Goal: Task Accomplishment & Management: Manage account settings

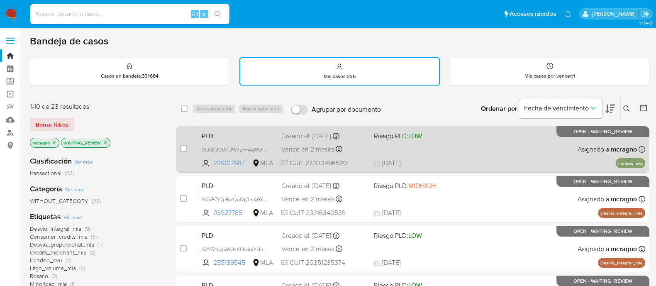
click at [509, 145] on div "PLD r3u5K3C0TiJWnZFF4aWOogkk 229017987 MLA Riesgo PLD: LOW Creado el: 12/08/202…" at bounding box center [421, 149] width 447 height 42
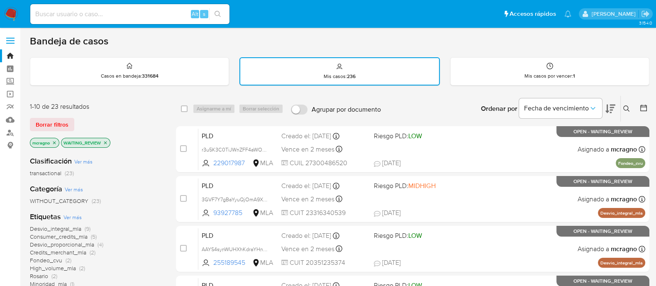
drag, startPoint x: 181, startPoint y: 148, endPoint x: 218, endPoint y: 109, distance: 53.7
click at [181, 147] on input "checkbox" at bounding box center [183, 148] width 7 height 7
checkbox input "true"
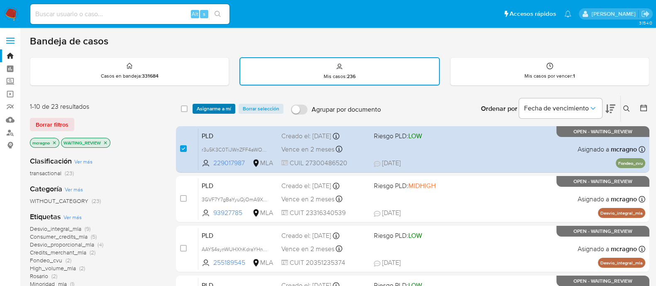
drag, startPoint x: 222, startPoint y: 106, endPoint x: 270, endPoint y: 183, distance: 90.6
click at [222, 107] on span "Asignarme a mí" at bounding box center [214, 109] width 34 height 8
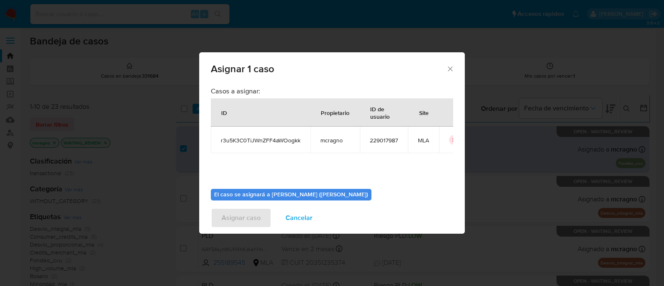
scroll to position [43, 0]
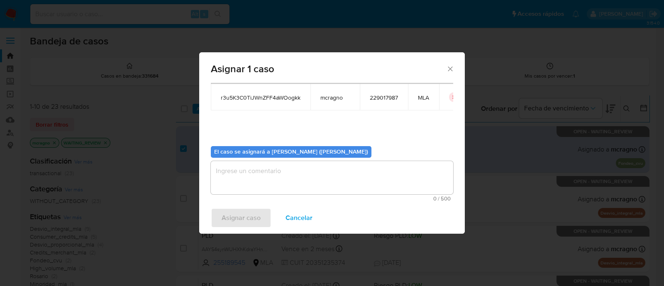
click at [271, 181] on textarea "assign-modal" at bounding box center [332, 177] width 242 height 33
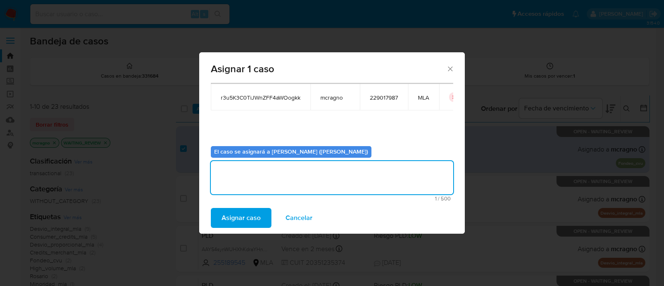
click at [253, 207] on div "Asignar caso Cancelar" at bounding box center [332, 218] width 266 height 32
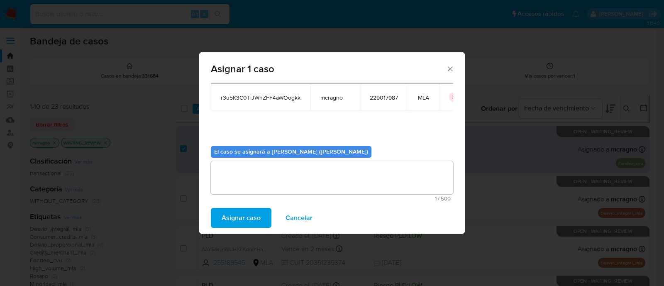
drag, startPoint x: 252, startPoint y: 218, endPoint x: 232, endPoint y: 46, distance: 173.0
click at [251, 219] on span "Asignar caso" at bounding box center [241, 218] width 39 height 18
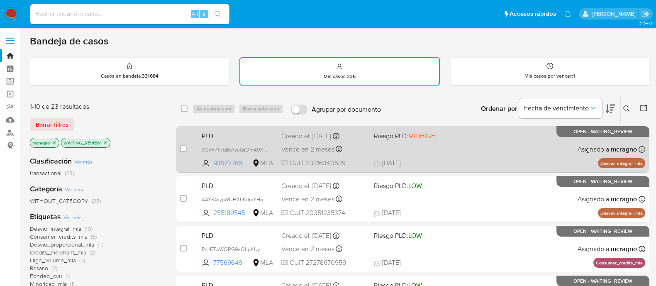
click at [545, 144] on div "PLD 3GVF7Y7gBaYyuQjOmA9XnhDS 93927785 MLA Riesgo PLD: MIDHIGH Creado el: 12/08/…" at bounding box center [421, 149] width 447 height 42
click at [181, 146] on input "checkbox" at bounding box center [183, 148] width 7 height 7
checkbox input "true"
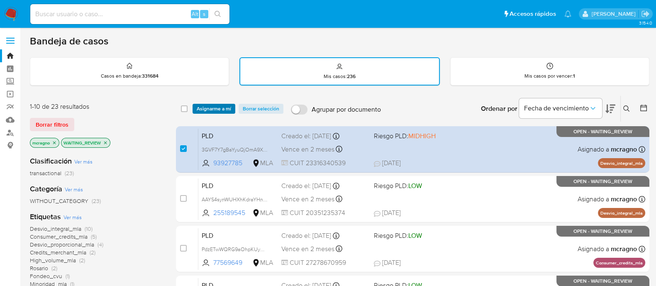
click at [222, 110] on span "Asignarme a mí" at bounding box center [214, 109] width 34 height 8
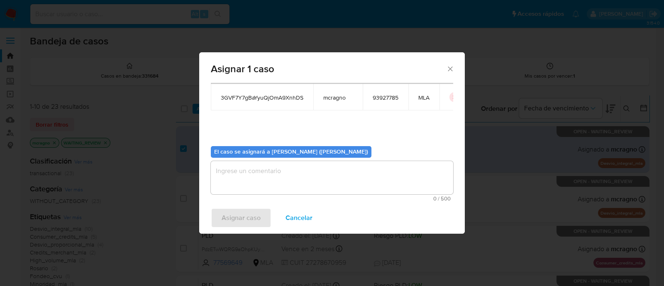
click at [258, 178] on textarea "assign-modal" at bounding box center [332, 177] width 242 height 33
click at [240, 220] on span "Asignar caso" at bounding box center [241, 218] width 39 height 18
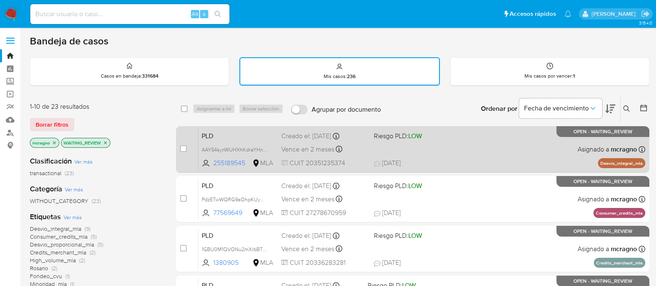
click at [524, 153] on div "PLD AAYS4synWUHXhKdraYHnPoeB 255189545 MLA Riesgo PLD: LOW Creado el: 12/08/202…" at bounding box center [421, 149] width 447 height 42
click at [183, 148] on input "checkbox" at bounding box center [183, 148] width 7 height 7
checkbox input "true"
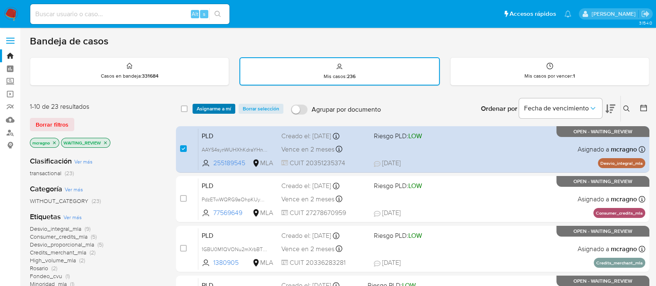
click at [228, 107] on span "Asignarme a mí" at bounding box center [214, 109] width 34 height 8
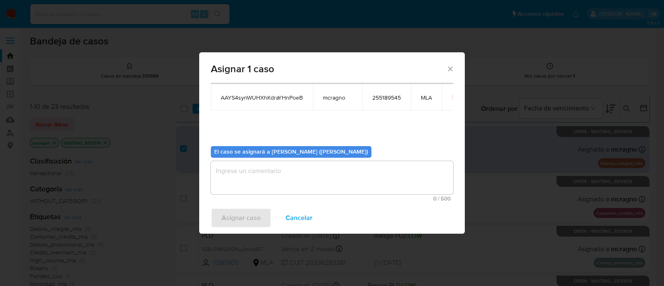
click at [294, 177] on textarea "assign-modal" at bounding box center [332, 177] width 242 height 33
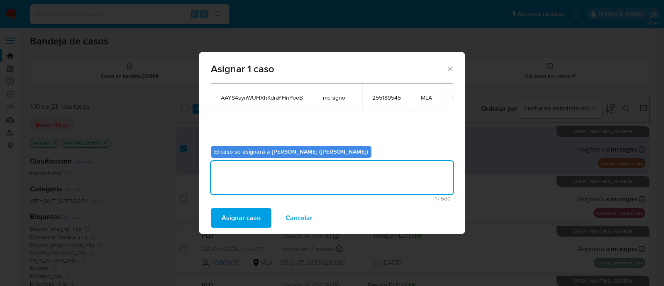
click at [243, 222] on span "Asignar caso" at bounding box center [241, 218] width 39 height 18
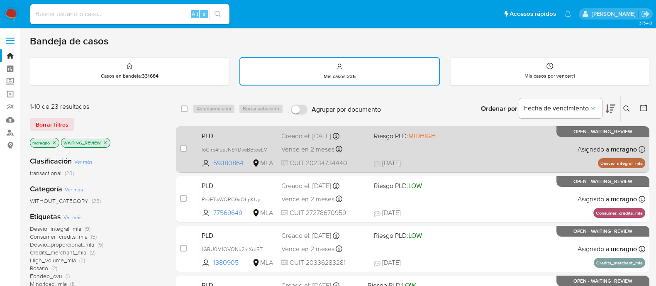
click at [470, 151] on div "PLD loCirp4fueJNSYDvoBBtoeLM 59380864 MLA Riesgo PLD: MIDHIGH Creado el: 12/08/…" at bounding box center [421, 149] width 447 height 42
click at [185, 147] on input "checkbox" at bounding box center [183, 148] width 7 height 7
checkbox input "true"
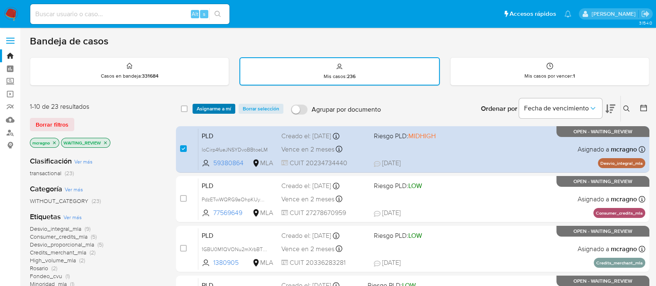
click at [215, 110] on span "Asignarme a mí" at bounding box center [214, 109] width 34 height 8
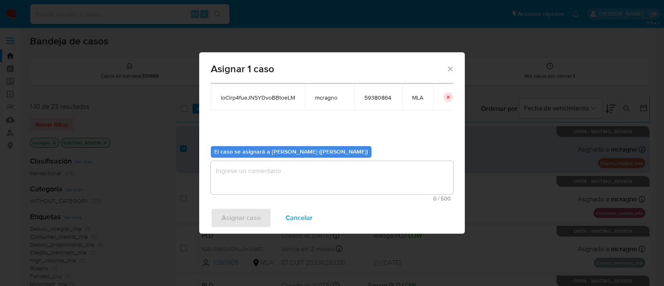
drag, startPoint x: 256, startPoint y: 175, endPoint x: 255, endPoint y: 193, distance: 17.9
click at [256, 174] on textarea "assign-modal" at bounding box center [332, 177] width 242 height 33
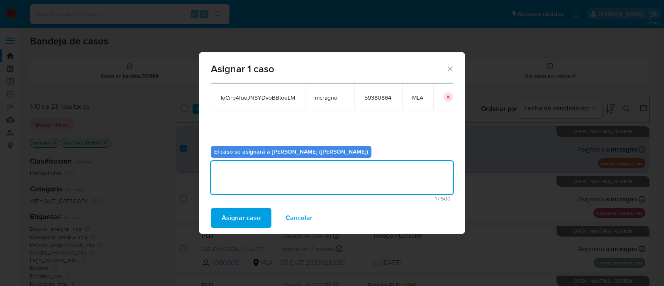
click at [251, 211] on span "Asignar caso" at bounding box center [241, 218] width 39 height 18
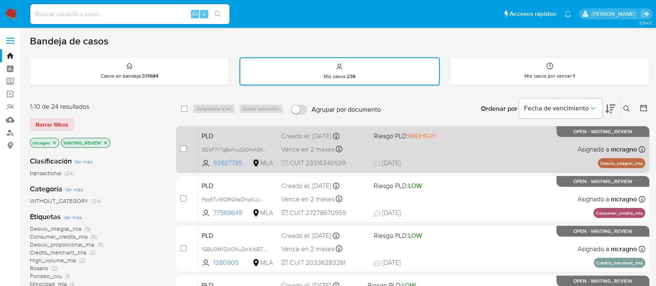
click at [454, 149] on div "PLD 3GVF7Y7gBaYyuQjOmA9XnhDS 93927785 MLA Riesgo PLD: MIDHIGH Creado el: 12/08/…" at bounding box center [421, 149] width 447 height 42
click at [180, 148] on input "checkbox" at bounding box center [183, 148] width 7 height 7
checkbox input "true"
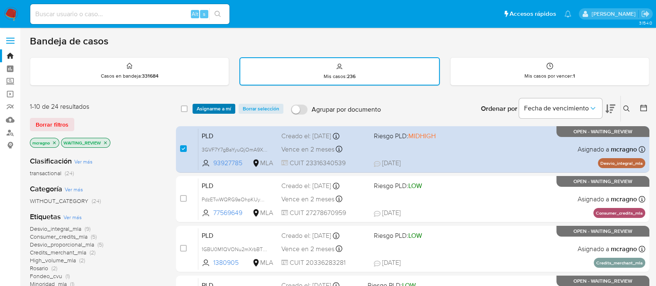
drag, startPoint x: 216, startPoint y: 100, endPoint x: 219, endPoint y: 104, distance: 4.7
click at [217, 100] on div "select-all-cases-checkbox Asignarme a mí Borrar selección Agrupar por documento…" at bounding box center [412, 109] width 473 height 26
click at [220, 105] on span "Asignarme a mí" at bounding box center [214, 109] width 34 height 8
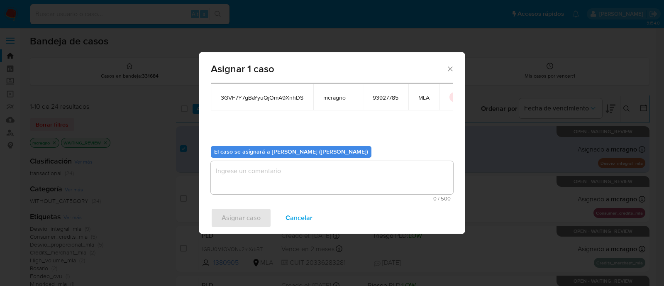
click at [252, 166] on textarea "assign-modal" at bounding box center [332, 177] width 242 height 33
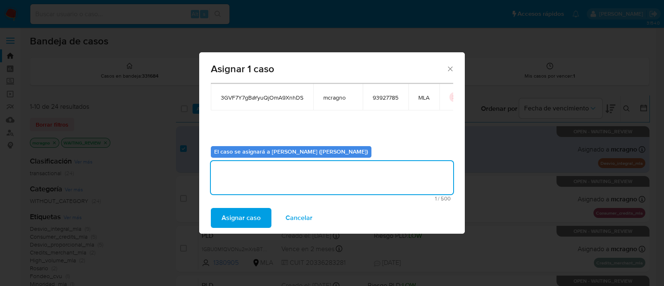
click at [248, 220] on span "Asignar caso" at bounding box center [241, 218] width 39 height 18
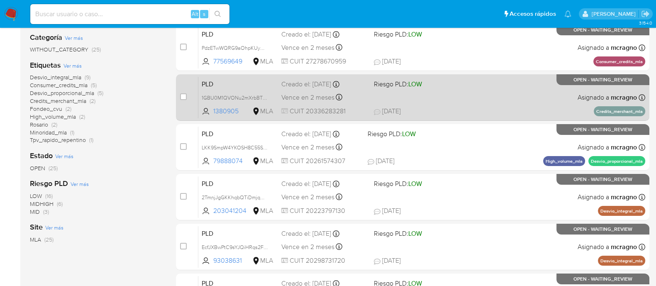
scroll to position [156, 0]
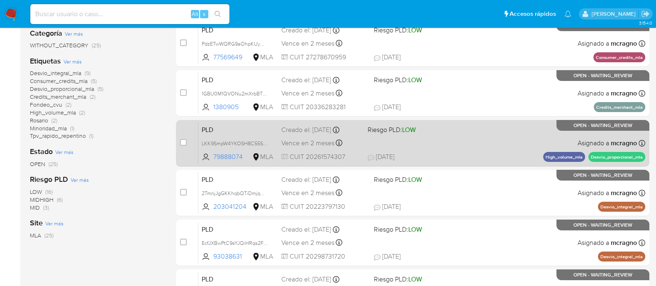
click at [511, 139] on div "PLD LKK9SmpW4YKOSH8C55SgXx50 79888074 MLA Riesgo PLD: LOW Creado el: 12/08/2025…" at bounding box center [421, 143] width 447 height 42
click at [181, 141] on input "checkbox" at bounding box center [183, 142] width 7 height 7
checkbox input "true"
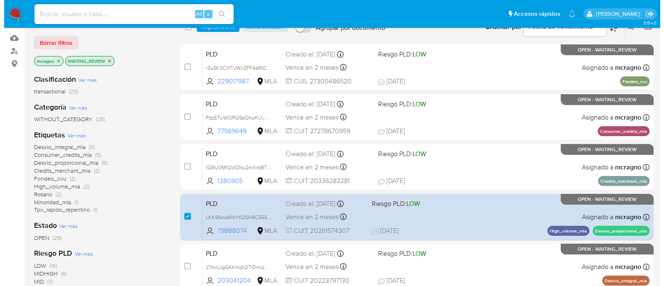
scroll to position [0, 0]
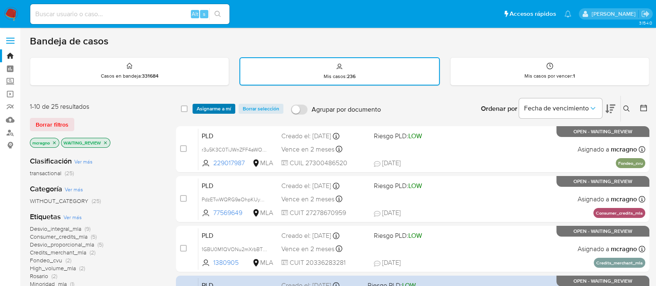
click at [220, 107] on span "Asignarme a mí" at bounding box center [214, 109] width 34 height 8
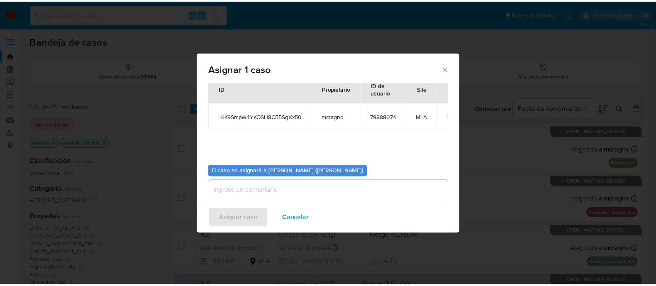
scroll to position [43, 0]
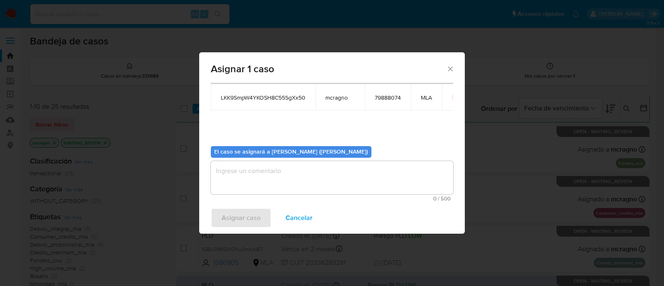
click at [250, 175] on textarea "assign-modal" at bounding box center [332, 177] width 242 height 33
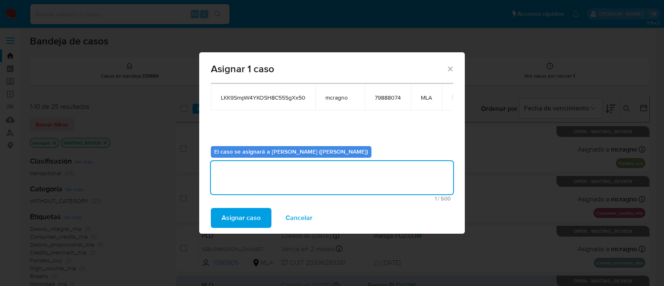
click at [247, 204] on div "Asignar caso Cancelar" at bounding box center [332, 218] width 266 height 32
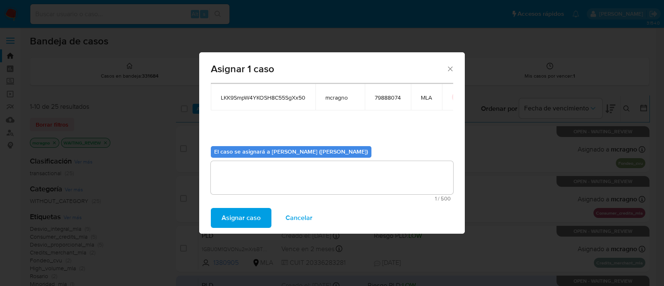
click at [247, 219] on span "Asignar caso" at bounding box center [241, 218] width 39 height 18
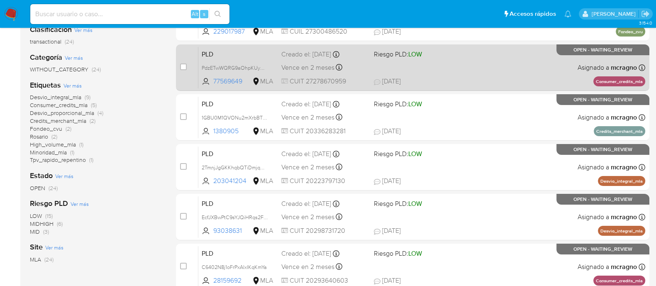
scroll to position [156, 0]
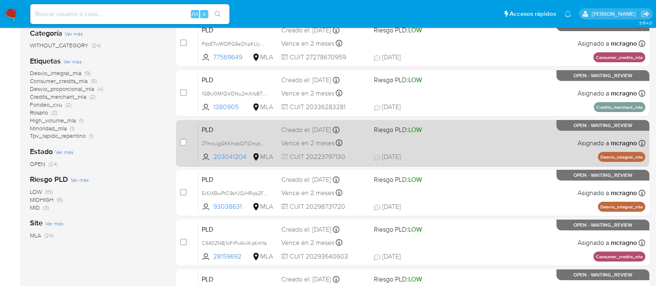
click at [518, 138] on div "PLD 2TmnjJgGKKhqbQTiDmjqwl6S 203041204 MLA Riesgo PLD: LOW Creado el: 12/08/202…" at bounding box center [421, 143] width 447 height 42
click at [185, 142] on input "checkbox" at bounding box center [183, 142] width 7 height 7
checkbox input "true"
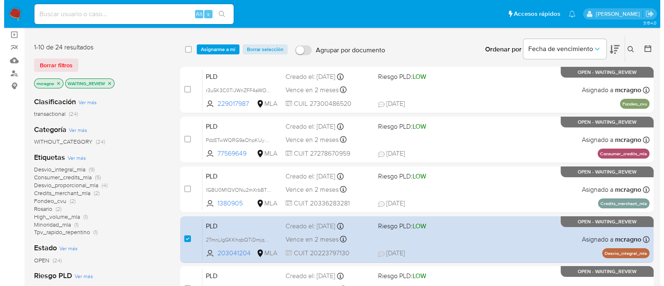
scroll to position [51, 0]
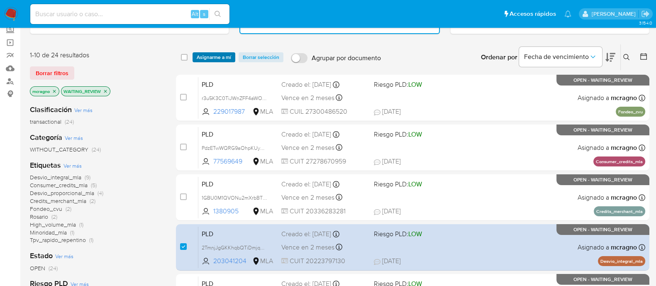
click at [222, 54] on span "Asignarme a mí" at bounding box center [214, 57] width 34 height 8
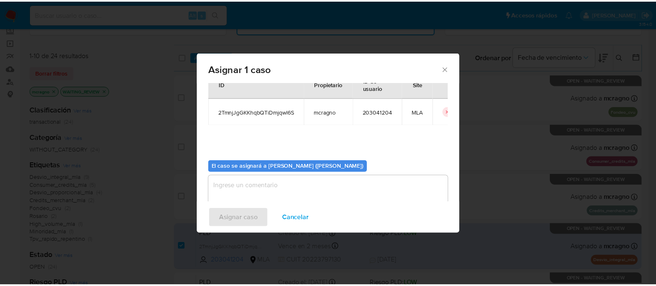
scroll to position [43, 0]
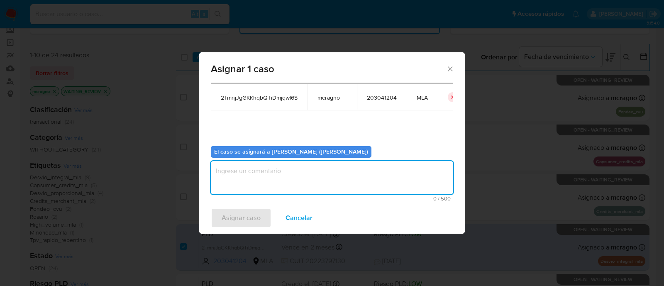
drag, startPoint x: 255, startPoint y: 173, endPoint x: 244, endPoint y: 215, distance: 43.4
click at [256, 175] on textarea "assign-modal" at bounding box center [332, 177] width 242 height 33
click at [243, 219] on span "Asignar caso" at bounding box center [241, 218] width 39 height 18
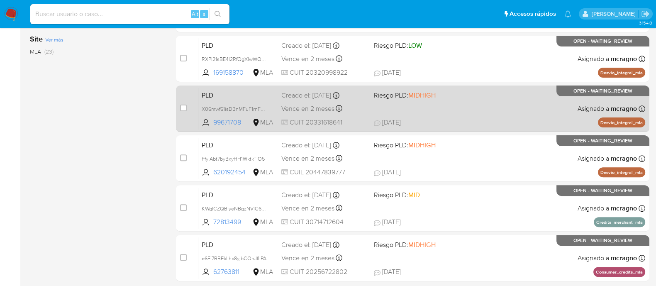
scroll to position [369, 0]
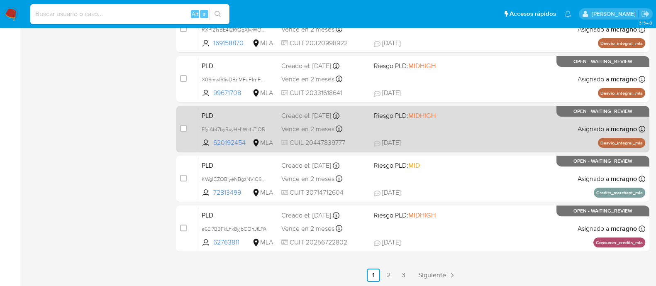
click at [477, 121] on div "PLD FfyiAbt7byBxyHH1WktkTIO5 620192454 MLA Riesgo PLD: MIDHIGH Creado el: 12/08…" at bounding box center [421, 129] width 447 height 42
click at [179, 125] on div "case-item-checkbox No es posible asignar el caso PLD FfyiAbt7byBxyHH1WktkTIO5 6…" at bounding box center [412, 129] width 473 height 46
click at [183, 127] on input "checkbox" at bounding box center [183, 128] width 7 height 7
checkbox input "true"
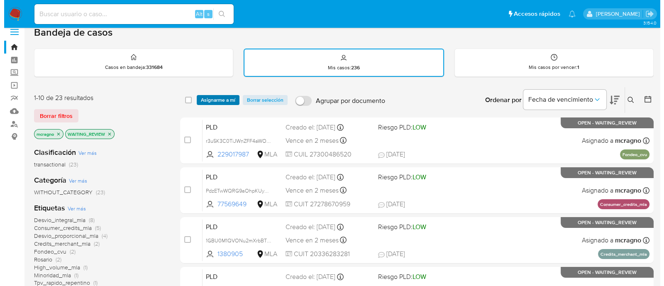
scroll to position [0, 0]
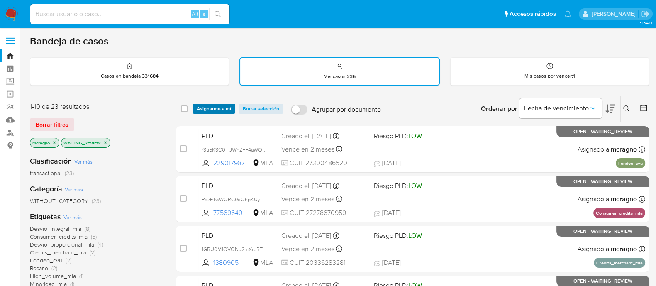
click at [217, 110] on span "Asignarme a mí" at bounding box center [214, 109] width 34 height 8
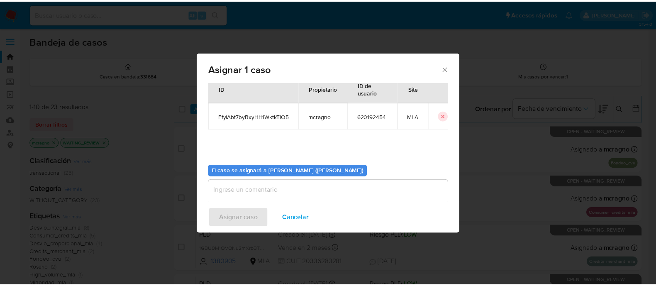
scroll to position [43, 0]
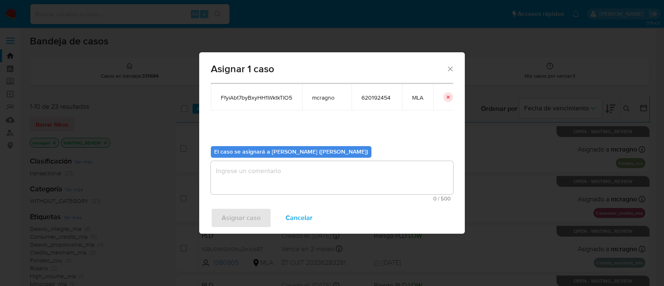
click at [271, 166] on textarea "assign-modal" at bounding box center [332, 177] width 242 height 33
click at [253, 219] on span "Asignar caso" at bounding box center [241, 218] width 39 height 18
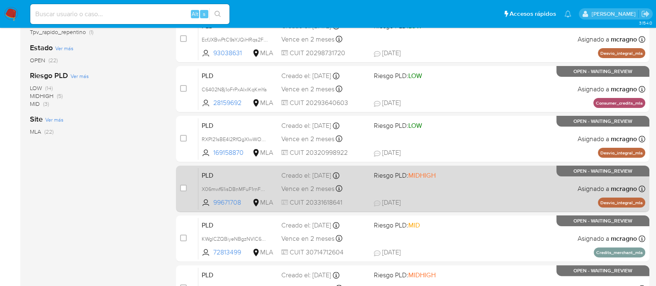
scroll to position [369, 0]
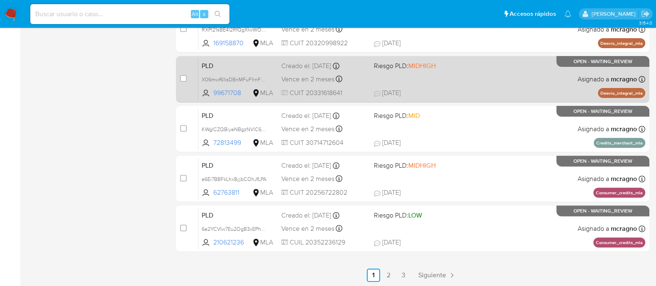
click at [564, 80] on div "PLD X06mwf61isDBnMFuF1rnFQtm 99671708 MLA Riesgo PLD: MIDHIGH Creado el: 12/08/…" at bounding box center [421, 79] width 447 height 42
click at [184, 79] on input "checkbox" at bounding box center [183, 78] width 7 height 7
checkbox input "true"
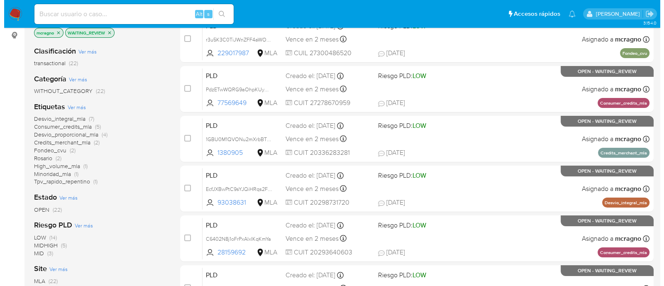
scroll to position [0, 0]
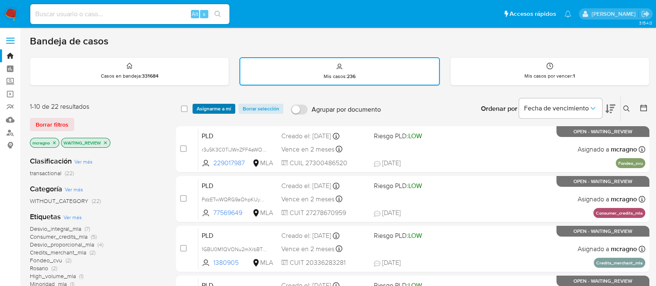
click at [210, 110] on span "Asignarme a mí" at bounding box center [214, 109] width 34 height 8
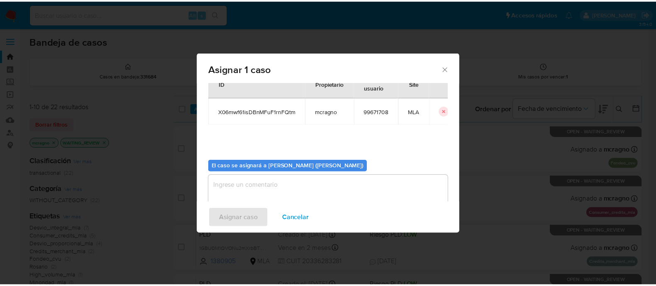
scroll to position [43, 0]
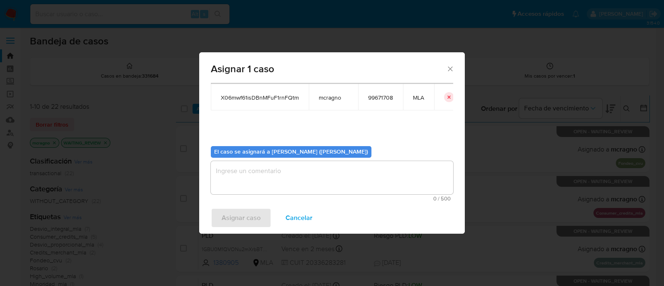
click at [258, 178] on textarea "assign-modal" at bounding box center [332, 177] width 242 height 33
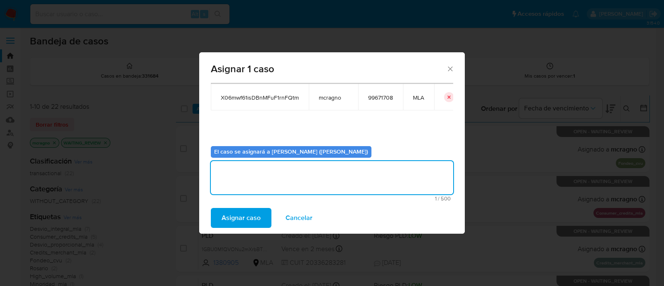
click at [247, 211] on span "Asignar caso" at bounding box center [241, 218] width 39 height 18
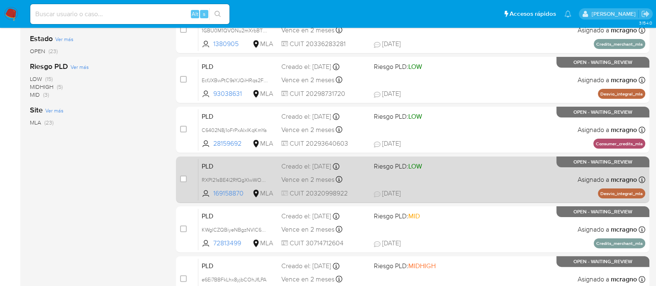
scroll to position [266, 0]
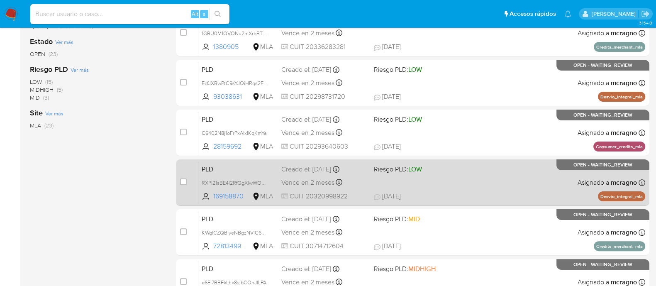
click at [527, 185] on div "PLD RXPI21sBE4l2RfQgXIwWO03X 169158870 MLA Riesgo PLD: LOW Creado el: 12/08/202…" at bounding box center [421, 182] width 447 height 42
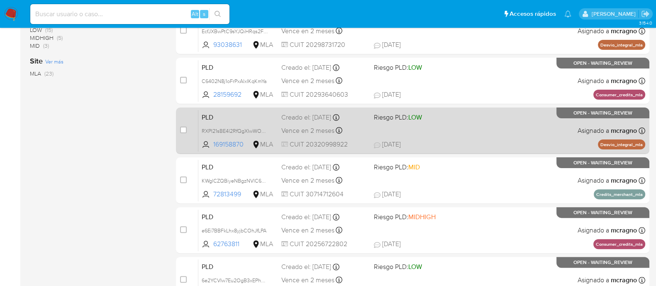
scroll to position [369, 0]
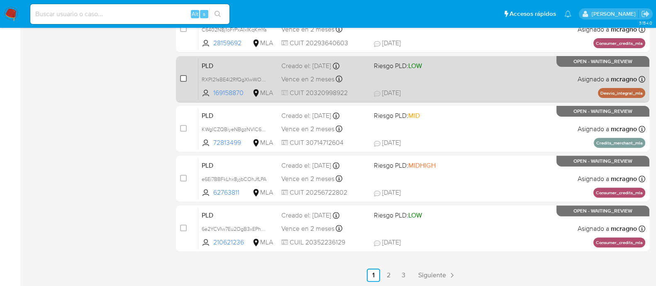
click at [185, 75] on input "checkbox" at bounding box center [183, 78] width 7 height 7
checkbox input "true"
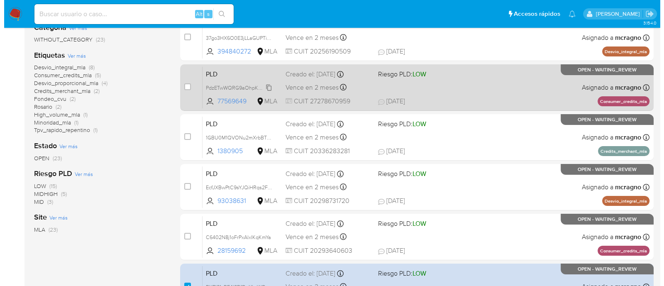
scroll to position [6, 0]
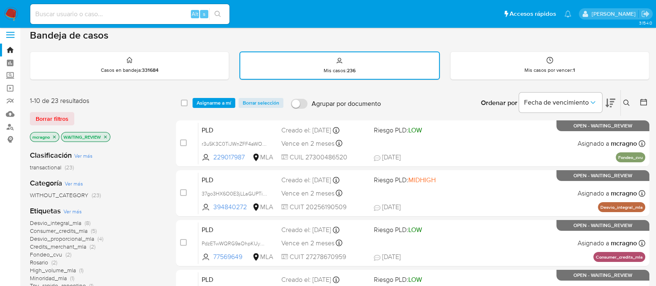
click at [216, 96] on div "select-all-cases-checkbox Asignarme a mí Borrar selección Agrupar por documento…" at bounding box center [412, 103] width 473 height 26
click at [218, 101] on span "Asignarme a mí" at bounding box center [214, 103] width 34 height 8
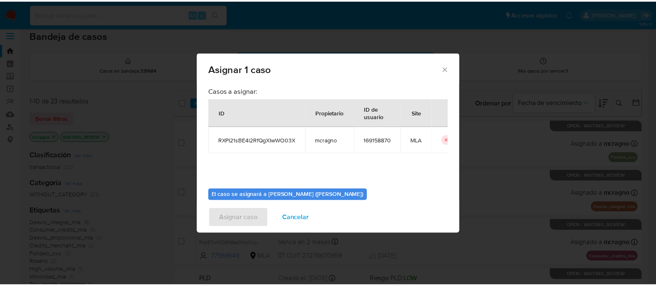
scroll to position [43, 0]
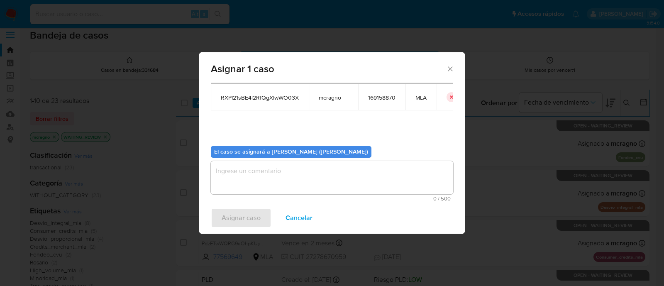
click at [263, 171] on textarea "assign-modal" at bounding box center [332, 177] width 242 height 33
click at [241, 212] on span "Asignar caso" at bounding box center [241, 218] width 39 height 18
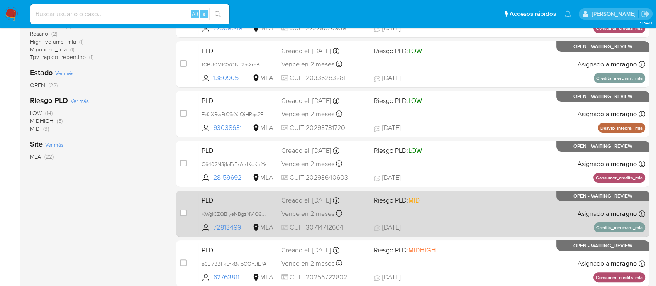
scroll to position [214, 0]
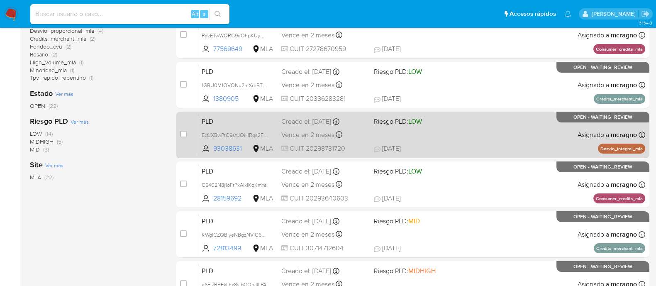
click at [535, 132] on div "PLD EcfJXBwPtC9sYJQiHRqs2FDt 93038631 MLA Riesgo PLD: LOW Creado el: 12/08/2025…" at bounding box center [421, 135] width 447 height 42
click at [182, 131] on input "checkbox" at bounding box center [183, 134] width 7 height 7
checkbox input "true"
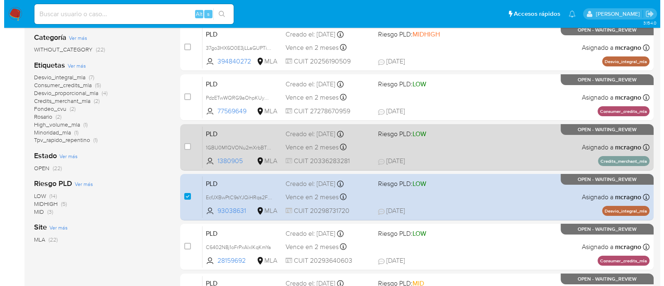
scroll to position [58, 0]
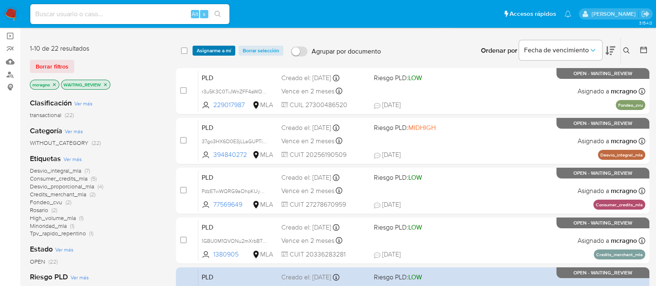
drag, startPoint x: 219, startPoint y: 40, endPoint x: 219, endPoint y: 50, distance: 9.6
click at [219, 42] on div "select-all-cases-checkbox Asignarme a mí Borrar selección Agrupar por documento…" at bounding box center [412, 51] width 473 height 26
click at [219, 50] on span "Asignarme a mí" at bounding box center [214, 50] width 34 height 8
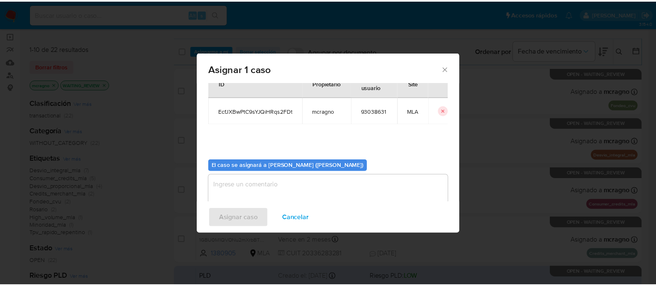
scroll to position [43, 0]
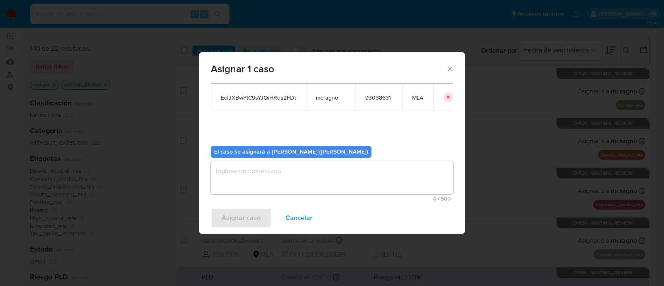
click at [263, 168] on textarea "assign-modal" at bounding box center [332, 177] width 242 height 33
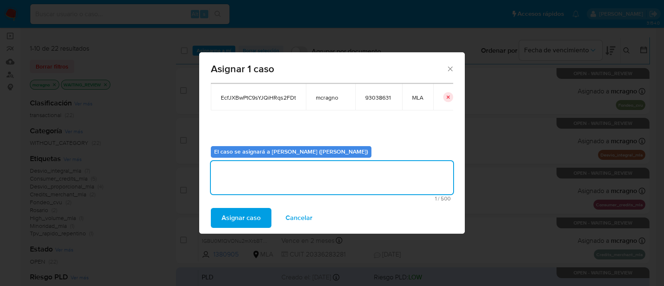
click at [240, 219] on span "Asignar caso" at bounding box center [241, 218] width 39 height 18
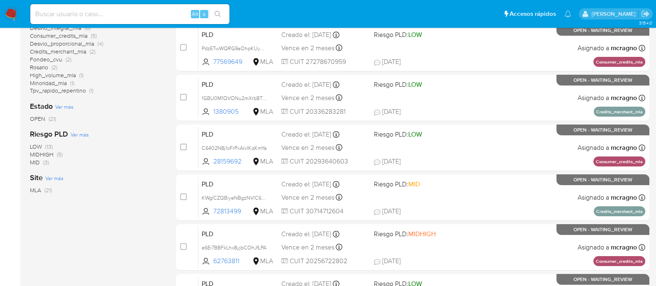
scroll to position [369, 0]
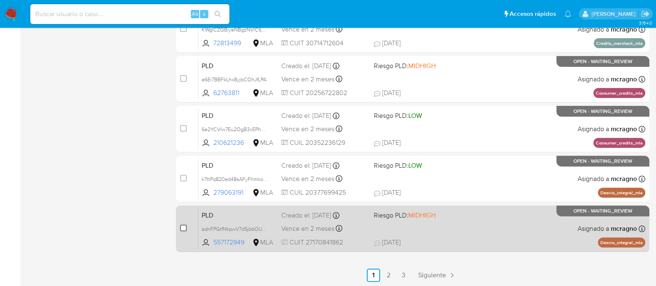
click at [180, 224] on input "checkbox" at bounding box center [183, 227] width 7 height 7
checkbox input "true"
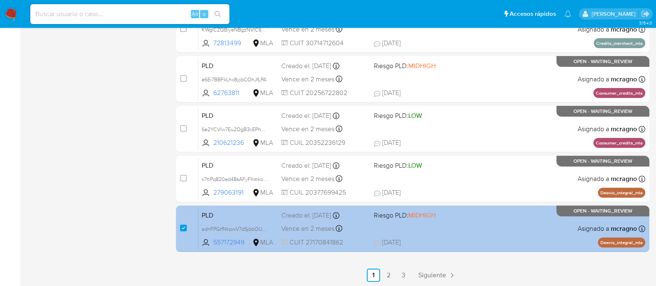
click at [486, 248] on div "PLD adnFPGtfNkpwV7dSjbbOU5pQ 557172949 MLA Riesgo PLD: MIDHIGH Creado el: 12/08…" at bounding box center [421, 228] width 447 height 42
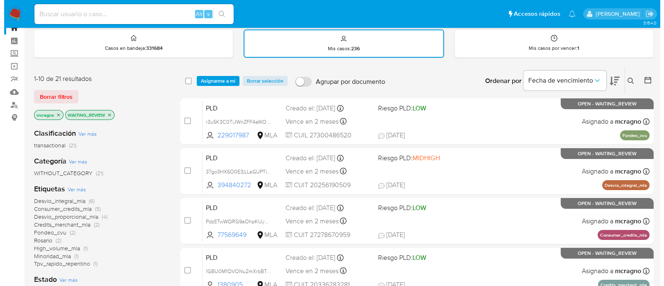
scroll to position [0, 0]
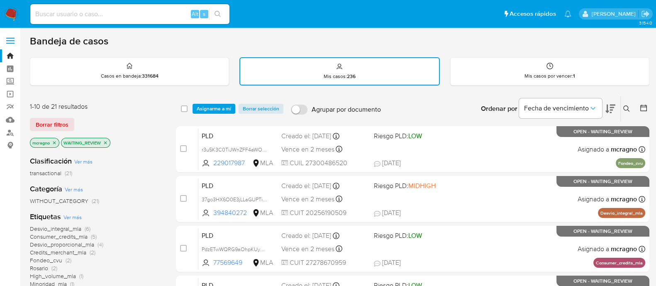
click at [222, 102] on div "select-all-cases-checkbox Asignarme a mí Borrar selección Agrupar por documento…" at bounding box center [412, 109] width 473 height 26
click at [224, 105] on span "Asignarme a mí" at bounding box center [214, 109] width 34 height 8
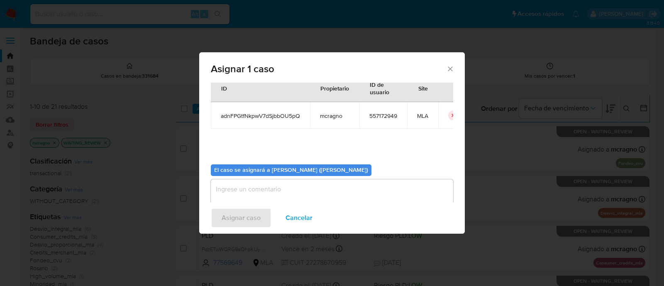
scroll to position [43, 0]
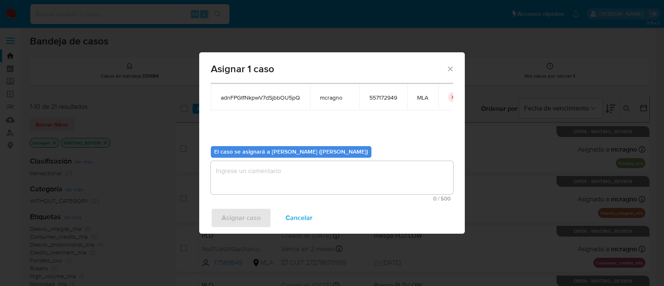
click at [257, 164] on textarea "assign-modal" at bounding box center [332, 177] width 242 height 33
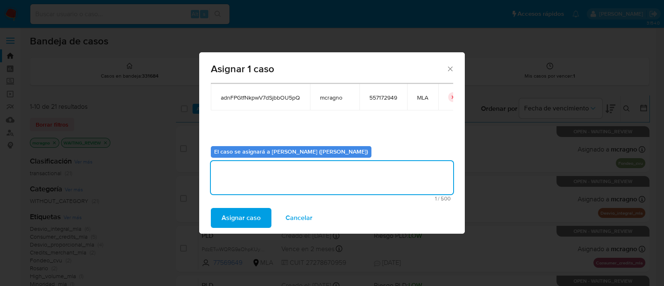
click at [256, 224] on span "Asignar caso" at bounding box center [241, 218] width 39 height 18
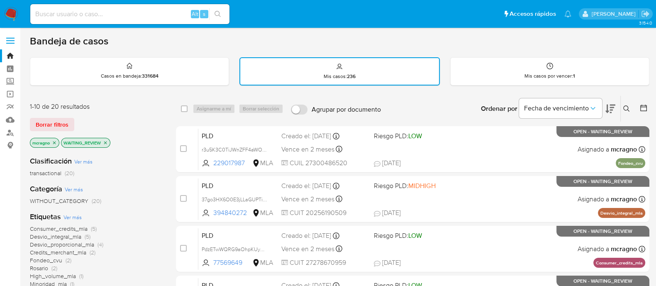
click at [108, 140] on icon "close-filter" at bounding box center [105, 142] width 5 height 5
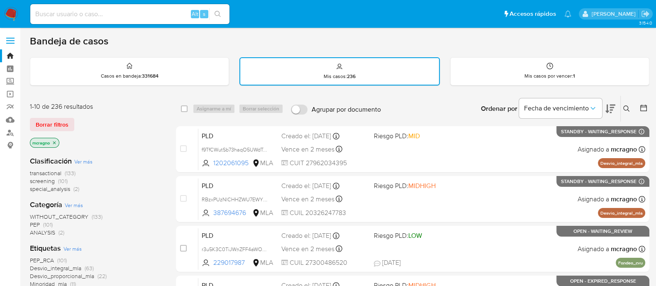
click at [54, 141] on icon "close-filter" at bounding box center [54, 142] width 5 height 5
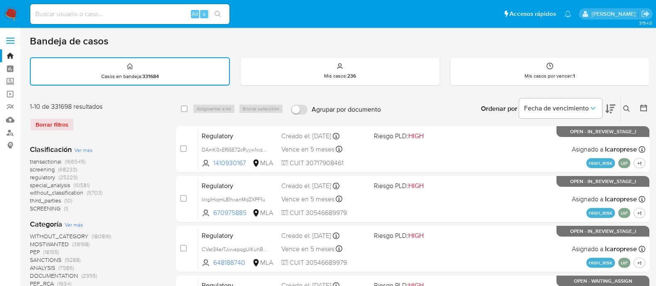
click at [623, 107] on icon at bounding box center [626, 108] width 6 height 6
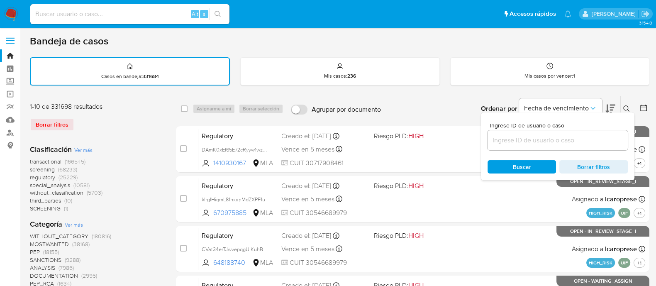
click at [576, 137] on input at bounding box center [558, 140] width 140 height 11
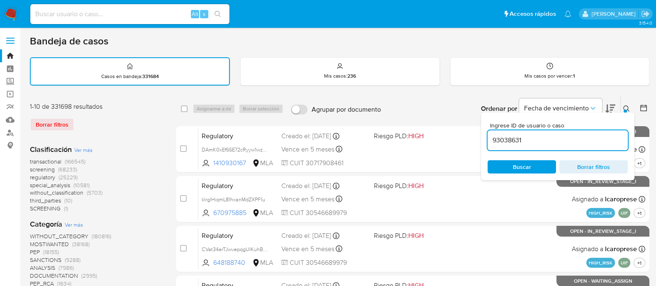
type input "93038631"
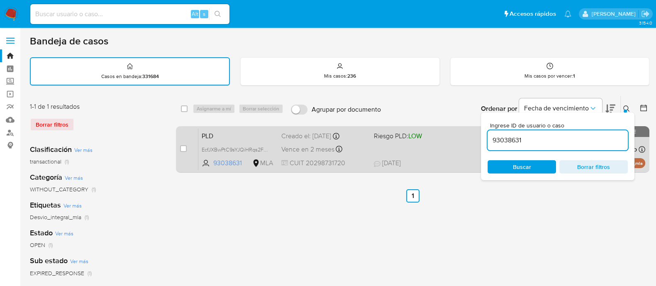
drag, startPoint x: 624, startPoint y: 106, endPoint x: 575, endPoint y: 132, distance: 56.0
click at [624, 106] on icon at bounding box center [626, 108] width 7 height 7
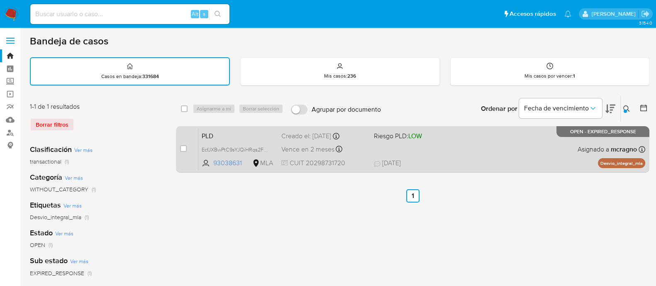
click at [181, 148] on input "checkbox" at bounding box center [183, 148] width 7 height 7
checkbox input "true"
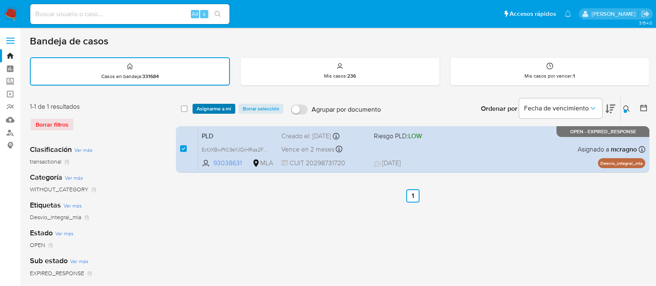
click at [222, 105] on span "Asignarme a mí" at bounding box center [214, 109] width 34 height 8
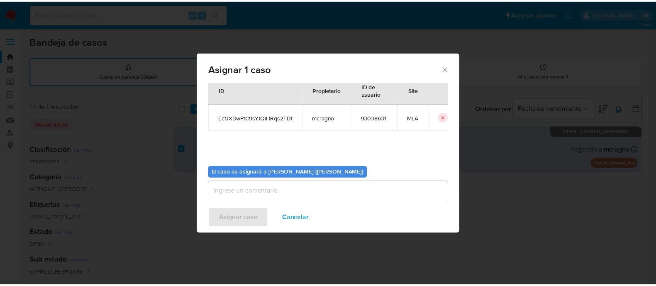
scroll to position [43, 0]
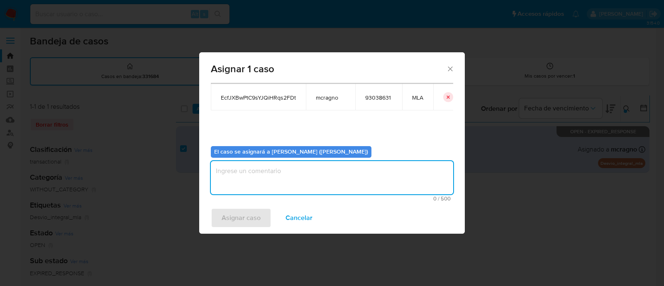
click at [265, 183] on textarea "assign-modal" at bounding box center [332, 177] width 242 height 33
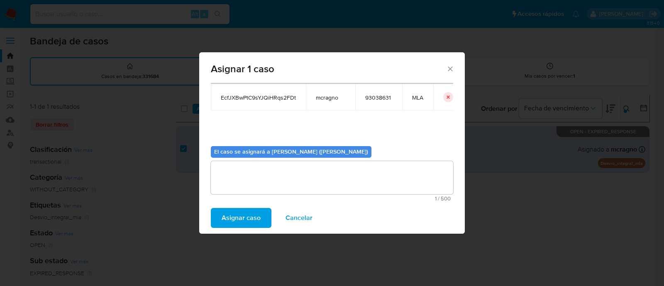
click at [253, 213] on span "Asignar caso" at bounding box center [241, 218] width 39 height 18
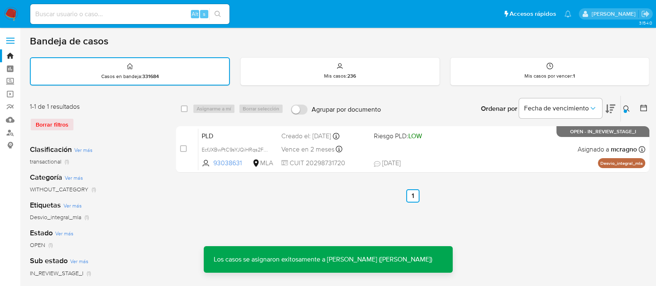
click at [521, 161] on span "19/08/2025 19/08/2025 11:31" at bounding box center [463, 162] width 178 height 9
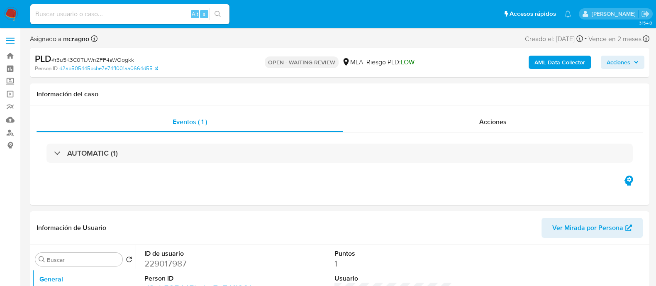
select select "10"
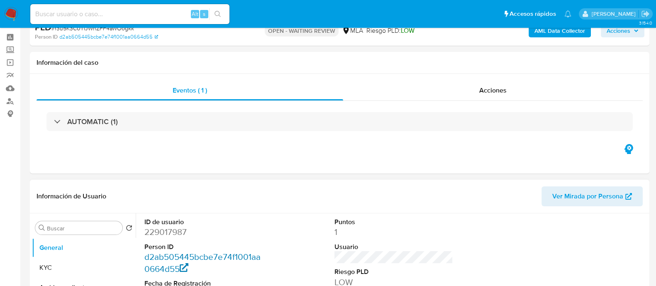
scroll to position [103, 0]
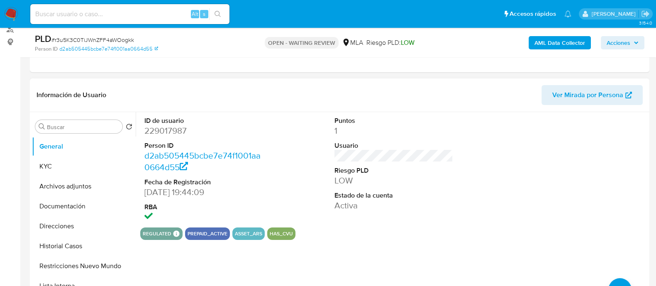
click at [180, 125] on dd "229017987" at bounding box center [203, 131] width 119 height 12
copy dd "229017987"
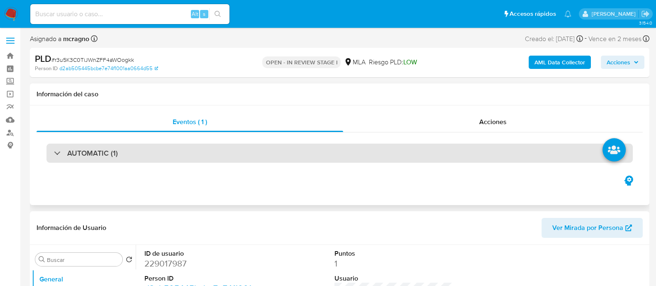
select select "10"
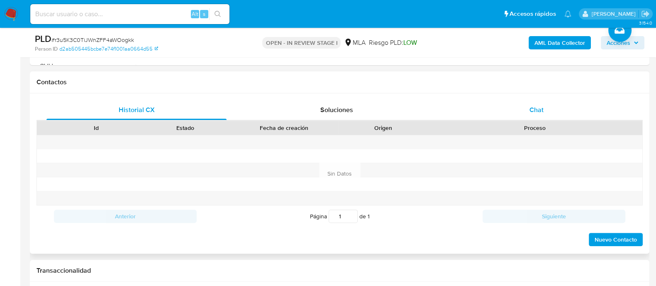
click at [562, 117] on div "Chat" at bounding box center [536, 110] width 180 height 20
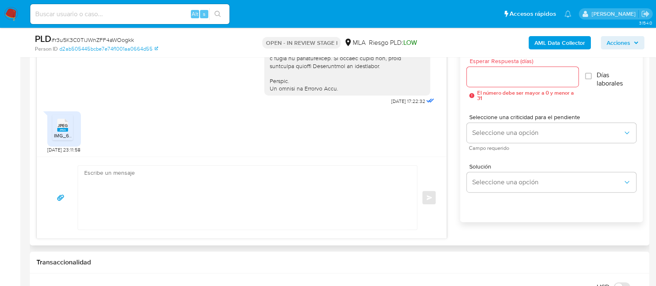
scroll to position [403, 0]
click at [71, 120] on li "JPEG JPEG IMG_6811.jpeg" at bounding box center [62, 126] width 21 height 26
click at [273, 202] on textarea at bounding box center [245, 198] width 322 height 64
paste textarea "Hola Judith Marcela Chaperon, Muchas gracias por tu respuesta, no obstante, úni…"
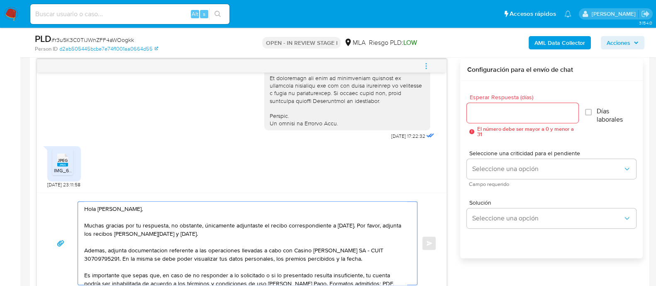
scroll to position [414, 0]
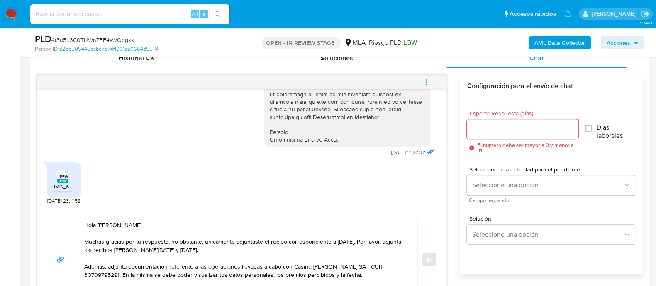
type textarea "Hola Judith Marcela Chaperon, Muchas gracias por tu respuesta, no obstante, úni…"
click at [490, 135] on div at bounding box center [522, 129] width 111 height 20
click at [489, 128] on input "Esperar Respuesta (días)" at bounding box center [522, 129] width 111 height 11
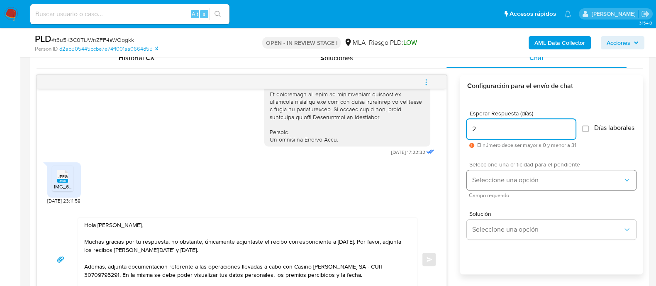
type input "2"
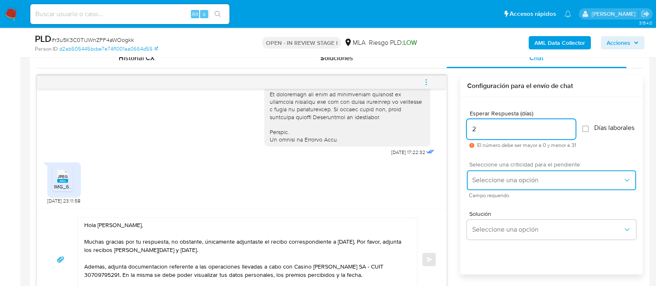
click at [489, 181] on span "Seleccione una opción" at bounding box center [547, 180] width 151 height 8
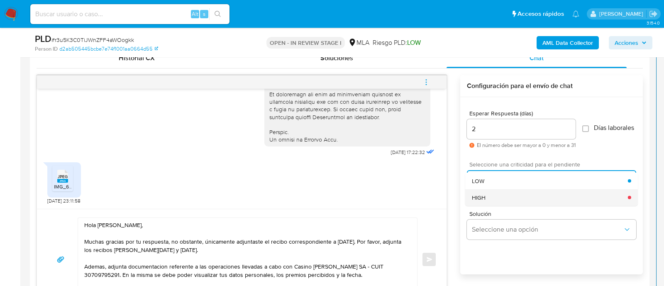
click at [484, 196] on div "HIGH" at bounding box center [550, 197] width 156 height 17
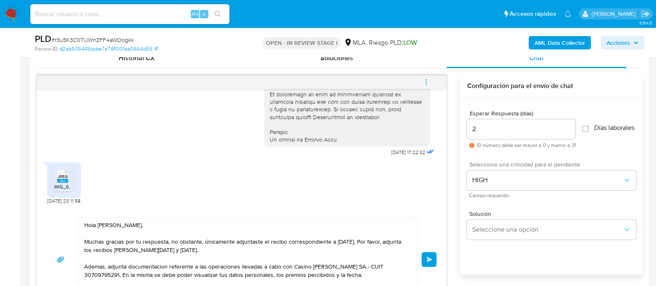
click at [435, 258] on button "Enviar" at bounding box center [429, 259] width 15 height 15
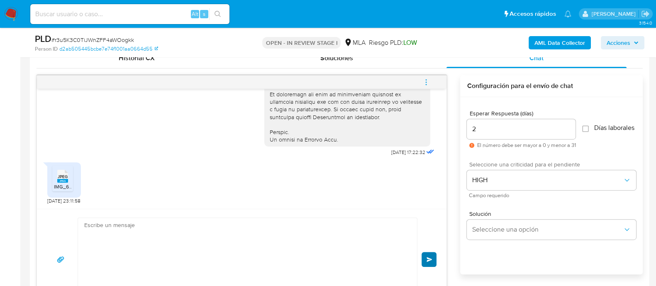
scroll to position [616, 0]
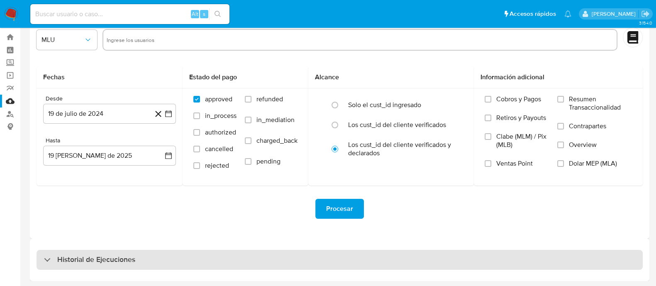
click at [80, 252] on div "Historial de Ejecuciones" at bounding box center [340, 260] width 606 height 20
select select "10"
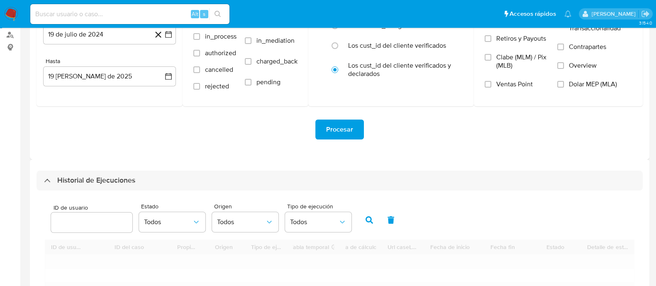
scroll to position [174, 0]
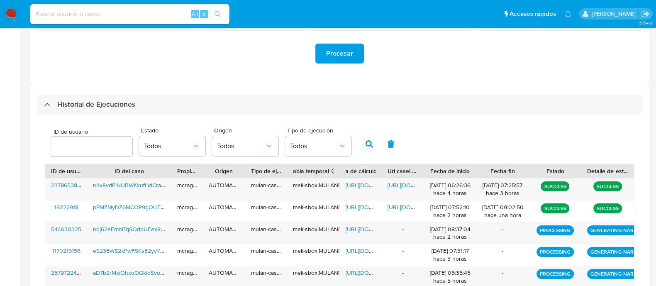
click at [82, 151] on div at bounding box center [91, 147] width 81 height 20
click at [88, 144] on input "number" at bounding box center [91, 146] width 81 height 11
paste input "229017987"
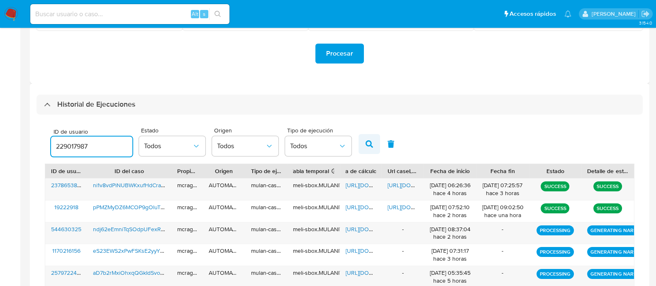
click at [369, 142] on icon "button" at bounding box center [369, 143] width 7 height 7
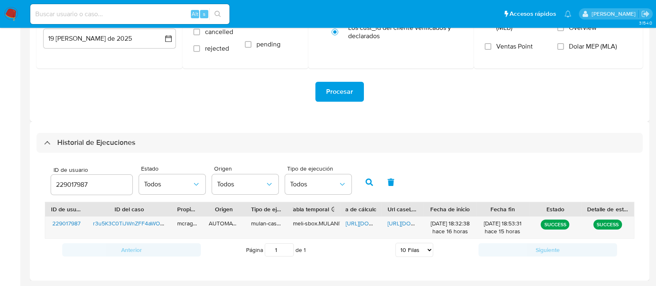
scroll to position [134, 0]
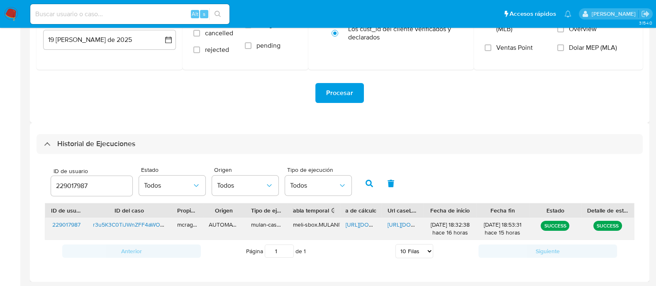
click at [356, 222] on span "https://docs.google.com/spreadsheets/d/1XaXmysMiizPsjcq2HKZ_hdpVH7CXSiOUqgQn8-L…" at bounding box center [374, 224] width 57 height 8
click at [400, 223] on span "https://docs.google.com/document/d/1VNqiOtyWwBIZmsspjX9TiYLd2AIX5VsqeRECJaMbvYo…" at bounding box center [416, 224] width 57 height 8
click at [75, 185] on input "229017987" at bounding box center [91, 185] width 81 height 11
click at [367, 181] on icon "button" at bounding box center [369, 183] width 7 height 7
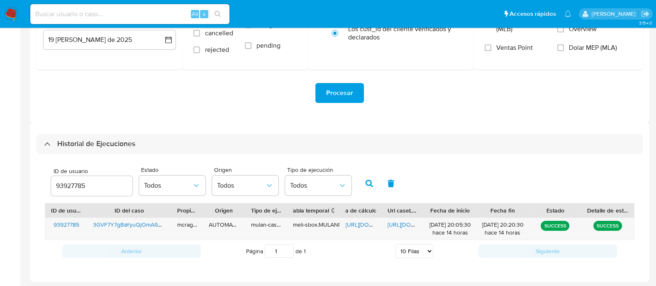
click at [367, 223] on span "https://docs.google.com/spreadsheets/d/1hh92NZvw7hPFbjsq6KmqFljxbvb7gqropF6PBiJ…" at bounding box center [374, 224] width 57 height 8
click at [399, 222] on span "https://docs.google.com/document/d/1V8D19v-4iqqC0U9A5PtiTHQ7pX-9Db_8NR5jfIZehdE…" at bounding box center [416, 224] width 57 height 8
click at [73, 183] on input "93927785" at bounding box center [91, 185] width 81 height 11
paste input "25518954"
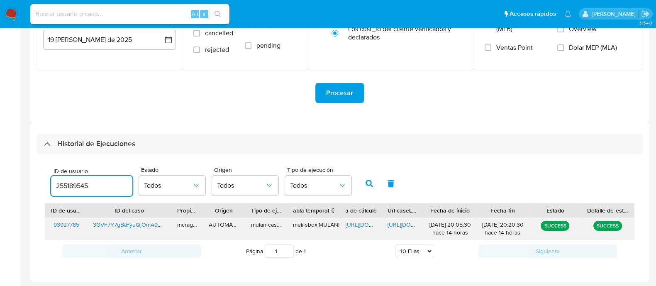
drag, startPoint x: 363, startPoint y: 185, endPoint x: 359, endPoint y: 225, distance: 40.8
click at [363, 184] on button "button" at bounding box center [369, 183] width 22 height 20
click at [359, 223] on span "https://docs.google.com/spreadsheets/d/1bEo_bKSMpZaWNNdvhnd57vtwDblaqYHAIRY6P_e…" at bounding box center [374, 224] width 57 height 8
click at [400, 220] on span "https://docs.google.com/document/d/1ikk0VAOEmpSHLGd6XEUX0gXn4TASfX59EC7GxLzn1z8…" at bounding box center [416, 224] width 57 height 8
click at [82, 181] on input "255189545" at bounding box center [91, 185] width 81 height 11
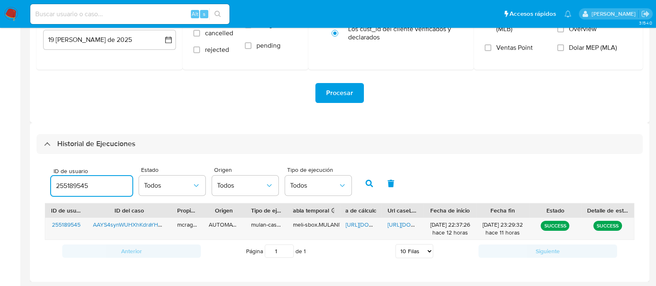
click at [82, 181] on input "255189545" at bounding box center [91, 185] width 81 height 11
type input "59380864"
click at [366, 180] on icon "button" at bounding box center [369, 183] width 7 height 7
click at [360, 222] on span "https://docs.google.com/spreadsheets/d/1K_til_2ZsJf5se68i-qkDBFQhyCqUYvOv1dJBN1…" at bounding box center [374, 224] width 57 height 8
click at [392, 222] on span "https://docs.google.com/document/d/1yPdTYsad5Cm_Wy8bpuYjk-LA0luQsSVa181jgxKMiwg…" at bounding box center [416, 224] width 57 height 8
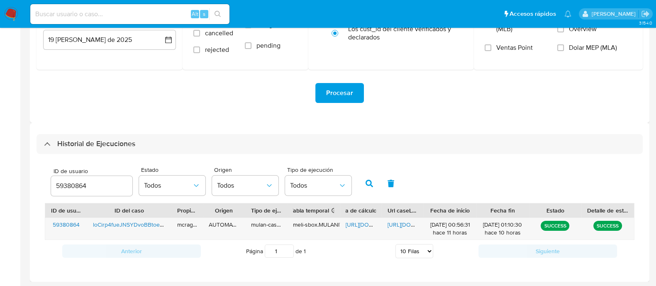
click at [76, 187] on input "59380864" at bounding box center [91, 185] width 81 height 11
click at [71, 186] on input "59380864" at bounding box center [91, 185] width 81 height 11
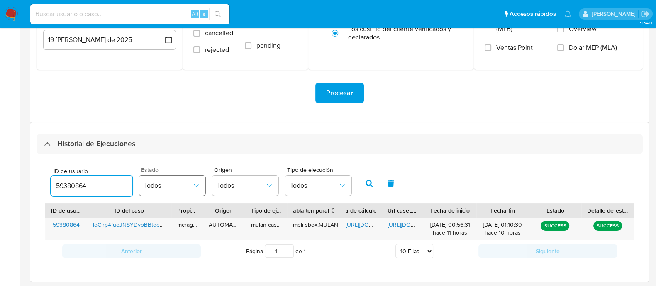
paste input "20304120"
click at [367, 180] on icon "button" at bounding box center [369, 183] width 7 height 7
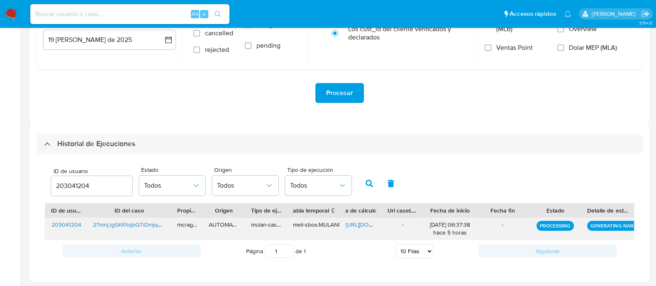
click at [362, 224] on span "https://docs.google.com/spreadsheets/d/1HgPZKBPCI1SV1ZRQDoTMlory0ead96oCuZmnIgl…" at bounding box center [374, 224] width 57 height 8
click at [78, 185] on input "203041204" at bounding box center [91, 185] width 81 height 11
drag, startPoint x: 78, startPoint y: 185, endPoint x: 319, endPoint y: 180, distance: 241.1
click at [79, 185] on input "203041204" at bounding box center [91, 185] width 81 height 11
click at [361, 183] on button "button" at bounding box center [369, 183] width 22 height 20
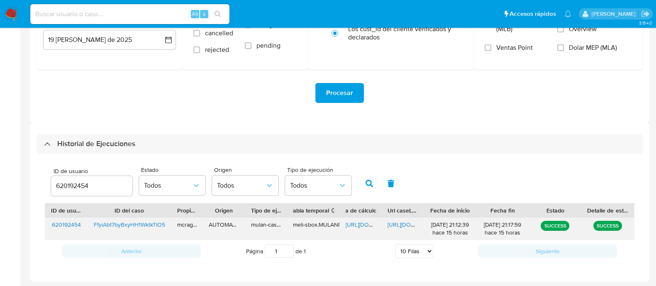
click at [363, 224] on span "https://docs.google.com/spreadsheets/d/1X-0pptFqgYZsST4u9E-BCeJLLKIWJrXP35x02FS…" at bounding box center [374, 224] width 57 height 8
click at [414, 222] on span "https://docs.google.com/document/d/1LDNEqn5CDlPAQiISMO-aRo-vulER1Y08DOq2WKFxlGQ…" at bounding box center [416, 224] width 57 height 8
click at [77, 190] on input "620192454" at bounding box center [91, 185] width 81 height 11
click at [363, 226] on span "https://docs.google.com/spreadsheets/d/1X-0pptFqgYZsST4u9E-BCeJLLKIWJrXP35x02FS…" at bounding box center [374, 224] width 57 height 8
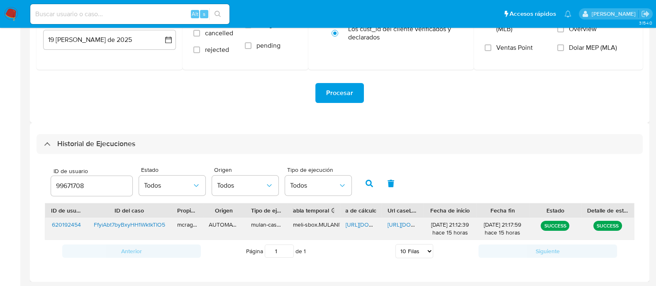
click at [396, 223] on span "https://docs.google.com/document/d/1LDNEqn5CDlPAQiISMO-aRo-vulER1Y08DOq2WKFxlGQ…" at bounding box center [416, 224] width 57 height 8
click at [59, 188] on input "99671708" at bounding box center [91, 185] width 81 height 11
click at [361, 184] on button "button" at bounding box center [369, 183] width 22 height 20
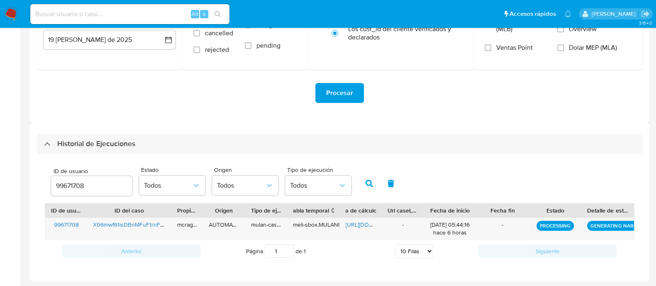
click at [352, 225] on span "https://docs.google.com/spreadsheets/d/1Y8FGm25Zw9setXBADKnL6NQx5qCK7MVT0EZjRKl…" at bounding box center [374, 224] width 57 height 8
click at [66, 187] on input "99671708" at bounding box center [91, 185] width 81 height 11
click at [373, 182] on button "button" at bounding box center [369, 183] width 22 height 20
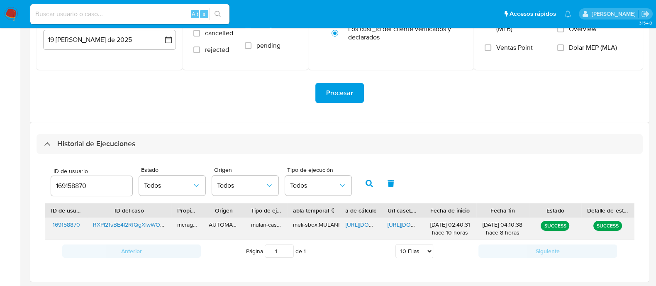
click at [361, 223] on span "https://docs.google.com/spreadsheets/d/1J8u4qgPaF5oT-KfmmjBDou6UnGi8hYzsZ-FpKGK…" at bounding box center [374, 224] width 57 height 8
click at [400, 220] on span "https://docs.google.com/document/d/1cN5h8M04NEQkPSkQrQ9Q0i2HwGglAd77DKKHvD89KWU…" at bounding box center [416, 224] width 57 height 8
click at [66, 187] on input "169158870" at bounding box center [91, 185] width 81 height 11
click at [363, 185] on button "button" at bounding box center [369, 183] width 22 height 20
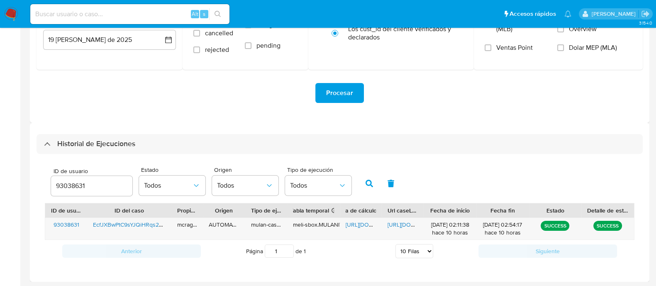
click at [369, 223] on span "https://docs.google.com/spreadsheets/d/1rFuN95y0FMw9swIY3-PWUvUsm0uh00Lk6kb17vh…" at bounding box center [374, 224] width 57 height 8
click at [392, 224] on span "https://docs.google.com/document/d/1fwkjTK4fWmXCqEOe56iUCbEWMv1jZzKXdDzxjdx0mrg…" at bounding box center [416, 224] width 57 height 8
click at [75, 183] on input "93038631" at bounding box center [91, 185] width 81 height 11
type input "557172949"
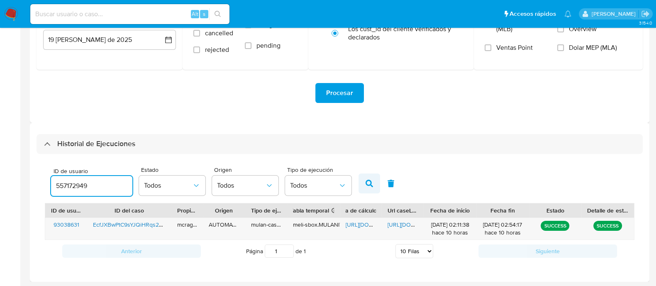
click at [366, 175] on button "button" at bounding box center [369, 183] width 22 height 20
click at [361, 225] on span "https://docs.google.com/spreadsheets/d/1ApQ1x8O023teKL72a3IE_lGE9hZZ5xQ-00z9557…" at bounding box center [374, 224] width 57 height 8
click at [405, 222] on span "https://docs.google.com/document/d/1WIpf4v4VHTZK9rvZZMPUgIVEdA-sdknyEWPmBddZVf0…" at bounding box center [416, 224] width 57 height 8
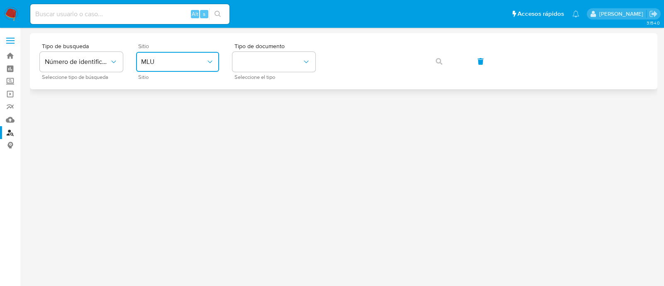
click at [186, 57] on button "MLU" at bounding box center [177, 62] width 83 height 20
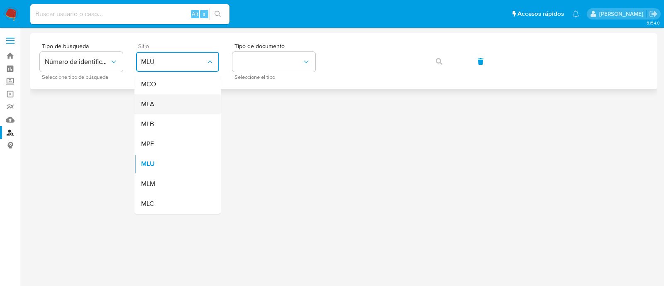
click at [164, 96] on div "MLA" at bounding box center [175, 104] width 68 height 20
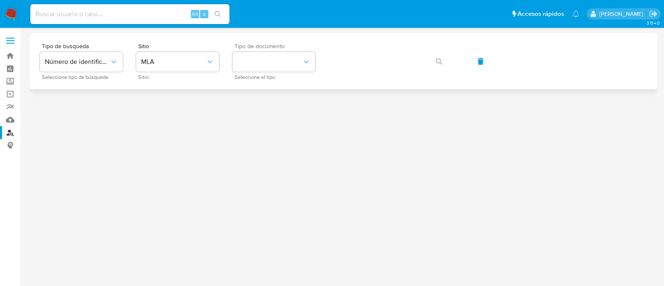
click at [303, 44] on span "Tipo de documento" at bounding box center [275, 46] width 83 height 6
click at [292, 61] on button "identificationType" at bounding box center [273, 62] width 83 height 20
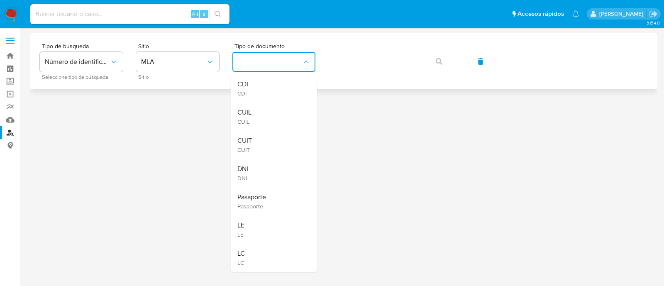
drag, startPoint x: 263, startPoint y: 112, endPoint x: 359, endPoint y: 74, distance: 102.9
click at [264, 112] on div "CUIL CUIL" at bounding box center [271, 116] width 68 height 28
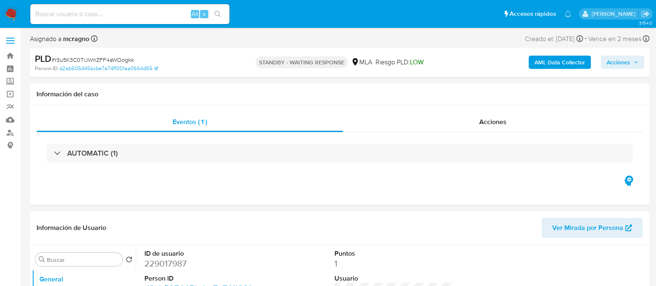
select select "10"
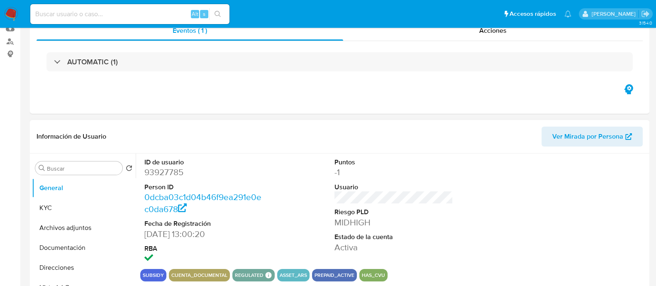
scroll to position [156, 0]
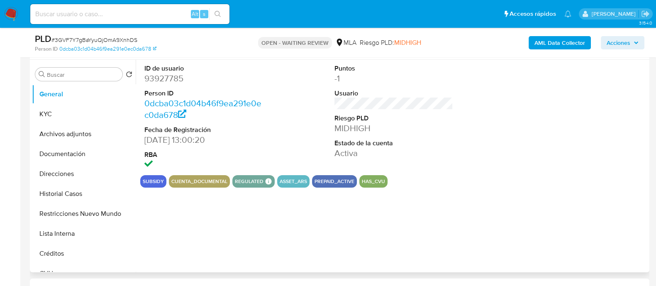
select select "10"
click at [172, 81] on dd "93927785" at bounding box center [203, 79] width 119 height 12
copy dd "93927785"
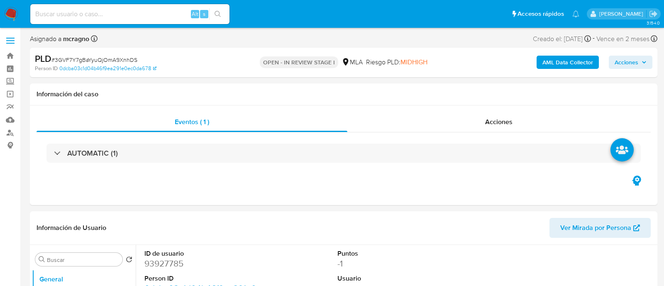
select select "10"
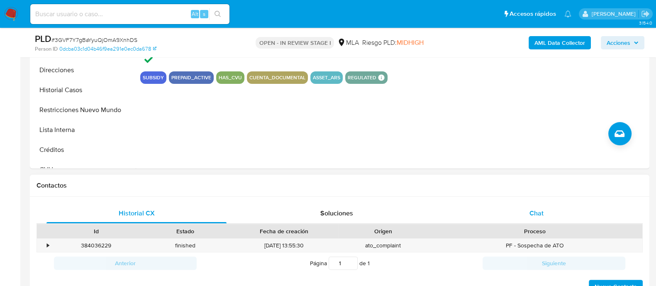
click at [550, 217] on div "Chat" at bounding box center [536, 213] width 180 height 20
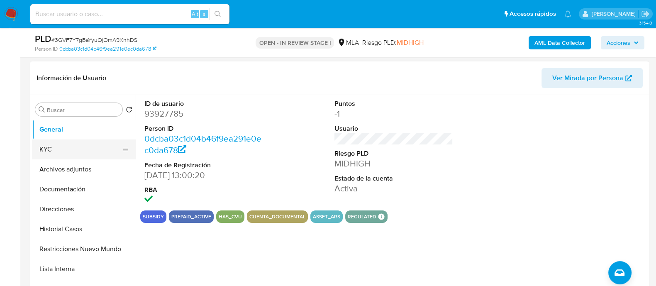
scroll to position [103, 0]
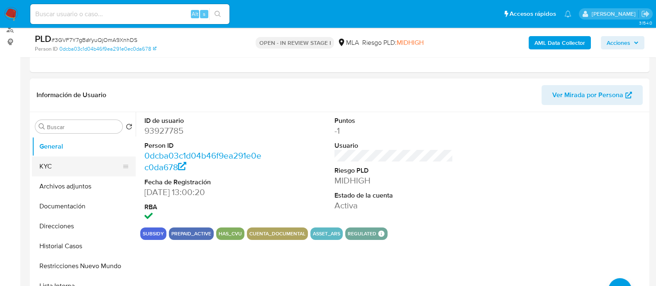
click at [77, 163] on button "KYC" at bounding box center [80, 166] width 97 height 20
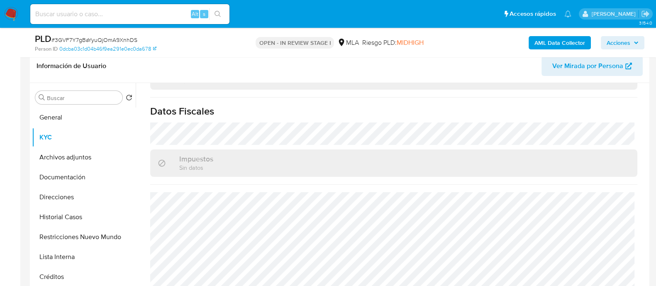
scroll to position [156, 0]
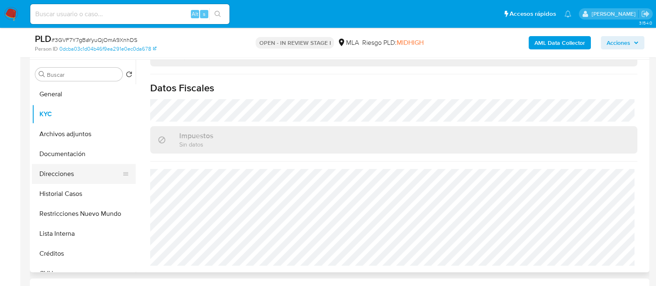
click at [83, 164] on button "Direcciones" at bounding box center [80, 174] width 97 height 20
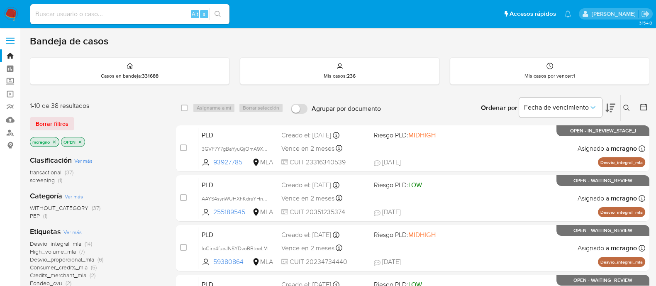
drag, startPoint x: 81, startPoint y: 141, endPoint x: 62, endPoint y: 145, distance: 19.2
click at [80, 141] on icon "close-filter" at bounding box center [80, 141] width 5 height 5
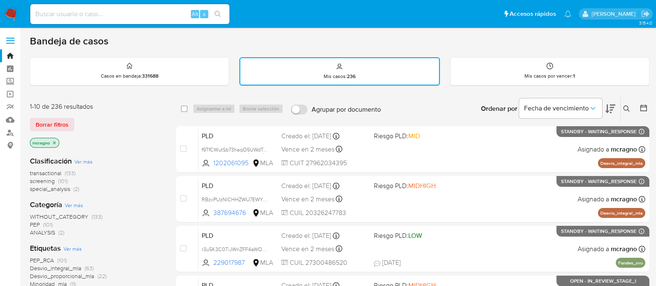
click at [52, 140] on icon "close-filter" at bounding box center [54, 142] width 5 height 5
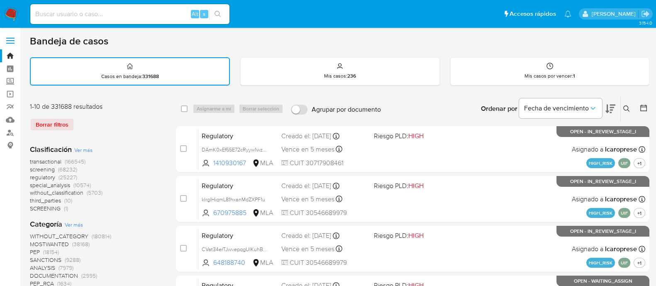
click at [622, 105] on button at bounding box center [628, 109] width 14 height 10
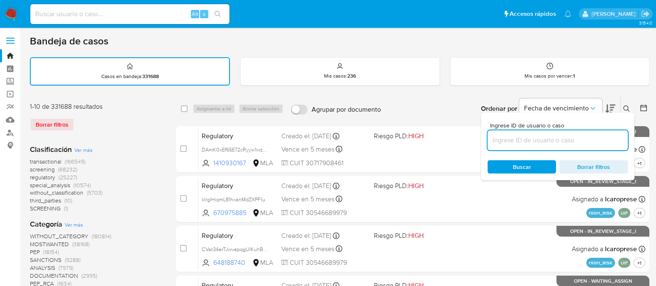
click at [571, 139] on input at bounding box center [558, 140] width 140 height 11
type input "93927785"
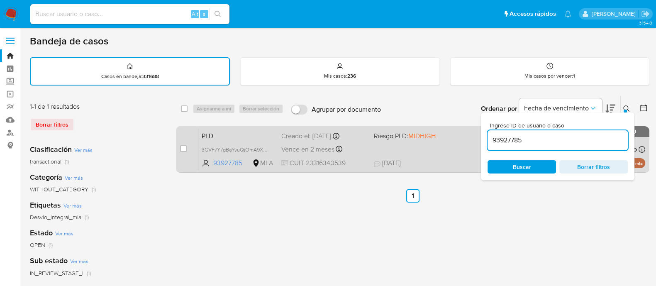
drag, startPoint x: 624, startPoint y: 105, endPoint x: 556, endPoint y: 135, distance: 73.9
click at [624, 105] on icon at bounding box center [626, 108] width 7 height 7
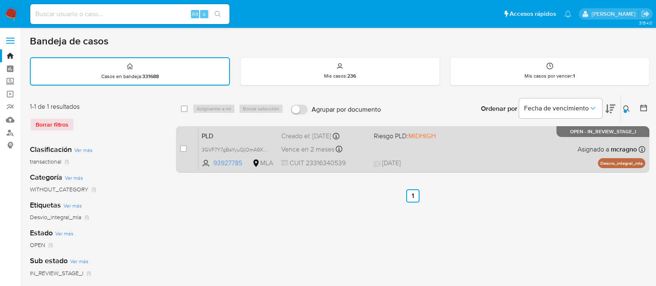
click at [522, 142] on div "PLD 3GVF7Y7gBaYyuQjOmA9XnhDS 93927785 MLA Riesgo PLD: MIDHIGH Creado el: 12/08/…" at bounding box center [421, 149] width 447 height 42
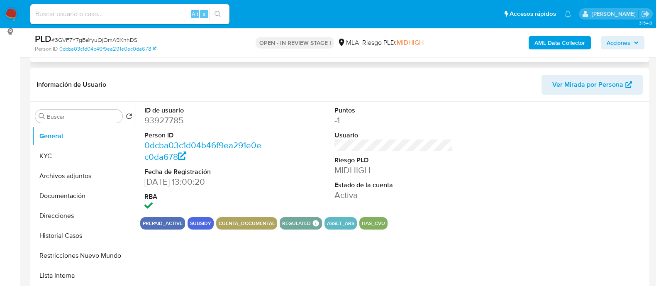
select select "10"
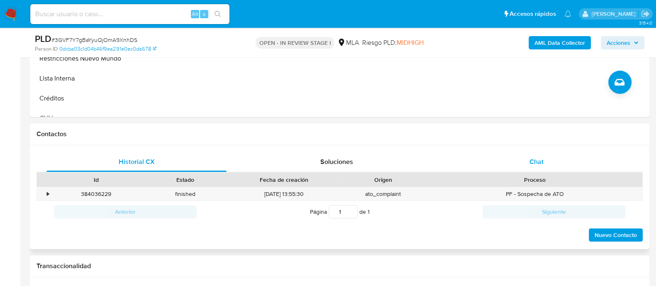
scroll to position [311, 0]
click at [531, 156] on span "Chat" at bounding box center [536, 161] width 14 height 10
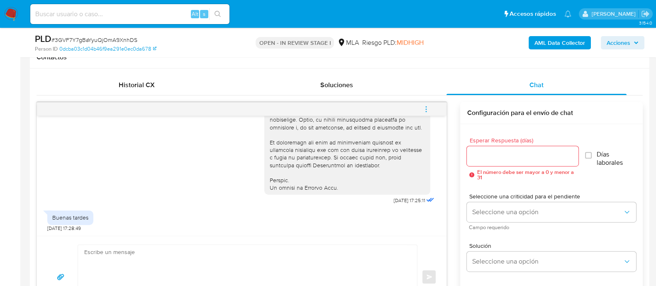
scroll to position [467, 0]
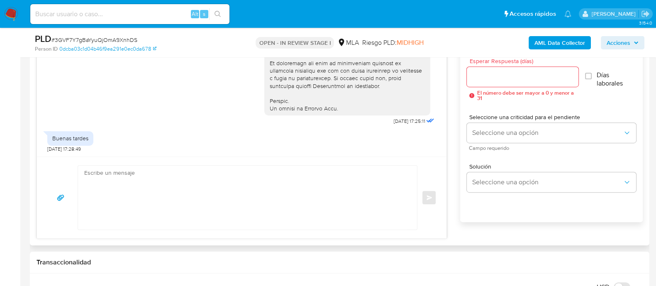
click at [340, 178] on textarea at bounding box center [245, 198] width 322 height 64
paste textarea "Lore Ipsumdol Sitametco Adipisc Elitseddo, Eiu tempo, incididu ut laboreetdolor…"
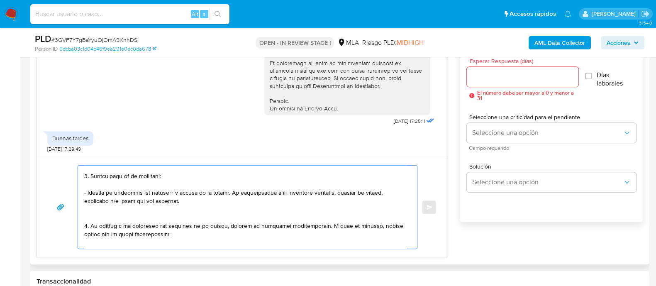
scroll to position [0, 0]
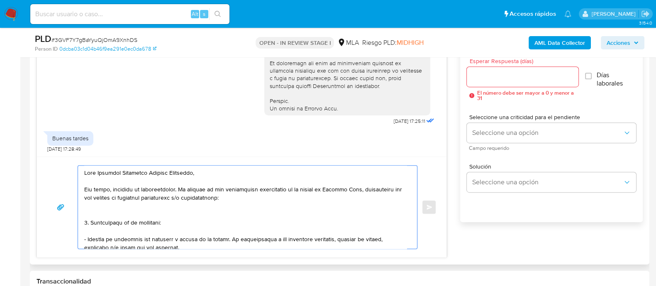
type textarea "Lore Ipsumdol Sitametco Adipisc Elitseddo, Eiu tempo, incididu ut laboreetdolor…"
click at [502, 80] on input "Esperar Respuesta (días)" at bounding box center [522, 76] width 111 height 11
type input "2"
click at [497, 121] on div "Seleccione una criticidad para el pendiente Seleccione una opción Campo requeri…" at bounding box center [551, 132] width 169 height 36
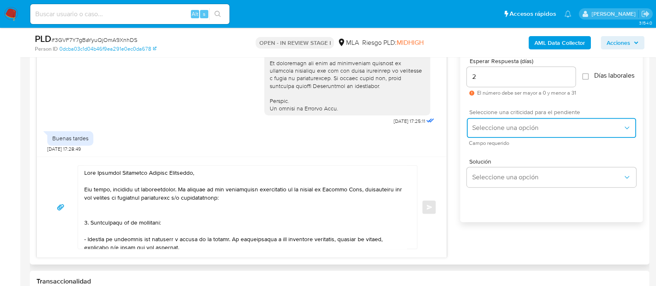
drag, startPoint x: 497, startPoint y: 129, endPoint x: 493, endPoint y: 140, distance: 12.2
click at [497, 129] on span "Seleccione una opción" at bounding box center [547, 128] width 151 height 8
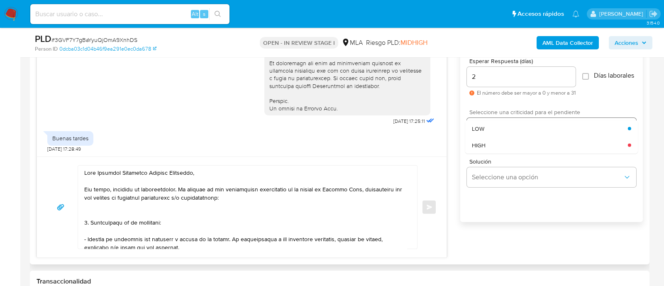
click at [485, 149] on span "HIGH" at bounding box center [479, 144] width 14 height 7
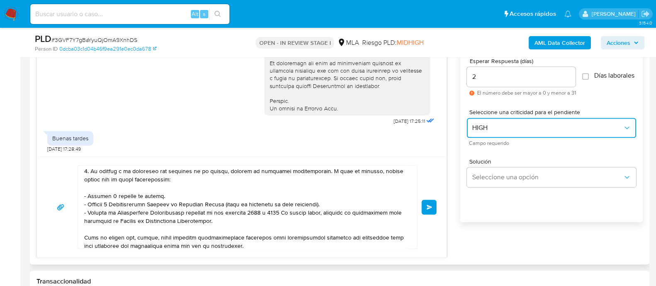
scroll to position [205, 0]
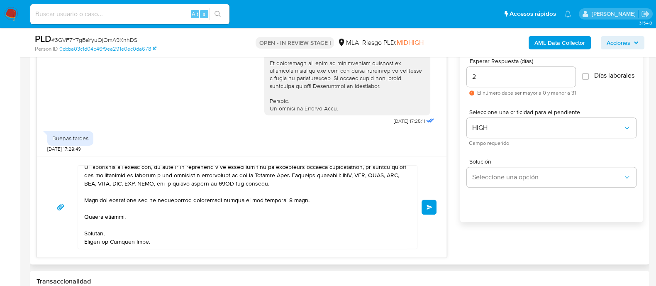
click at [431, 210] on button "Enviar" at bounding box center [429, 207] width 15 height 15
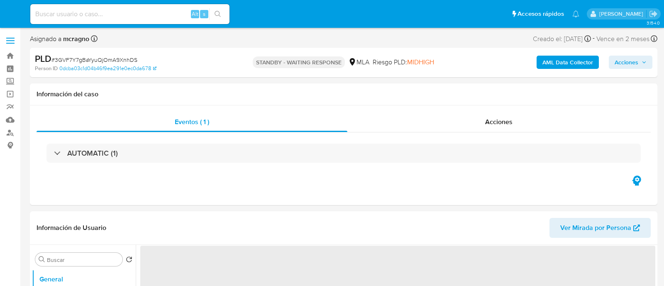
select select "10"
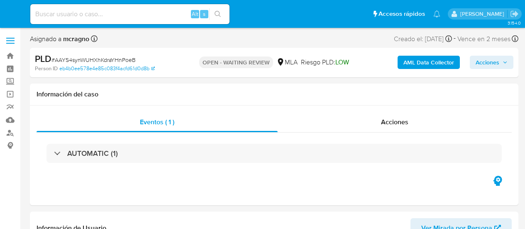
select select "10"
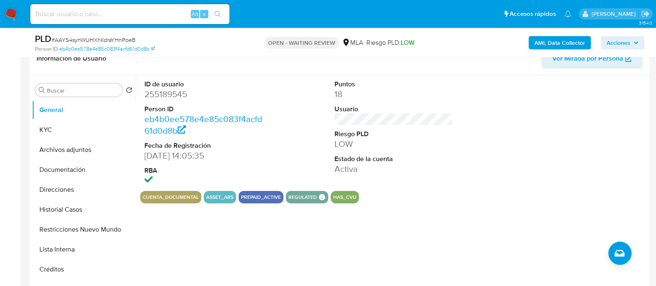
scroll to position [103, 0]
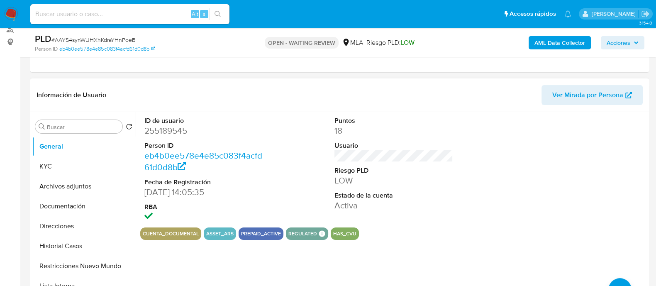
click at [163, 136] on dl "ID de usuario 255189545 Person ID eb4b0ee578e4e85c083f4acfd61d0d8b Fecha de Reg…" at bounding box center [203, 169] width 119 height 107
click at [164, 132] on dd "255189545" at bounding box center [203, 131] width 119 height 12
copy dd "255189545"
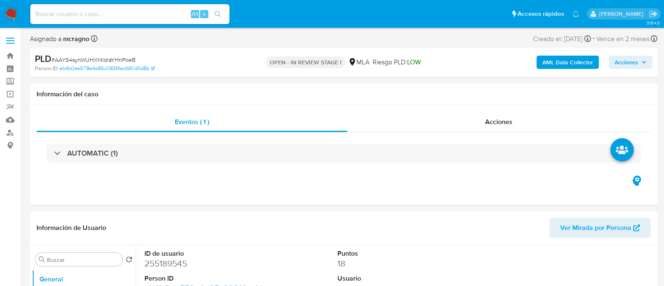
select select "10"
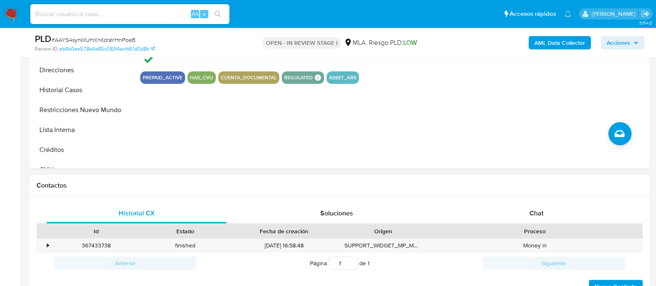
click at [521, 197] on div "Historial CX Soluciones Chat Id Estado Fecha de creación Origen Proceso • 36743…" at bounding box center [339, 249] width 619 height 104
click at [529, 215] on div "Chat" at bounding box center [536, 213] width 180 height 20
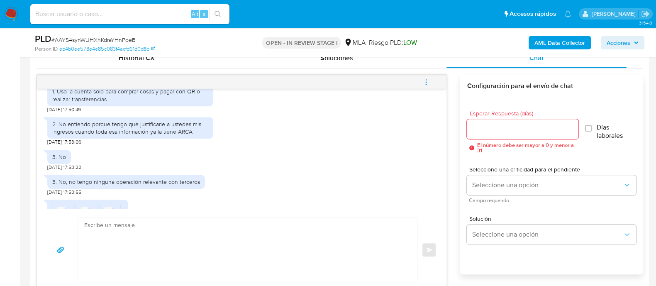
scroll to position [519, 0]
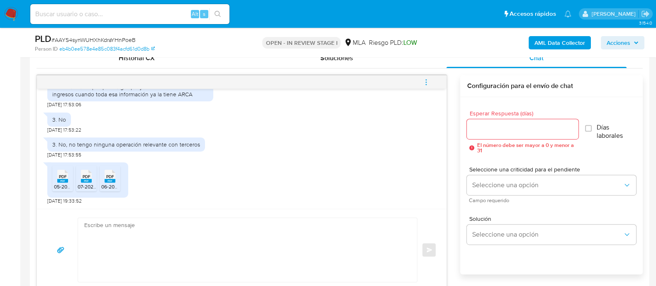
click at [58, 181] on rect at bounding box center [62, 181] width 11 height 4
click at [81, 183] on icon "PDF" at bounding box center [86, 176] width 11 height 15
click at [110, 179] on rect at bounding box center [110, 181] width 11 height 4
click at [162, 239] on textarea at bounding box center [245, 250] width 322 height 64
paste textarea "Hola, ¡Muchas gracias por tu respuesta! Confirmamos la recepción de la document…"
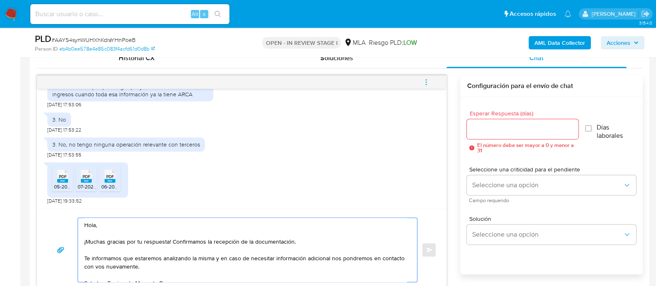
scroll to position [423, 0]
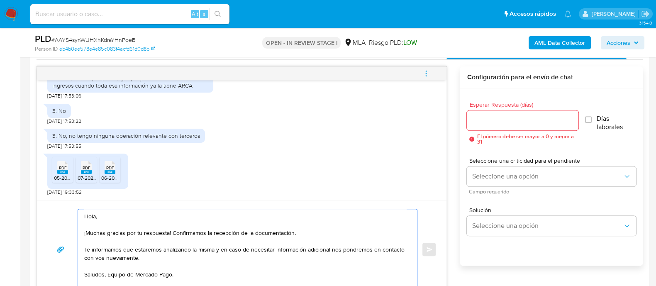
drag, startPoint x: 181, startPoint y: 264, endPoint x: 80, endPoint y: 250, distance: 101.9
click at [80, 250] on div "Hola, ¡Muchas gracias por tu respuesta! Confirmamos la recepción de la document…" at bounding box center [245, 249] width 335 height 80
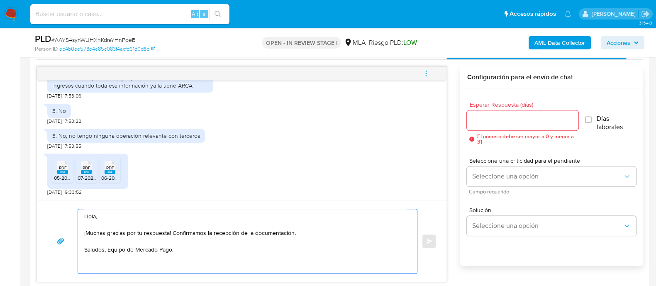
type textarea "Hola, ¡Muchas gracias por tu respuesta! Confirmamos la recepción de la document…"
click at [499, 115] on input "Esperar Respuesta (días)" at bounding box center [522, 120] width 111 height 11
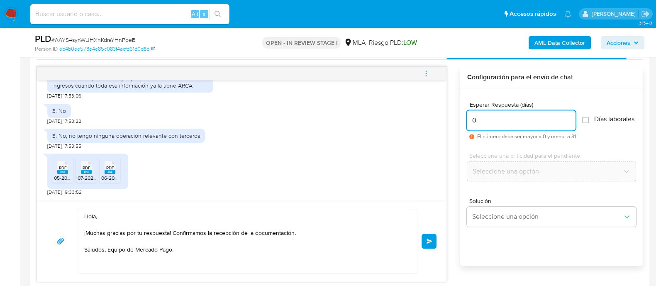
type input "0"
click at [187, 264] on textarea "Hola, ¡Muchas gracias por tu respuesta! Confirmamos la recepción de la document…" at bounding box center [245, 241] width 322 height 64
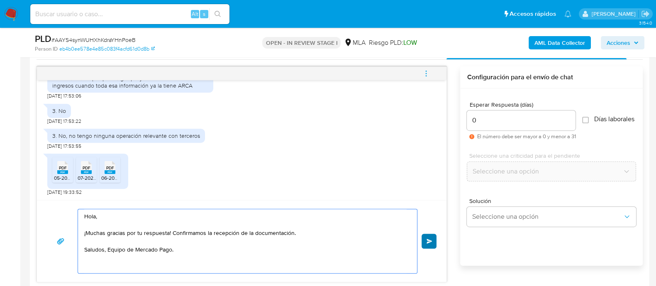
type textarea "Hola, ¡Muchas gracias por tu respuesta! Confirmamos la recepción de la document…"
click at [424, 241] on button "Enviar" at bounding box center [429, 241] width 15 height 15
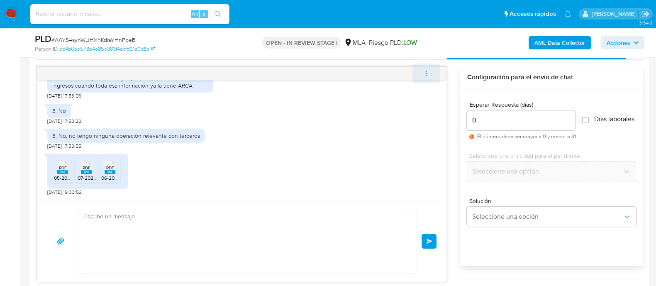
scroll to position [588, 0]
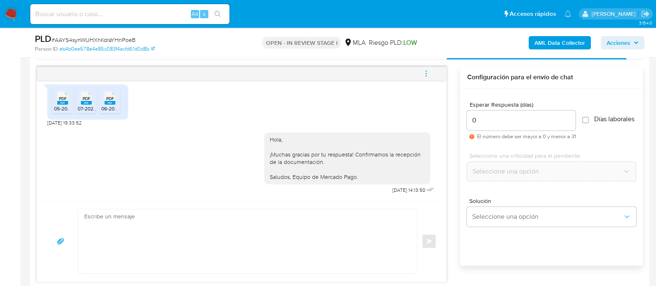
click at [423, 71] on icon "menu-action" at bounding box center [425, 73] width 7 height 7
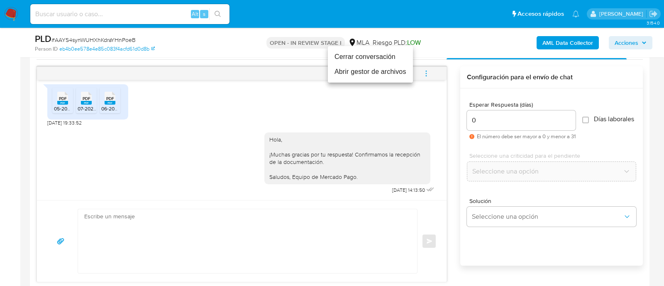
click at [361, 57] on li "Cerrar conversación" at bounding box center [370, 56] width 85 height 15
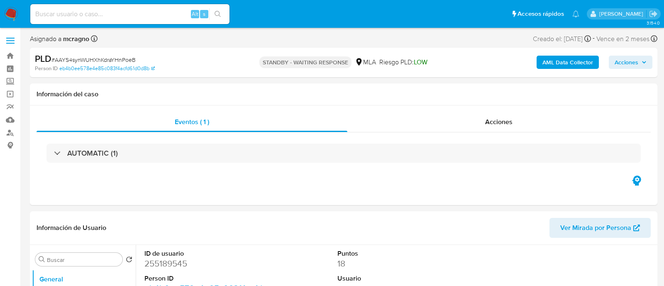
select select "10"
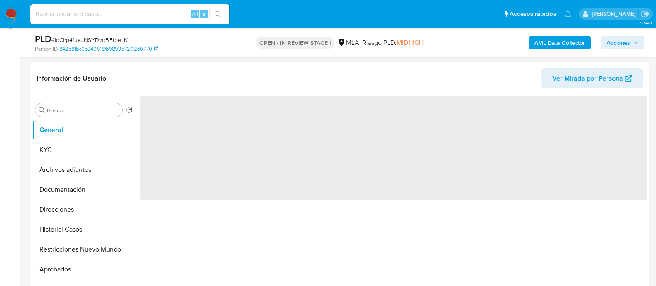
scroll to position [103, 0]
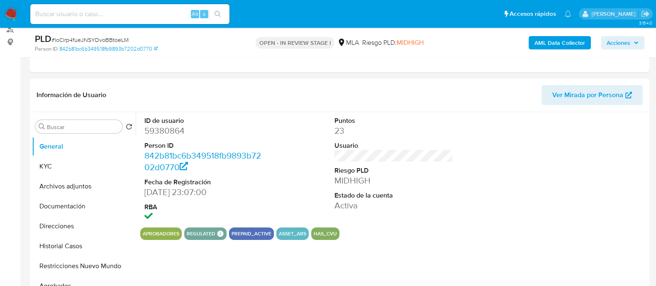
click at [177, 134] on dd "59380864" at bounding box center [203, 131] width 119 height 12
select select "10"
copy dd "59380864"
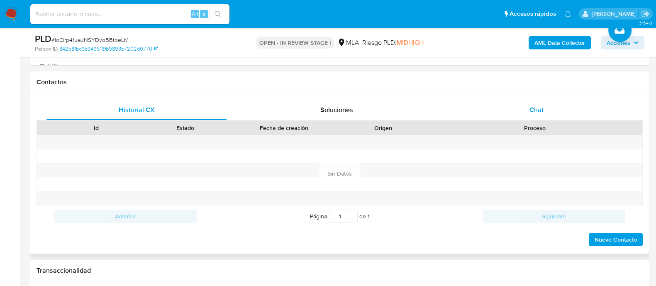
click at [552, 113] on div "Chat" at bounding box center [536, 110] width 180 height 20
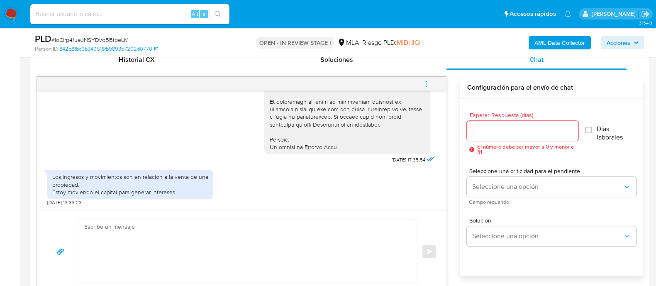
scroll to position [519, 0]
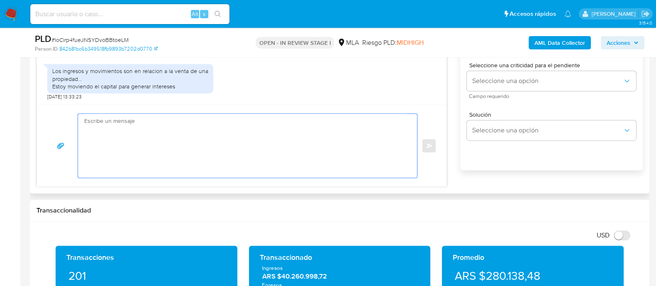
click at [241, 139] on textarea at bounding box center [245, 146] width 322 height 64
paste textarea "Hola Diogenes Enrique Lanusse Murphy, Muchas gracias por tu respuesta. Por favo…"
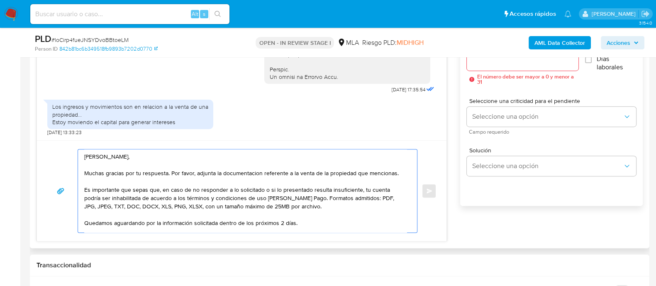
scroll to position [467, 0]
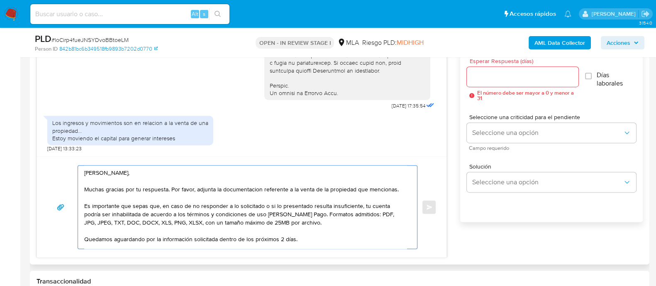
type textarea "Hola Diogenes Enrique Lanusse Murphy, Muchas gracias por tu respuesta. Por favo…"
drag, startPoint x: 508, startPoint y: 75, endPoint x: 501, endPoint y: 119, distance: 45.0
click at [508, 75] on input "Esperar Respuesta (días)" at bounding box center [522, 76] width 111 height 11
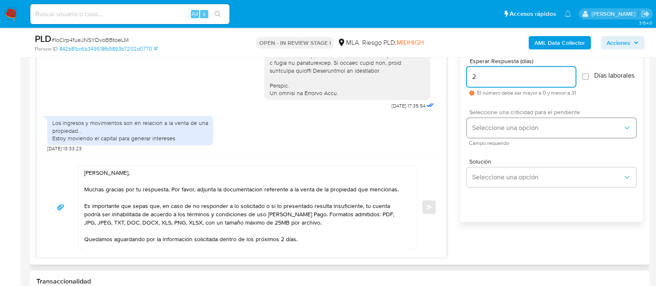
type input "2"
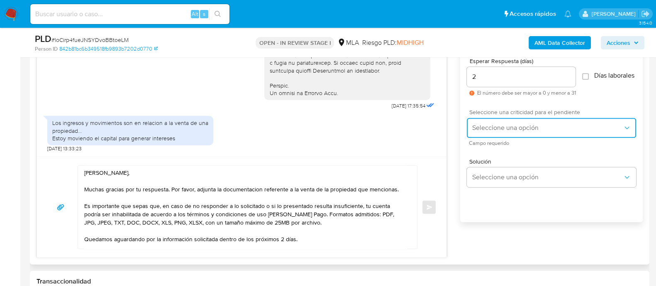
click at [500, 128] on span "Seleccione una opción" at bounding box center [547, 128] width 151 height 8
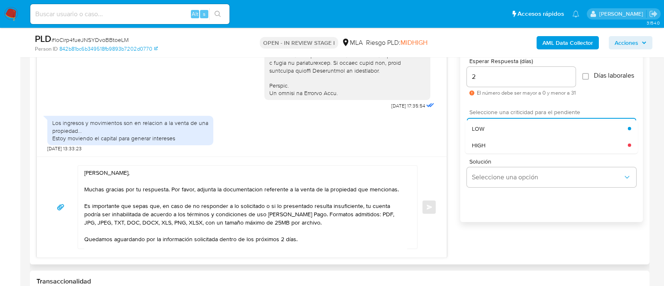
click at [496, 137] on div "LOW" at bounding box center [550, 128] width 156 height 17
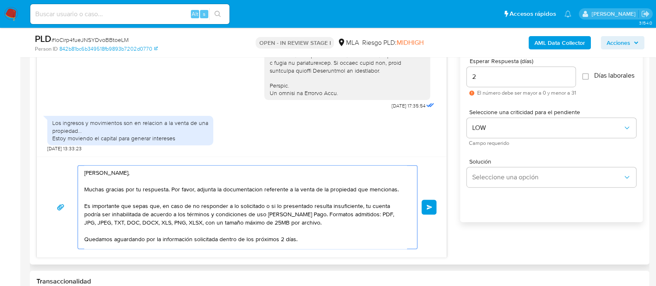
click at [331, 225] on textarea "Hola Diogenes Enrique Lanusse Murphy, Muchas gracias por tu respuesta. Por favo…" at bounding box center [245, 207] width 322 height 83
click at [493, 75] on input "2" at bounding box center [521, 76] width 109 height 11
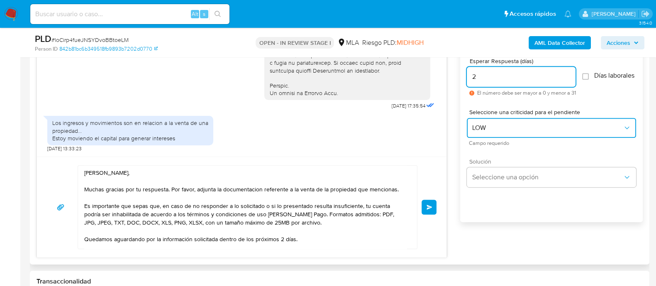
drag, startPoint x: 494, startPoint y: 131, endPoint x: 485, endPoint y: 163, distance: 32.6
click at [494, 132] on span "LOW" at bounding box center [547, 128] width 151 height 8
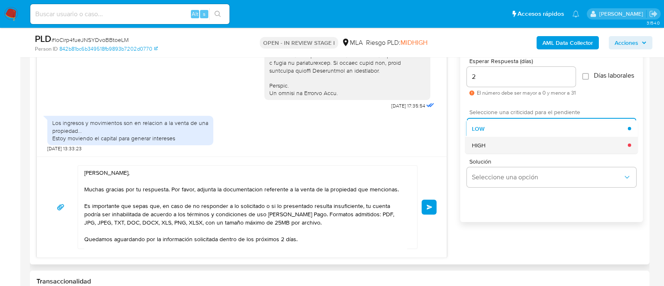
click at [492, 153] on div "HIGH" at bounding box center [550, 145] width 156 height 17
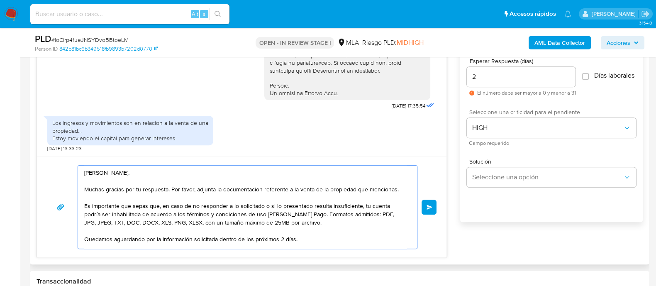
click at [311, 213] on textarea "[PERSON_NAME], Muchas gracias por tu respuesta. Por favor, adjunta la documenta…" at bounding box center [245, 207] width 322 height 83
drag, startPoint x: 434, startPoint y: 206, endPoint x: 435, endPoint y: 217, distance: 10.9
click at [434, 206] on button "Enviar" at bounding box center [429, 207] width 15 height 15
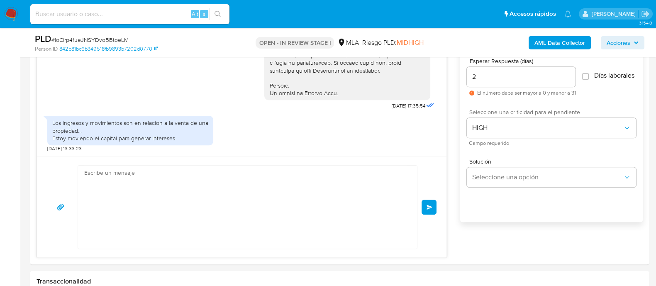
scroll to position [573, 0]
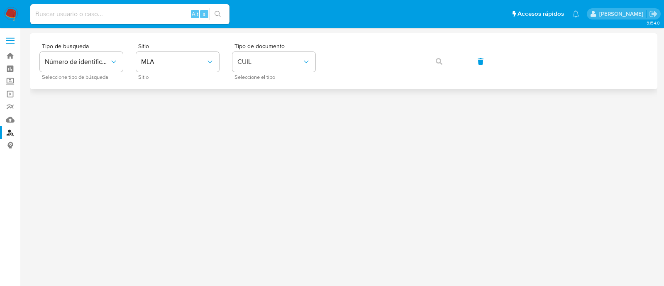
click at [222, 60] on div "Tipo de busqueda Número de identificación Seleccione tipo de búsqueda Sitio MLA…" at bounding box center [343, 61] width 607 height 36
click at [268, 59] on span "CUIL" at bounding box center [269, 62] width 65 height 8
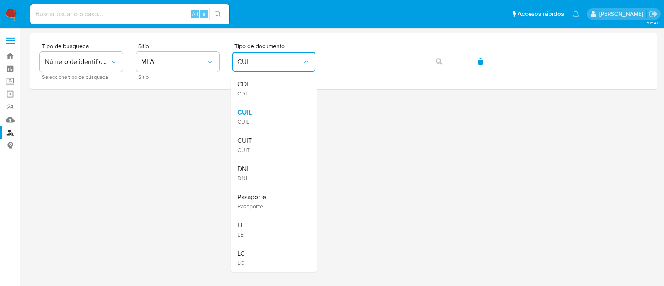
click at [274, 145] on div "CUIT CUIT" at bounding box center [271, 145] width 68 height 28
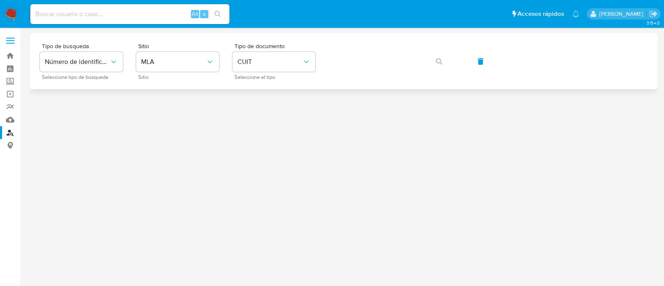
click at [330, 75] on div "Tipo de busqueda Número de identificación Seleccione tipo de búsqueda Sitio MLA…" at bounding box center [343, 61] width 607 height 36
click at [437, 59] on icon "button" at bounding box center [439, 61] width 7 height 7
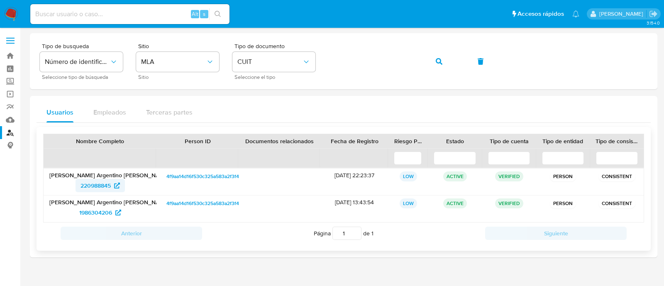
click at [110, 183] on span "220988845" at bounding box center [95, 185] width 30 height 13
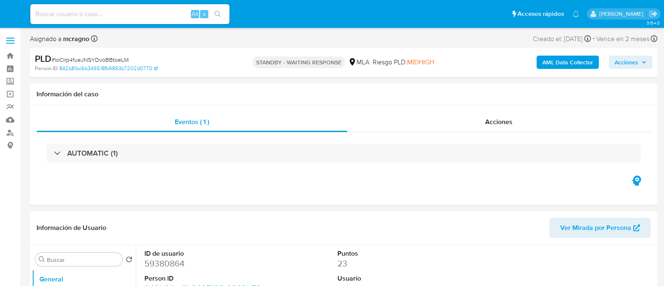
select select "10"
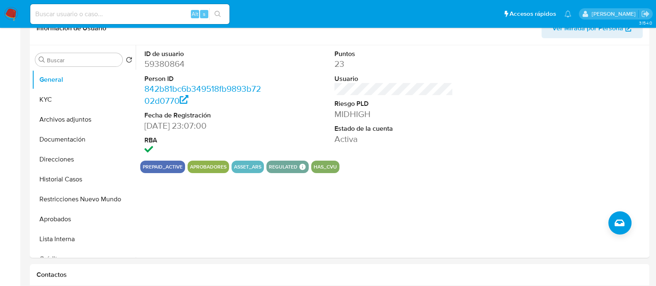
scroll to position [259, 0]
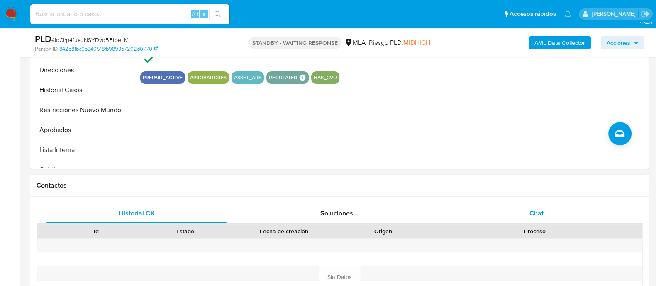
click at [546, 215] on div "Chat" at bounding box center [536, 213] width 180 height 20
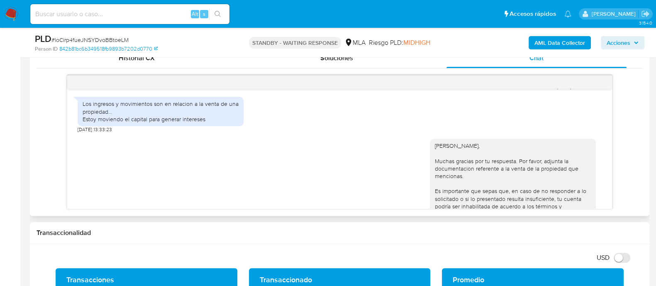
scroll to position [417, 0]
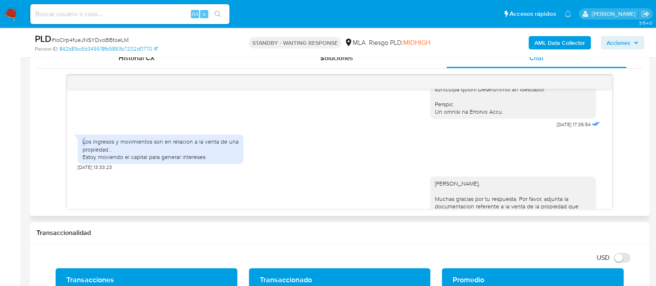
click at [85, 156] on div "Los ingresos y movimientos son en relacion a la venta de una propiedad... Estoy…" at bounding box center [161, 149] width 156 height 23
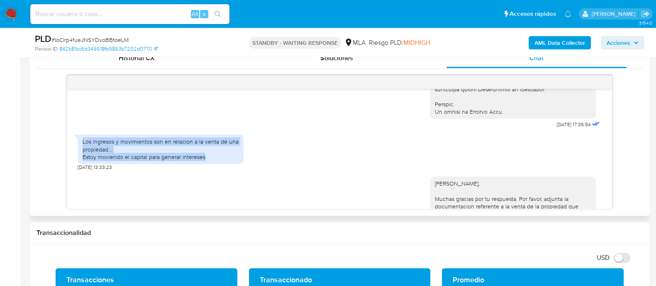
drag, startPoint x: 205, startPoint y: 173, endPoint x: 80, endPoint y: 155, distance: 125.7
click at [80, 155] on div "Los ingresos y movimientos son en relacion a la venta de una propiedad... Estoy…" at bounding box center [161, 148] width 166 height 29
copy div "Los ingresos y movimientos son en relacion a la venta de una propiedad... Estoy…"
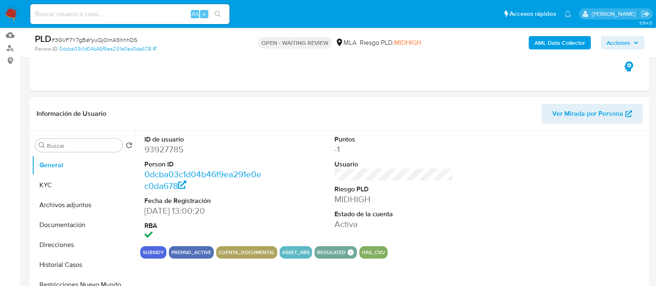
scroll to position [156, 0]
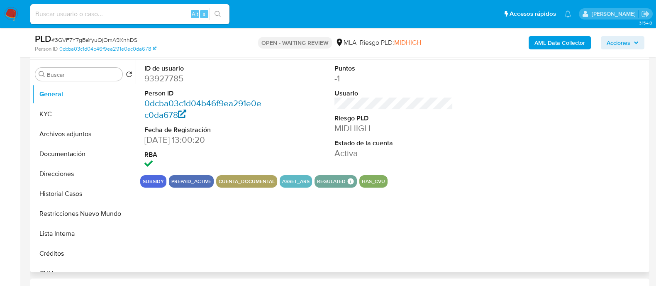
select select "10"
click at [166, 78] on dd "93927785" at bounding box center [203, 79] width 119 height 12
copy dd "93927785"
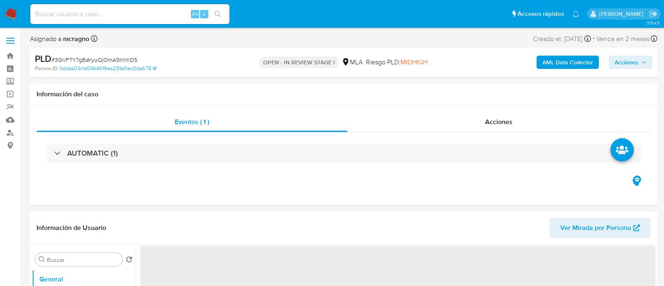
select select "10"
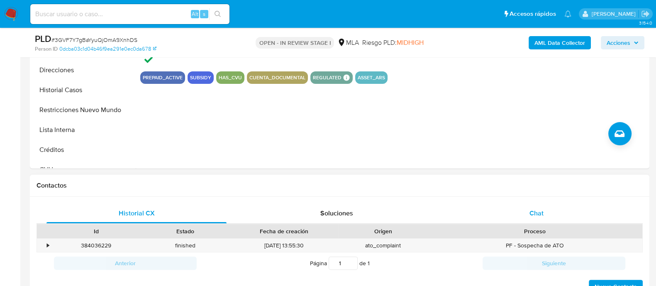
click at [554, 210] on div "Chat" at bounding box center [536, 213] width 180 height 20
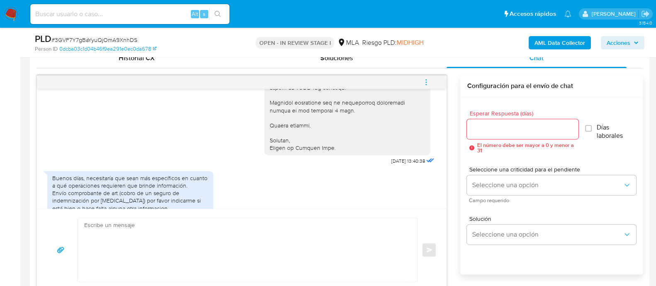
scroll to position [847, 0]
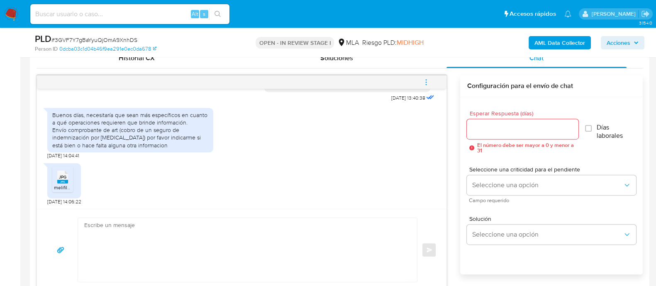
click at [50, 175] on div "JPG JPG melifile3050614156105369101.jpg" at bounding box center [64, 180] width 34 height 35
click at [57, 176] on icon at bounding box center [62, 177] width 11 height 13
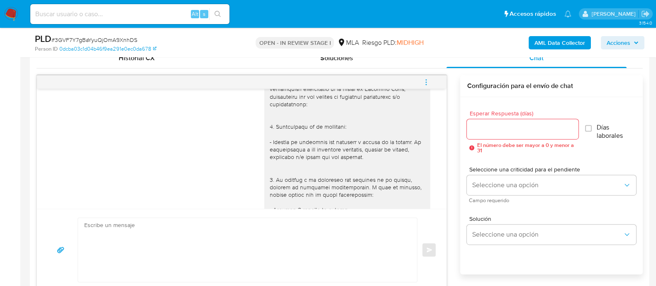
scroll to position [484, 0]
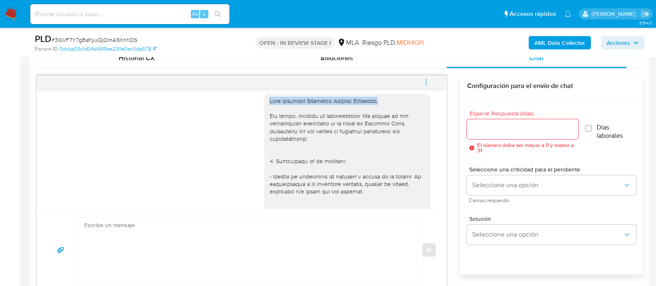
drag, startPoint x: 261, startPoint y: 114, endPoint x: 222, endPoint y: 210, distance: 104.2
click at [409, 114] on div at bounding box center [347, 274] width 156 height 355
copy div "Hola Cristian Alejandro Lorenzo Limerutti,"
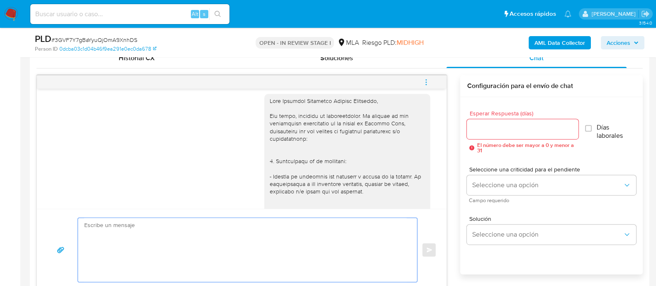
click at [160, 234] on textarea at bounding box center [245, 250] width 322 height 64
paste textarea "Hola Cristian Alejandro Lorenzo Limerutti,"
paste textarea "¡Muchas gracias por tu respuesta! Confirmamos la recepción de la documentación.…"
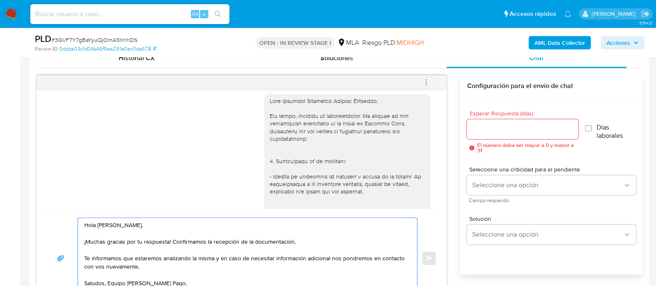
type textarea "Hola Cristian Alejandro Lorenzo Limerutti, ¡Muchas gracias por tu respuesta! Co…"
click at [534, 126] on input "Esperar Respuesta (días)" at bounding box center [522, 129] width 111 height 11
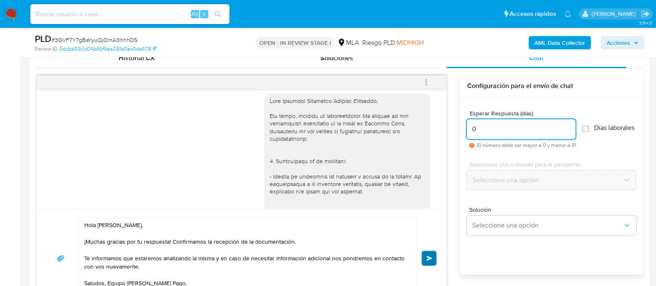
type input "0"
click at [428, 252] on button "Enviar" at bounding box center [429, 258] width 15 height 15
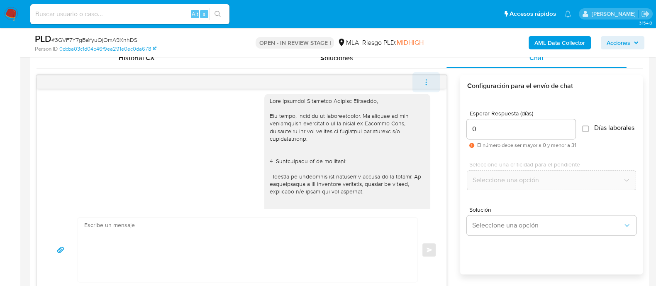
scroll to position [947, 0]
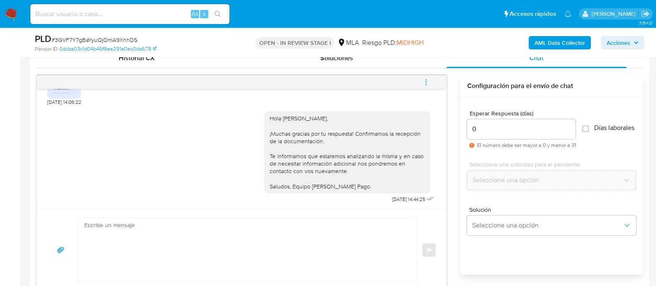
drag, startPoint x: 430, startPoint y: 81, endPoint x: 382, endPoint y: 75, distance: 48.5
click at [429, 81] on button "menu-action" at bounding box center [425, 82] width 27 height 20
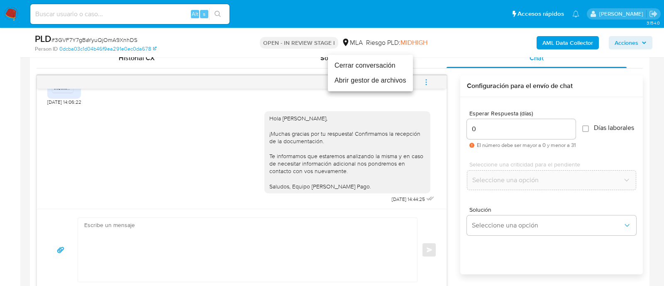
click at [378, 63] on li "Cerrar conversación" at bounding box center [370, 65] width 85 height 15
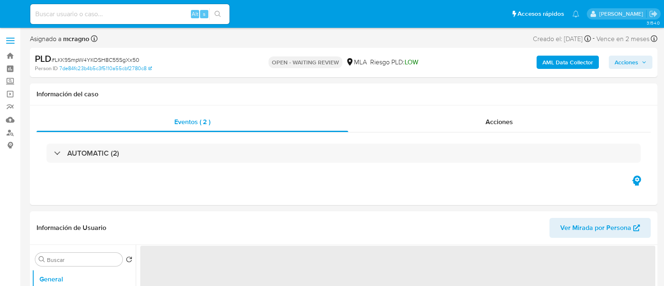
select select "10"
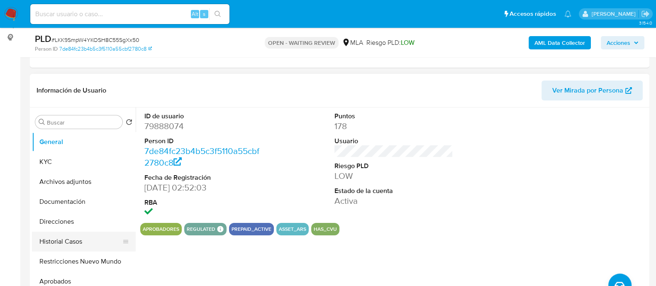
scroll to position [156, 0]
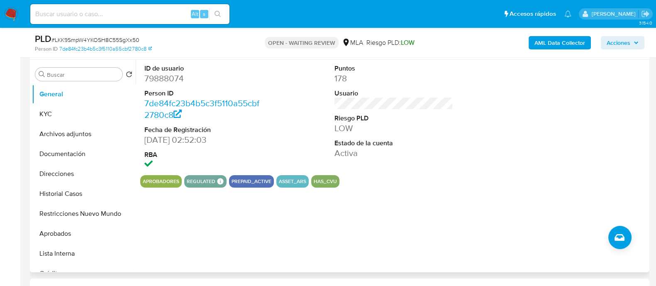
drag, startPoint x: 88, startPoint y: 195, endPoint x: 249, endPoint y: 202, distance: 161.2
click at [88, 195] on button "Historial Casos" at bounding box center [84, 194] width 104 height 20
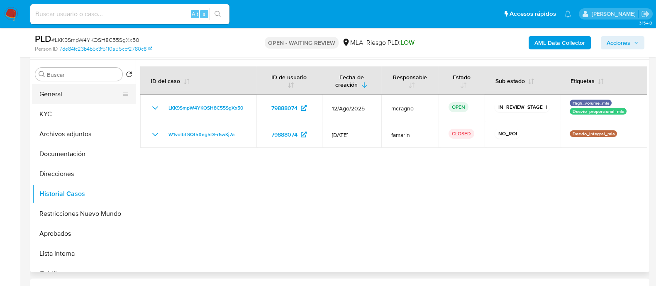
click at [73, 96] on button "General" at bounding box center [80, 94] width 97 height 20
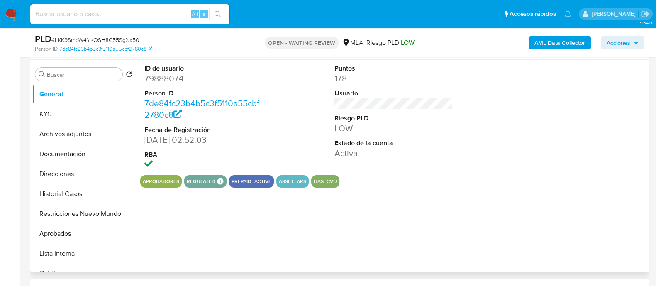
click at [169, 77] on dd "79888074" at bounding box center [203, 79] width 119 height 12
copy dd "79888074"
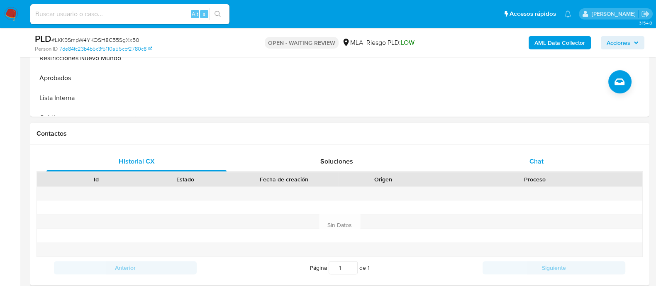
drag, startPoint x: 562, startPoint y: 169, endPoint x: 549, endPoint y: 171, distance: 12.6
click at [562, 169] on div "Chat" at bounding box center [536, 161] width 180 height 20
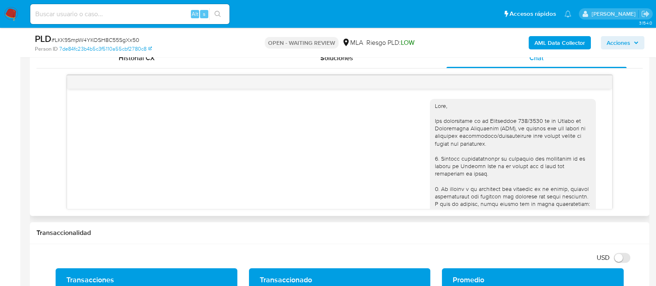
scroll to position [523, 0]
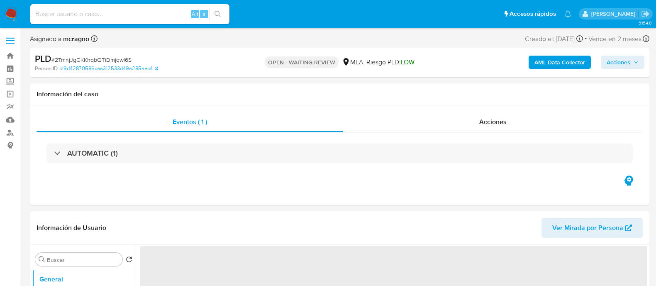
select select "10"
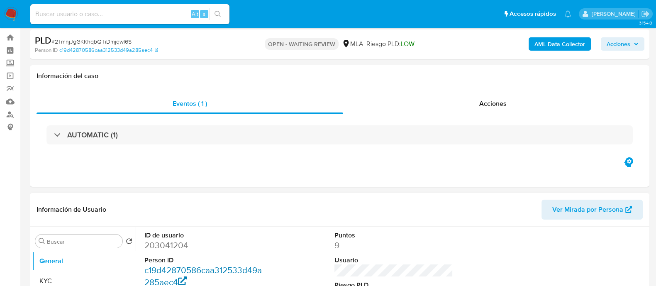
scroll to position [156, 0]
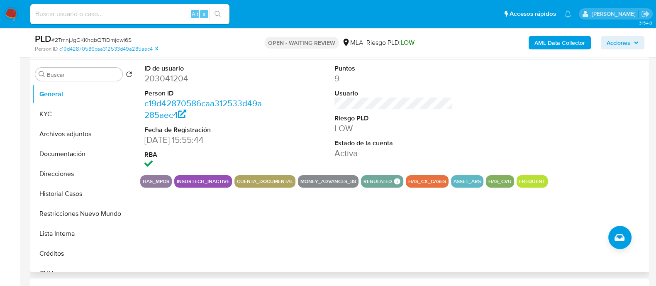
click at [167, 73] on dd "203041204" at bounding box center [203, 79] width 119 height 12
copy dd "203041204"
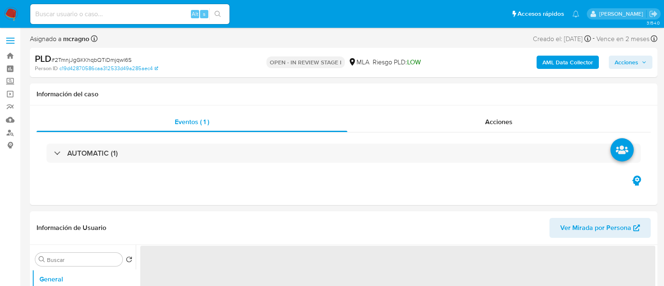
select select "10"
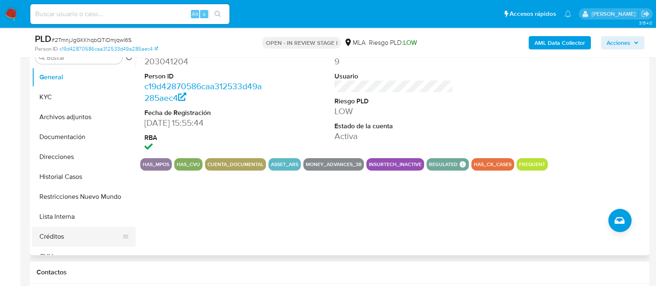
scroll to position [207, 0]
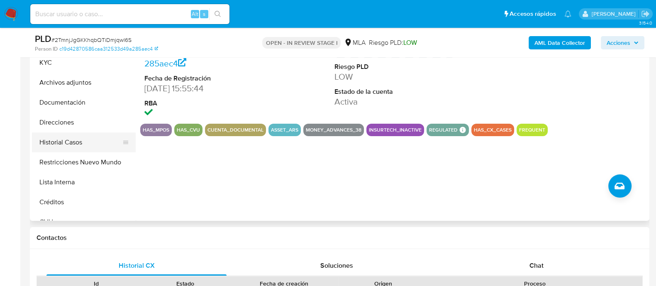
click at [73, 134] on button "Historial Casos" at bounding box center [80, 142] width 97 height 20
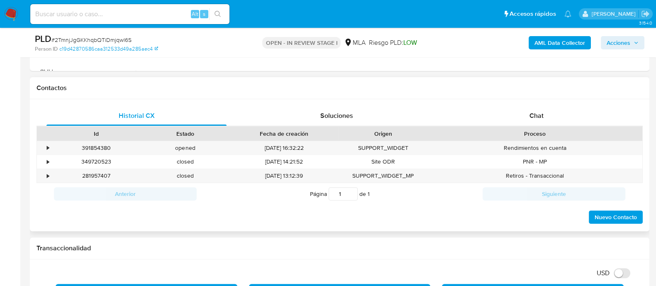
scroll to position [363, 0]
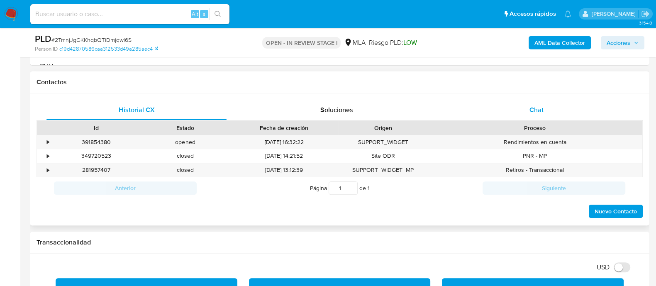
click at [554, 115] on div "Chat" at bounding box center [536, 110] width 180 height 20
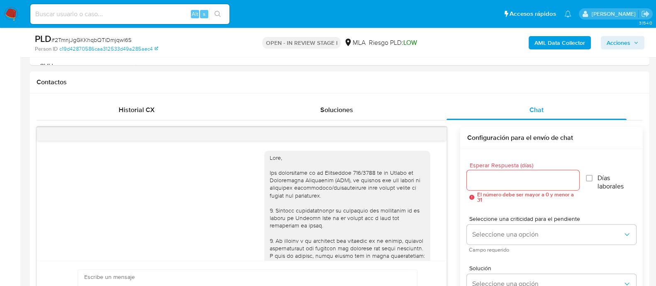
scroll to position [436, 0]
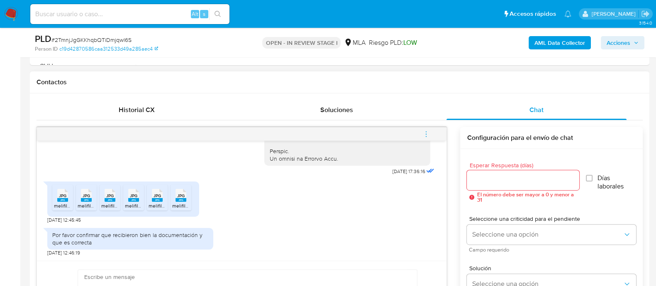
click at [57, 200] on rect at bounding box center [62, 200] width 11 height 4
click at [87, 196] on span "JPG" at bounding box center [86, 195] width 7 height 5
click at [108, 194] on span "JPG" at bounding box center [109, 195] width 7 height 5
click at [130, 195] on span "JPG" at bounding box center [133, 195] width 7 height 5
click at [158, 197] on span "JPG" at bounding box center [157, 195] width 7 height 5
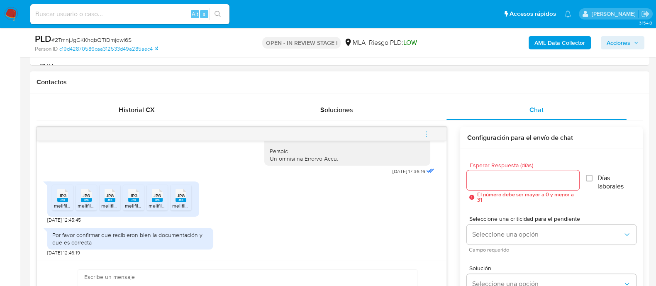
drag, startPoint x: 178, startPoint y: 198, endPoint x: 193, endPoint y: 196, distance: 14.6
click at [178, 198] on rect at bounding box center [181, 200] width 11 height 4
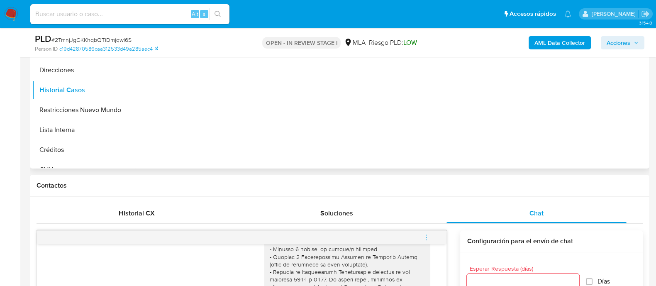
scroll to position [103, 0]
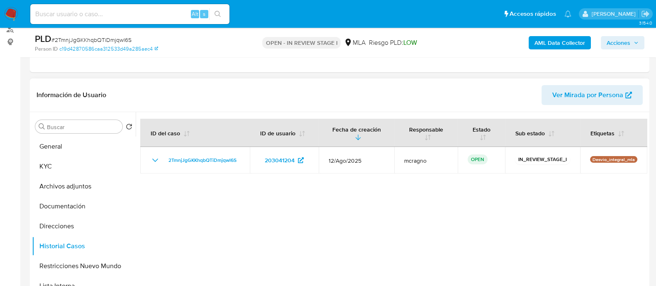
drag, startPoint x: 88, startPoint y: 159, endPoint x: 134, endPoint y: 178, distance: 49.9
click at [87, 159] on button "KYC" at bounding box center [84, 166] width 104 height 20
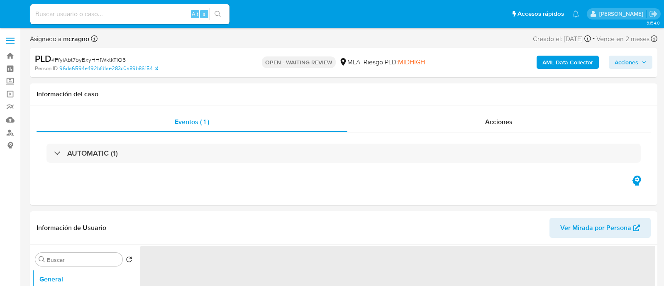
select select "10"
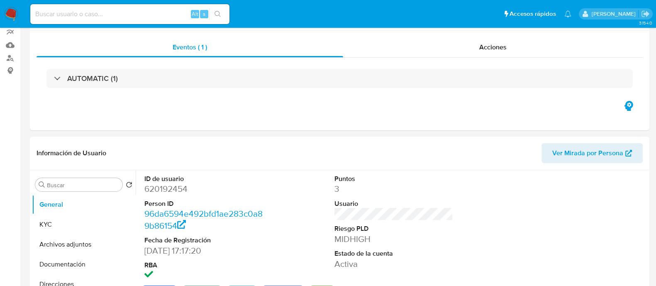
scroll to position [156, 0]
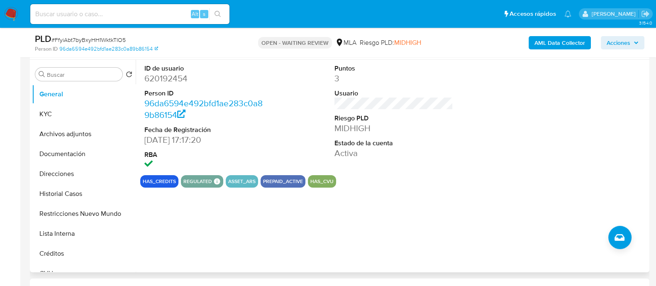
click at [171, 80] on dd "620192454" at bounding box center [203, 79] width 119 height 12
drag, startPoint x: 72, startPoint y: 204, endPoint x: 88, endPoint y: 204, distance: 15.4
click at [73, 204] on button "Restricciones Nuevo Mundo" at bounding box center [80, 214] width 97 height 20
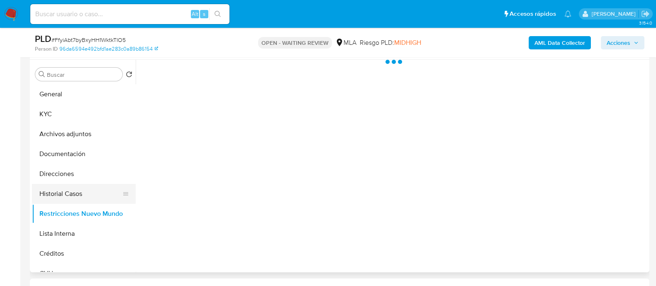
click at [100, 192] on button "Historial Casos" at bounding box center [80, 194] width 97 height 20
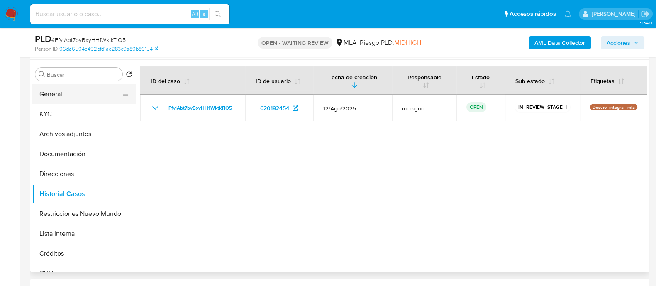
click at [57, 97] on button "General" at bounding box center [80, 94] width 97 height 20
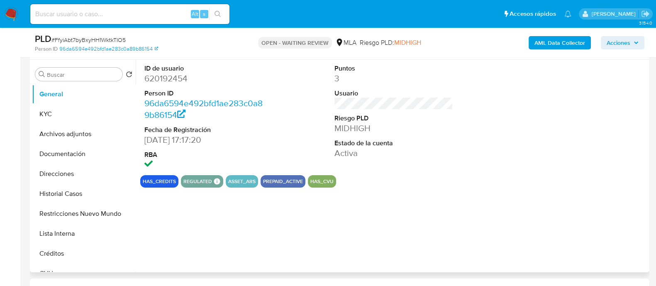
click at [166, 74] on dd "620192454" at bounding box center [203, 79] width 119 height 12
copy dd "620192454"
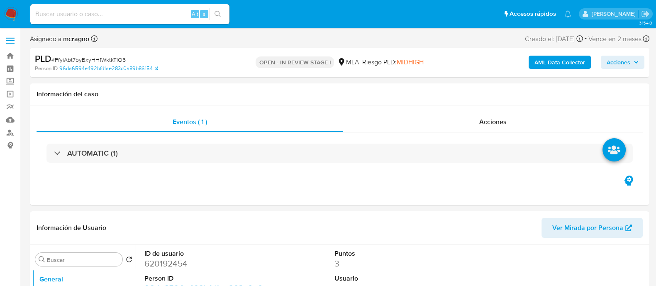
select select "10"
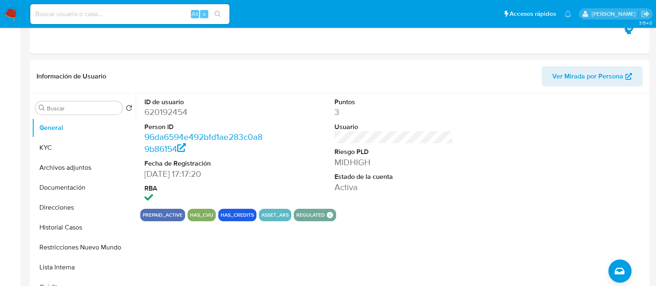
scroll to position [259, 0]
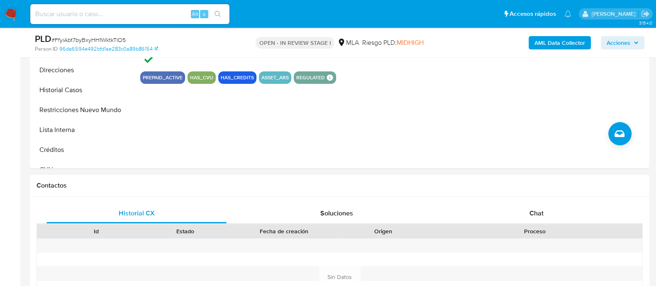
click at [568, 224] on div "Proceso" at bounding box center [535, 231] width 215 height 14
click at [550, 203] on div "Chat" at bounding box center [536, 213] width 180 height 20
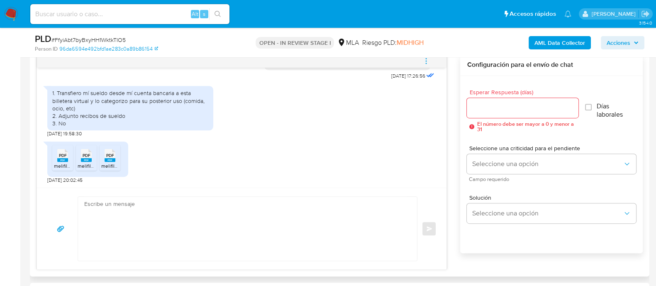
scroll to position [414, 0]
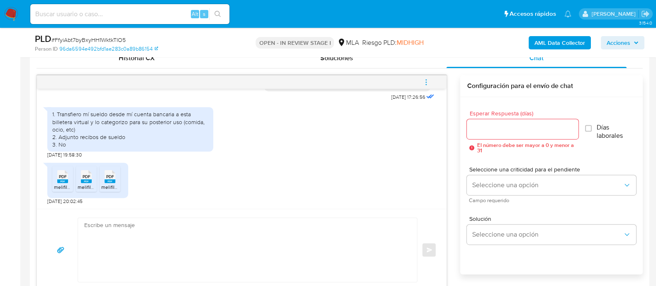
click at [64, 177] on span "PDF" at bounding box center [63, 176] width 8 height 5
click at [68, 177] on icon at bounding box center [62, 176] width 11 height 13
click at [110, 179] on rect at bounding box center [110, 181] width 11 height 4
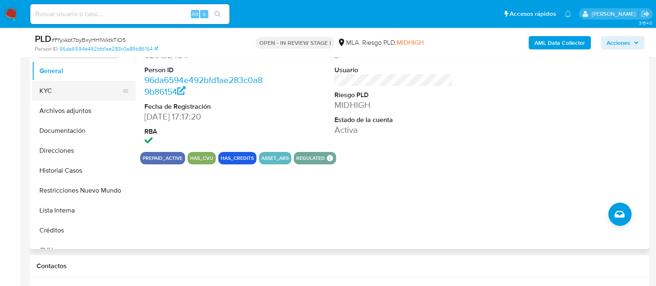
scroll to position [103, 0]
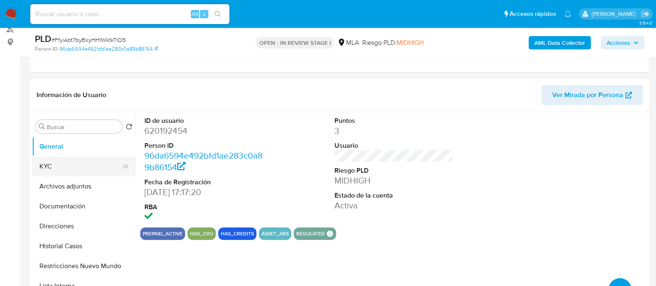
drag, startPoint x: 56, startPoint y: 171, endPoint x: 127, endPoint y: 175, distance: 70.6
click at [56, 171] on button "KYC" at bounding box center [80, 166] width 97 height 20
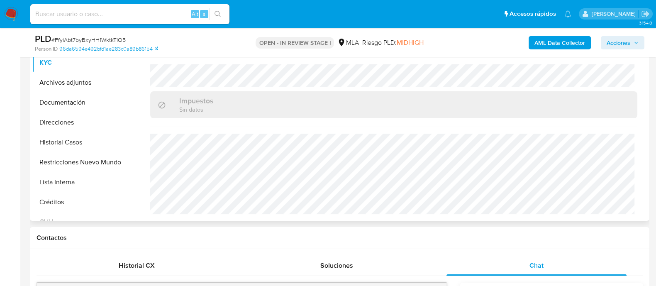
scroll to position [444, 0]
click at [71, 123] on button "Direcciones" at bounding box center [80, 122] width 97 height 20
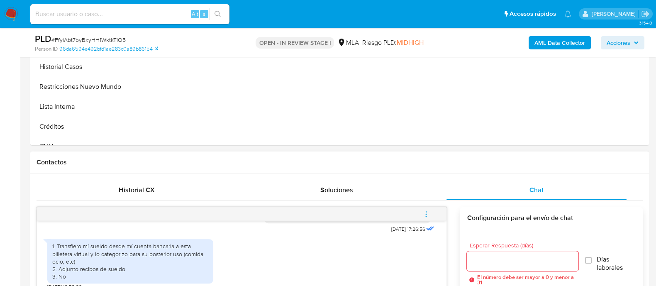
scroll to position [363, 0]
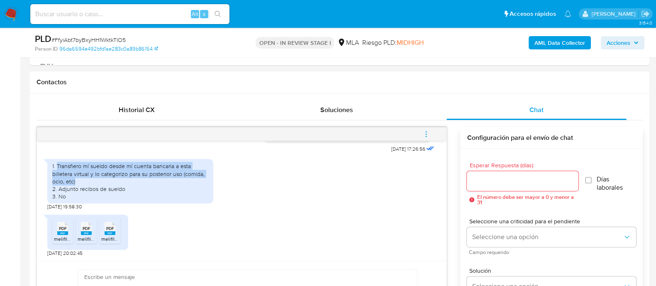
drag, startPoint x: 56, startPoint y: 165, endPoint x: 171, endPoint y: 180, distance: 115.9
click at [171, 180] on div "1. Transfiero mí sueldo desde mí cuenta bancaria a esta billetera virtual y lo …" at bounding box center [130, 181] width 156 height 38
copy div "Transfiero mí sueldo desde mí cuenta bancaria a esta billetera virtual y lo cat…"
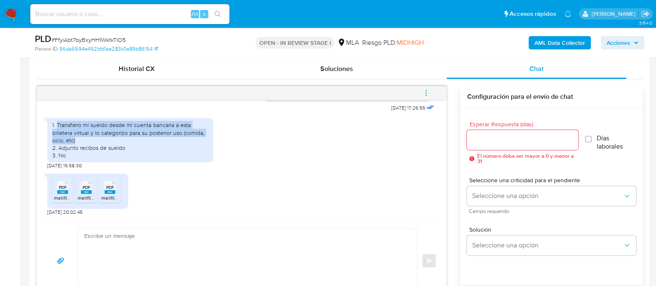
scroll to position [467, 0]
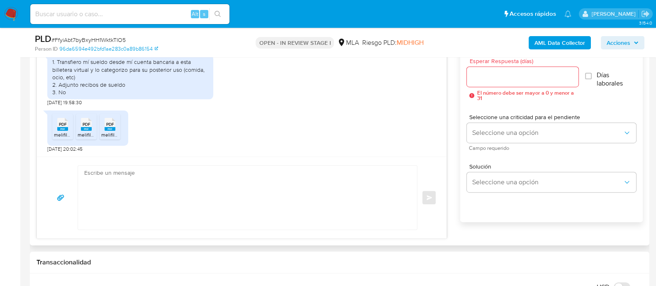
click at [188, 197] on textarea at bounding box center [245, 198] width 322 height 64
paste textarea "Hola, ¡Muchas gracias por tu respuesta! Confirmamos la recepción de la document…"
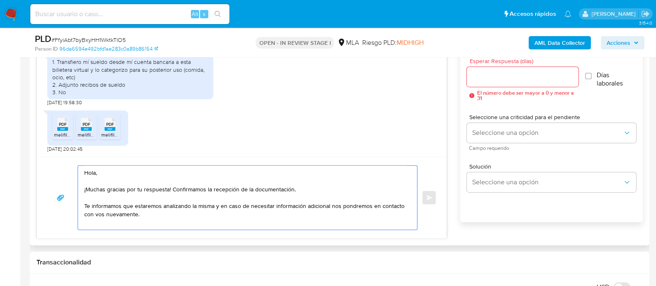
type textarea "Hola, ¡Muchas gracias por tu respuesta! Confirmamos la recepción de la document…"
click at [527, 76] on input "Esperar Respuesta (días)" at bounding box center [522, 76] width 111 height 11
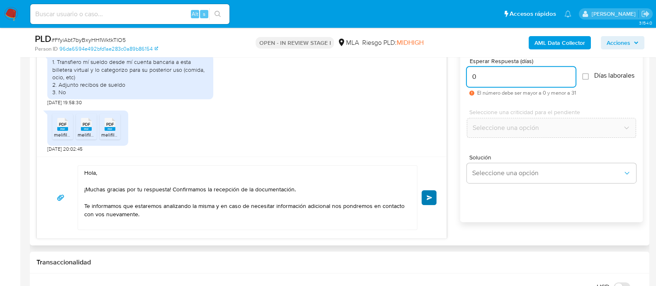
type input "0"
click at [433, 196] on button "Enviar" at bounding box center [429, 197] width 15 height 15
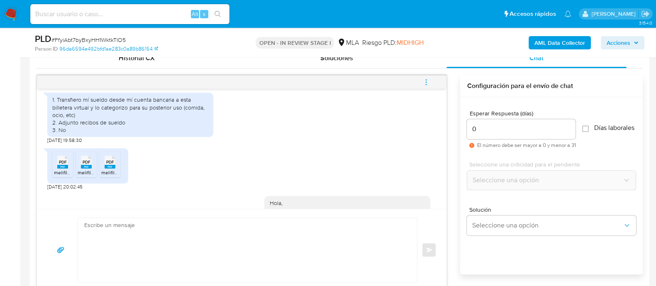
scroll to position [543, 0]
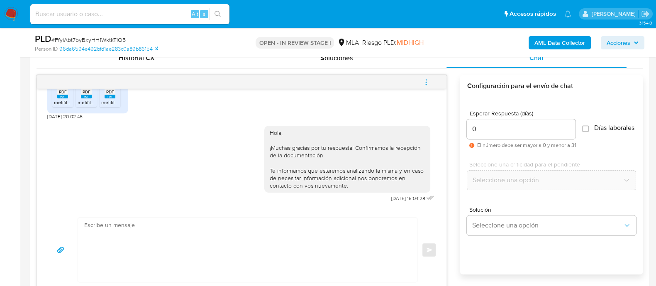
click at [431, 82] on button "menu-action" at bounding box center [425, 82] width 27 height 20
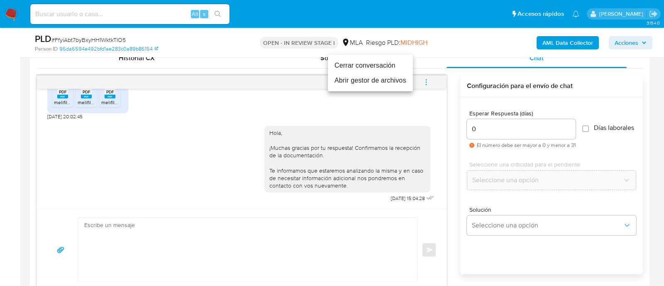
click at [366, 65] on li "Cerrar conversación" at bounding box center [370, 65] width 85 height 15
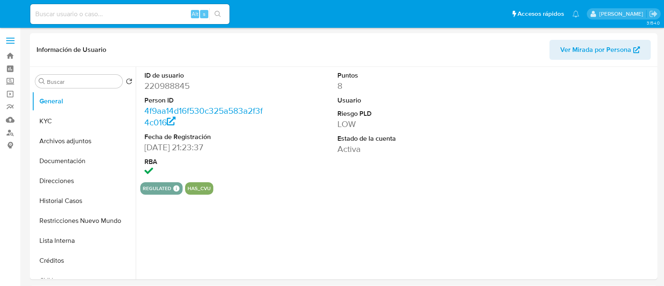
select select "10"
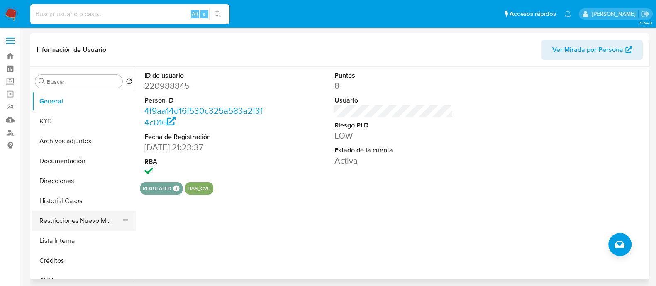
click at [66, 216] on button "Restricciones Nuevo Mundo" at bounding box center [80, 221] width 97 height 20
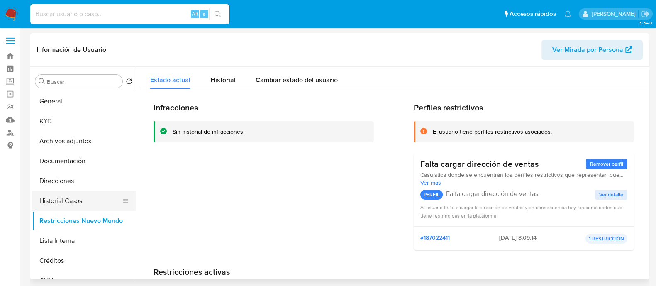
click at [80, 196] on button "Historial Casos" at bounding box center [80, 201] width 97 height 20
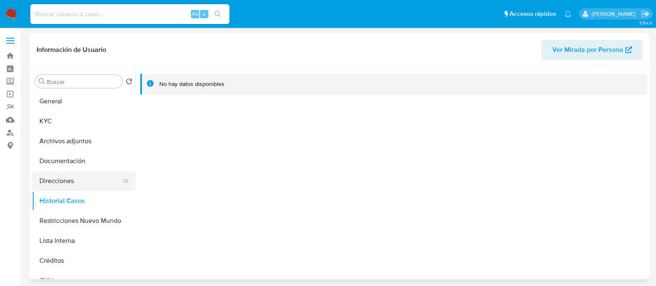
click at [87, 183] on button "Direcciones" at bounding box center [80, 181] width 97 height 20
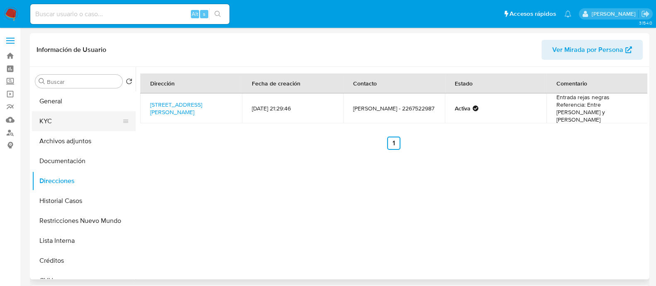
click at [81, 121] on button "KYC" at bounding box center [80, 121] width 97 height 20
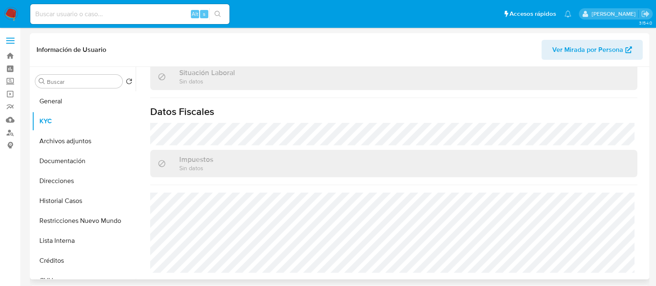
scroll to position [444, 0]
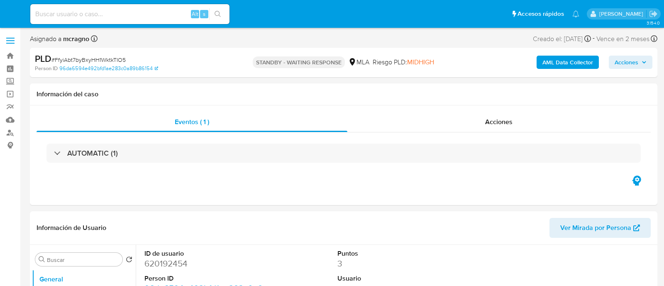
select select "10"
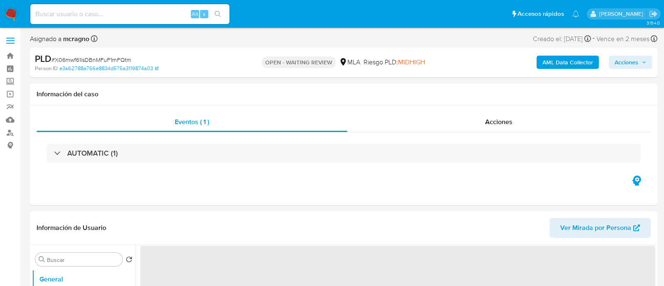
select select "10"
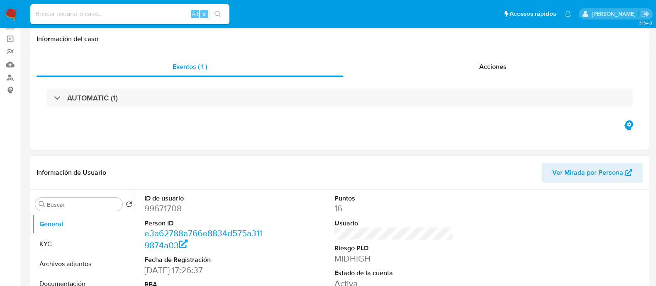
scroll to position [103, 0]
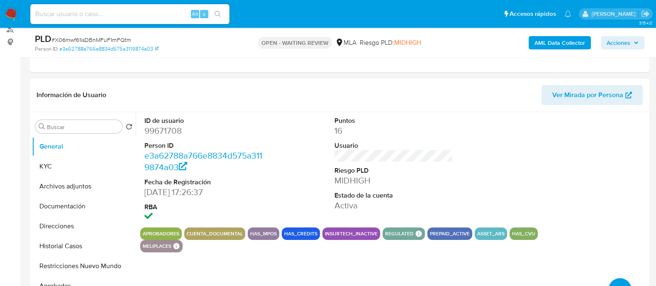
click at [165, 130] on dd "99671708" at bounding box center [203, 131] width 119 height 12
copy dd "99671708"
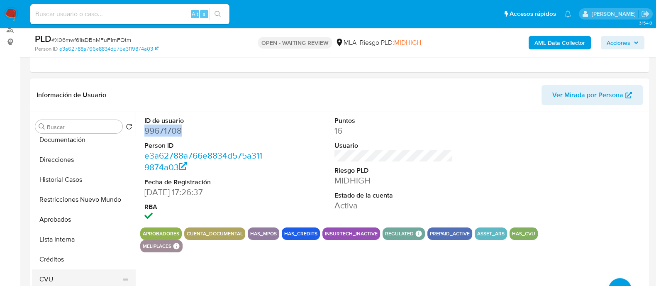
scroll to position [0, 0]
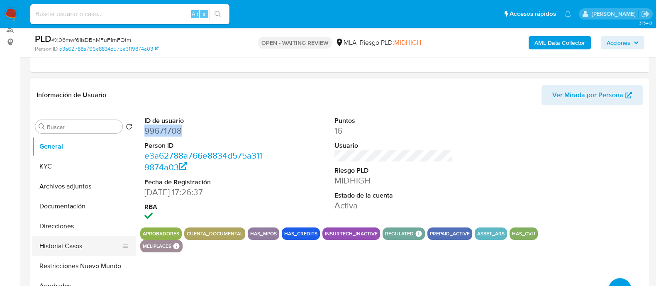
click at [88, 244] on button "Historial Casos" at bounding box center [80, 246] width 97 height 20
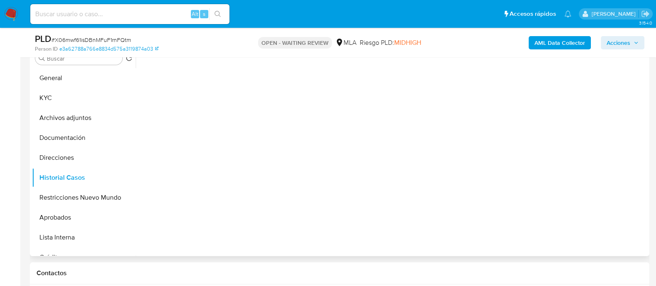
scroll to position [156, 0]
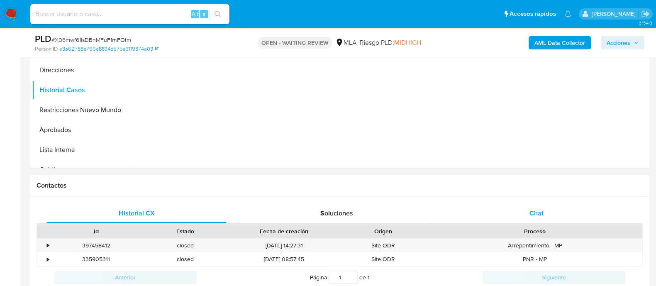
click at [541, 215] on span "Chat" at bounding box center [536, 213] width 14 height 10
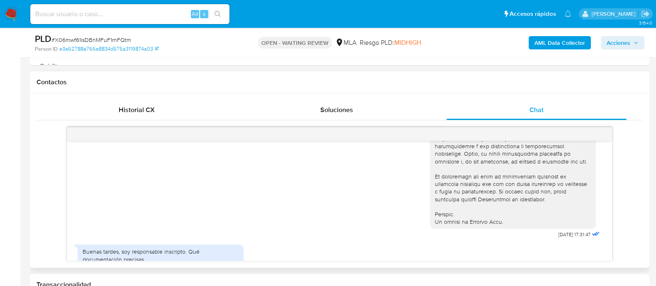
scroll to position [390, 0]
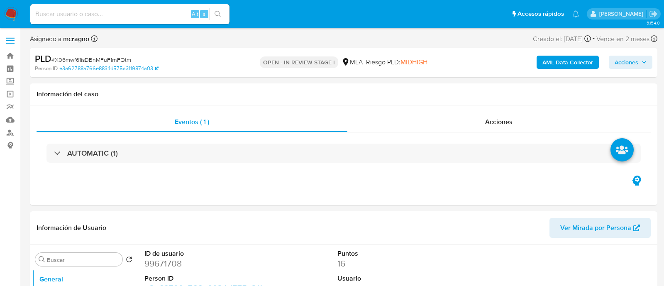
select select "10"
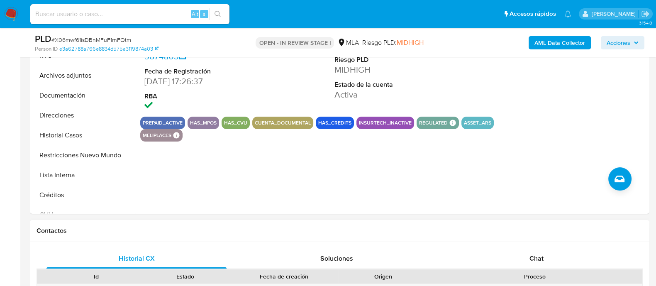
scroll to position [259, 0]
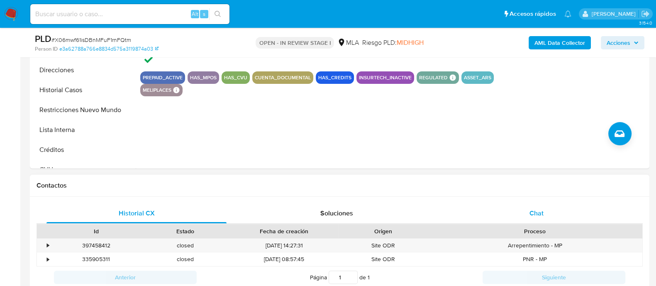
click at [531, 219] on div "Chat" at bounding box center [536, 213] width 180 height 20
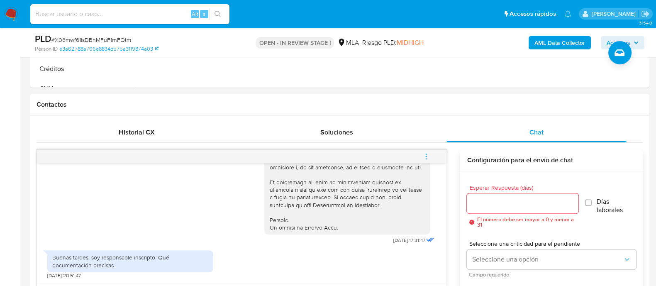
scroll to position [467, 0]
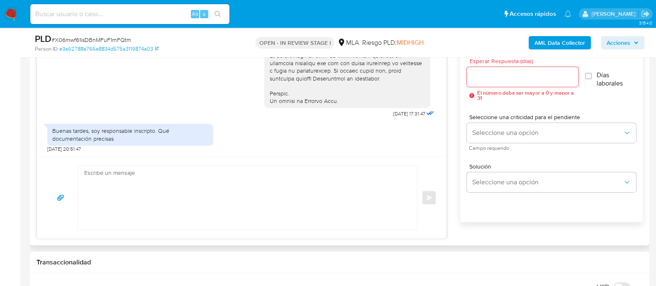
click at [258, 161] on div "Enviar" at bounding box center [242, 197] width 410 height 82
click at [263, 177] on textarea at bounding box center [245, 198] width 322 height 64
paste textarea "- Resumen de Comprobantes Electrónicos emitidos de los períodos 2024 y 2025 Si …"
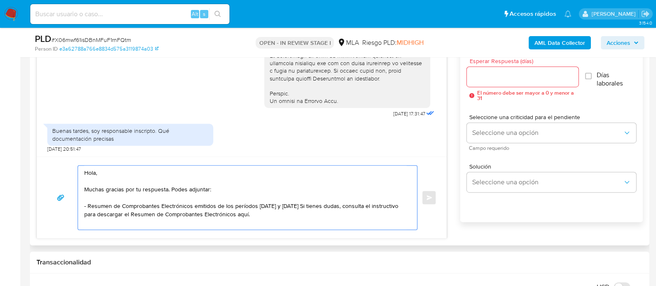
click at [246, 218] on textarea "Hola, Muchas gracias por tu respuesta. Podes adjuntar: - Resumen de Comprobante…" at bounding box center [245, 198] width 322 height 64
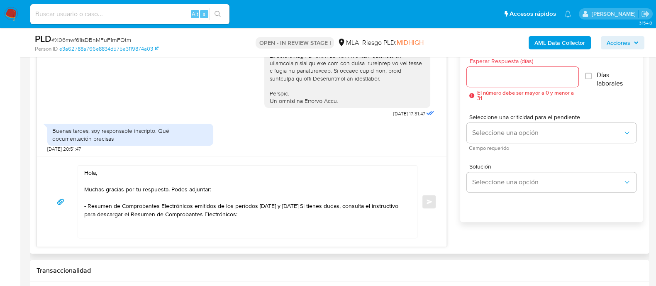
click at [218, 228] on textarea "Hola, Muchas gracias por tu respuesta. Podes adjuntar: - Resumen de Comprobante…" at bounding box center [245, 202] width 322 height 72
click at [245, 210] on textarea "Hola, Muchas gracias por tu respuesta. Podes adjuntar: - Resumen de Comprobante…" at bounding box center [245, 202] width 322 height 72
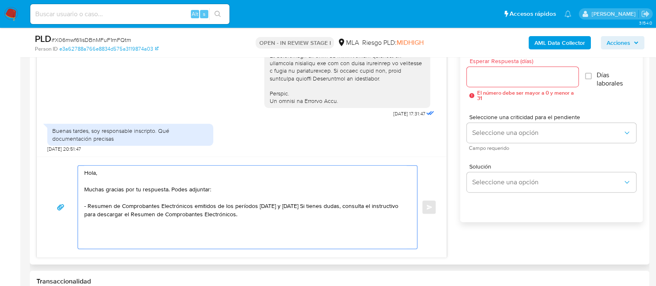
paste textarea "Tené en cuenta que, además de los ejemplos mencionados, podés adjuntar voluntar…"
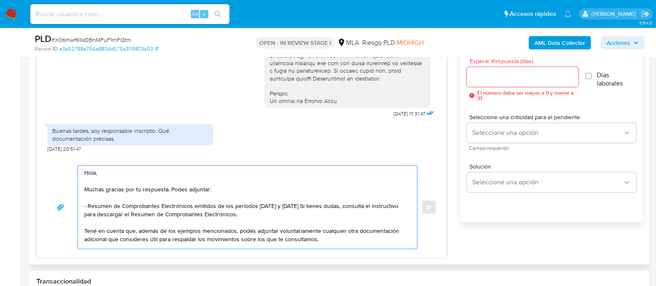
drag, startPoint x: 158, startPoint y: 231, endPoint x: 235, endPoint y: 227, distance: 76.4
click at [234, 228] on textarea "Hola, Muchas gracias por tu respuesta. Podes adjuntar: - Resumen de Comprobante…" at bounding box center [245, 207] width 322 height 83
click at [265, 239] on textarea "Hola, Muchas gracias por tu respuesta. Podes adjuntar: - Resumen de Comprobante…" at bounding box center [245, 207] width 322 height 83
paste textarea "Es importante que sepas que, en caso de no responder a lo solicitado o si lo pr…"
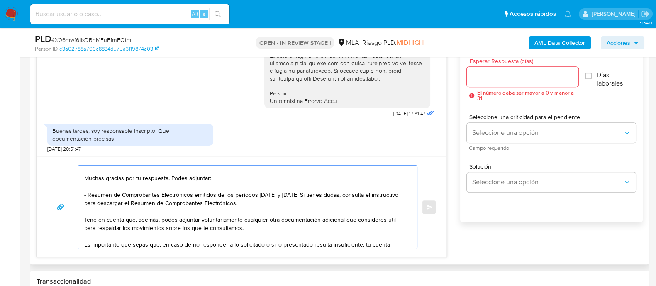
scroll to position [152, 0]
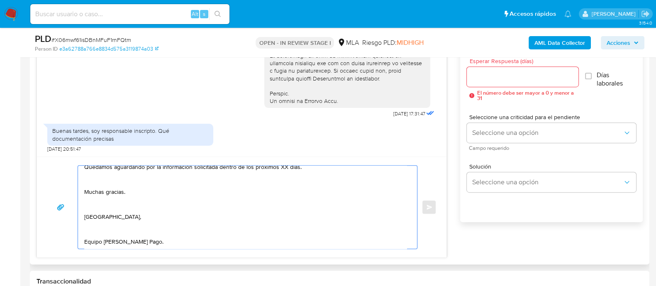
click at [121, 227] on textarea "Hola, Muchas gracias por tu respuesta. Podes adjuntar: - Resumen de Comprobante…" at bounding box center [245, 207] width 322 height 83
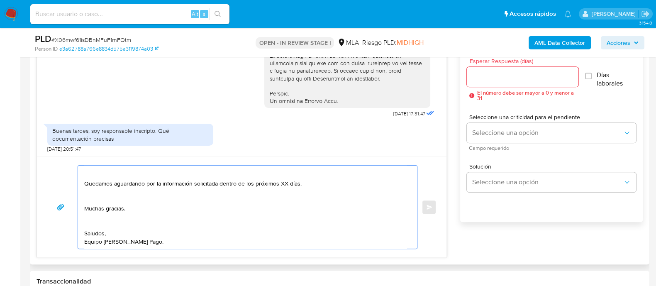
click at [108, 208] on textarea "Hola, Muchas gracias por tu respuesta. Podes adjuntar: - Resumen de Comprobante…" at bounding box center [245, 207] width 322 height 83
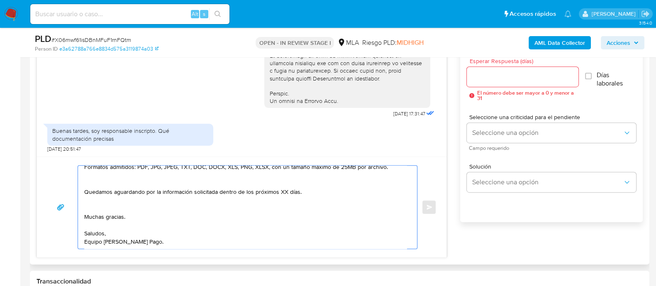
click at [117, 193] on textarea "Hola, Muchas gracias por tu respuesta. Podes adjuntar: - Resumen de Comprobante…" at bounding box center [245, 207] width 322 height 83
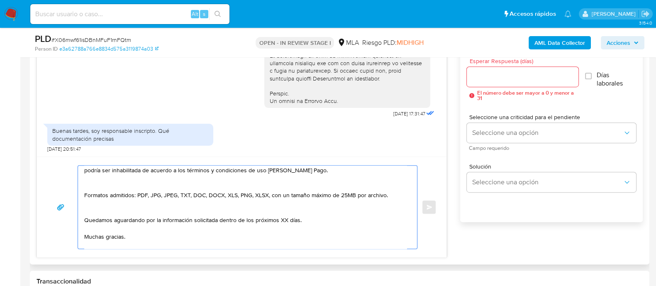
scroll to position [78, 0]
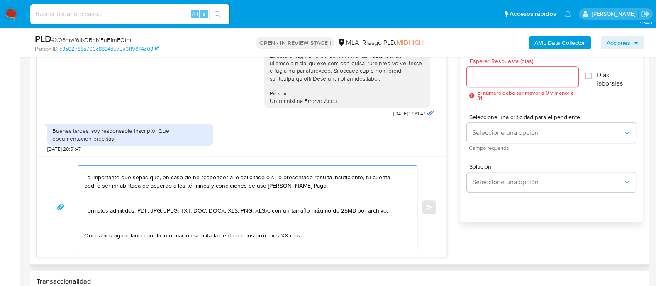
click at [109, 226] on textarea "Hola, Muchas gracias por tu respuesta. Podes adjuntar: - Resumen de Comprobante…" at bounding box center [245, 207] width 322 height 83
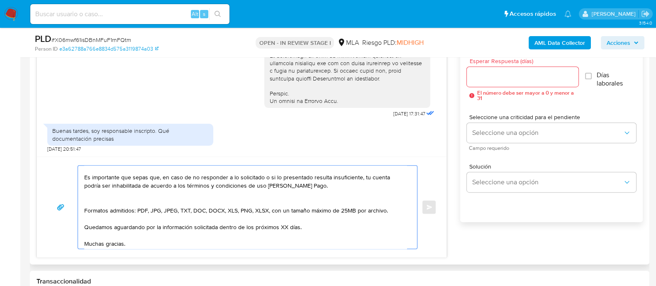
click at [338, 190] on textarea "Hola, Muchas gracias por tu respuesta. Podes adjuntar: - Resumen de Comprobante…" at bounding box center [245, 207] width 322 height 83
click at [345, 185] on textarea "Hola, Muchas gracias por tu respuesta. Podes adjuntar: - Resumen de Comprobante…" at bounding box center [245, 207] width 322 height 83
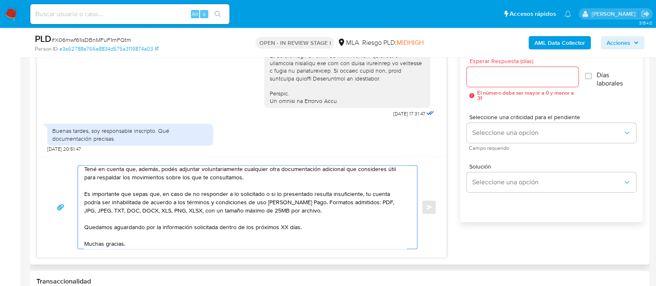
scroll to position [54, 0]
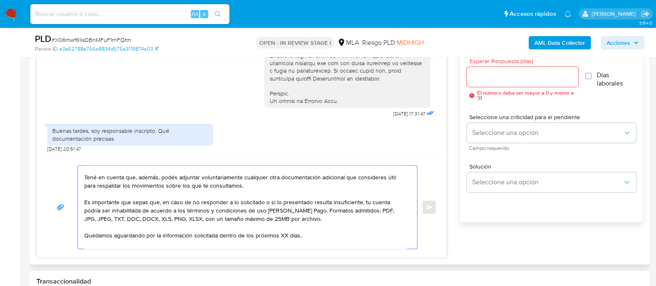
click at [281, 236] on textarea "Hola, Muchas gracias por tu respuesta. Podes adjuntar: - Resumen de Comprobante…" at bounding box center [245, 207] width 322 height 83
type textarea "Hola, Muchas gracias por tu respuesta. Podes adjuntar: - Resumen de Comprobante…"
click at [499, 77] on input "Esperar Respuesta (días)" at bounding box center [522, 76] width 111 height 11
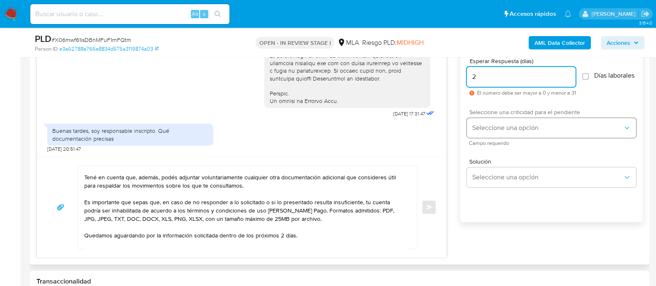
type input "2"
click at [481, 129] on span "Seleccione una opción" at bounding box center [547, 128] width 151 height 8
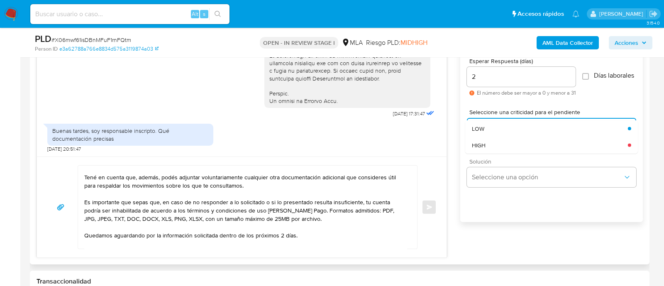
drag, startPoint x: 478, startPoint y: 130, endPoint x: 468, endPoint y: 163, distance: 34.7
click at [478, 131] on span "LOW" at bounding box center [478, 127] width 12 height 7
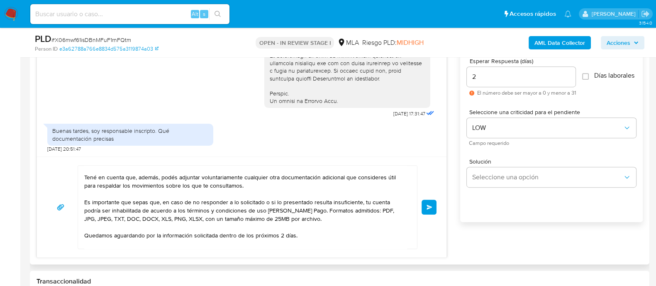
click at [428, 202] on button "Enviar" at bounding box center [429, 207] width 15 height 15
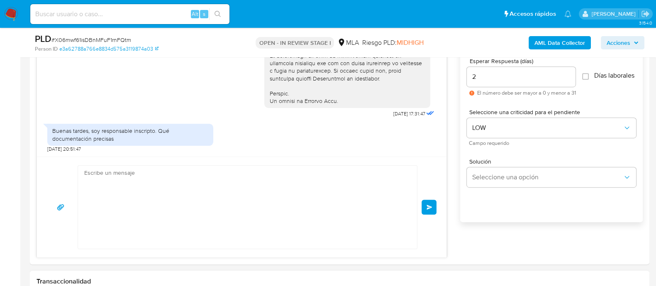
scroll to position [618, 0]
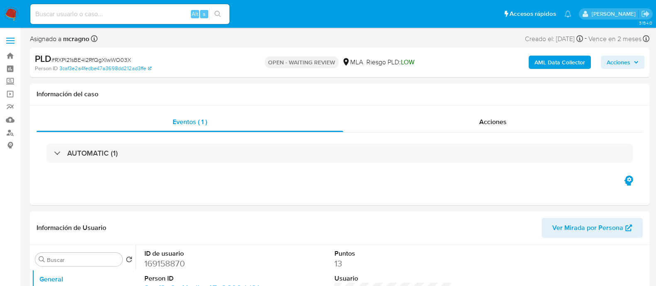
select select "10"
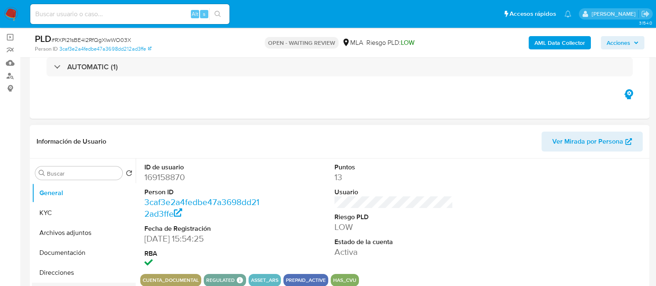
scroll to position [103, 0]
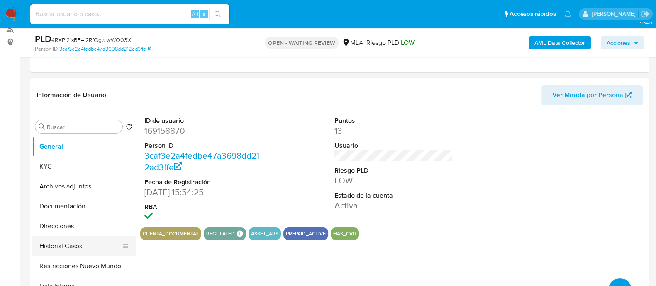
click at [62, 241] on button "Historial Casos" at bounding box center [80, 246] width 97 height 20
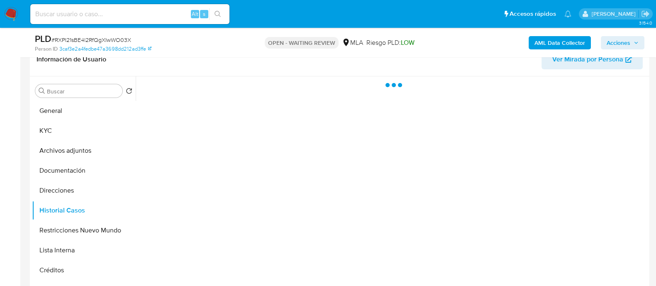
scroll to position [156, 0]
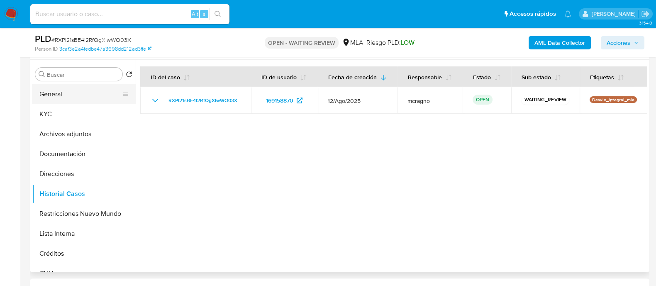
drag, startPoint x: 80, startPoint y: 100, endPoint x: 85, endPoint y: 101, distance: 4.3
click at [80, 100] on button "General" at bounding box center [80, 94] width 97 height 20
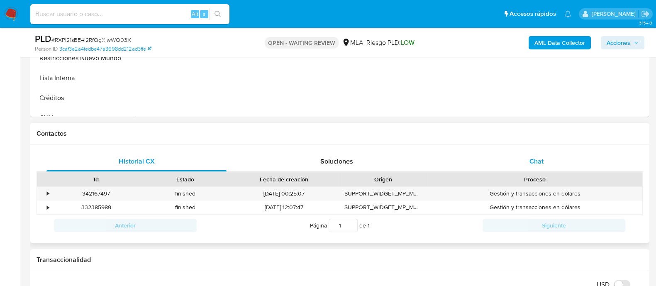
click at [594, 158] on div "Chat" at bounding box center [536, 161] width 180 height 20
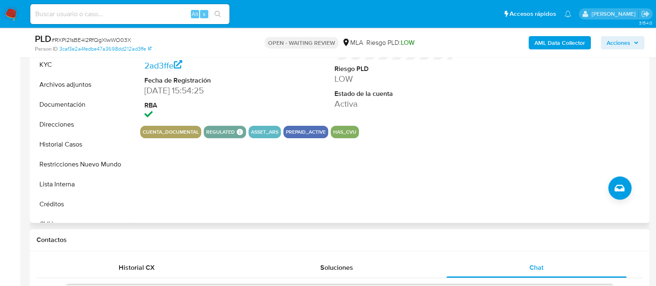
scroll to position [51, 0]
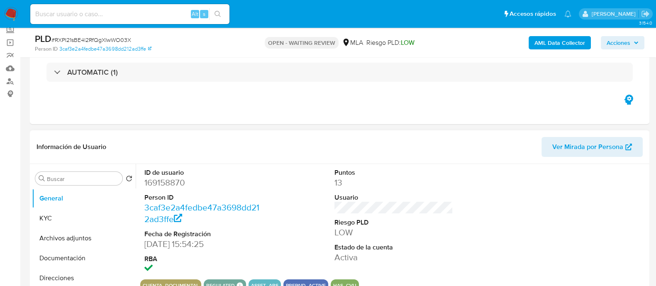
click at [173, 179] on dd "169158870" at bounding box center [203, 183] width 119 height 12
copy dd "169158870"
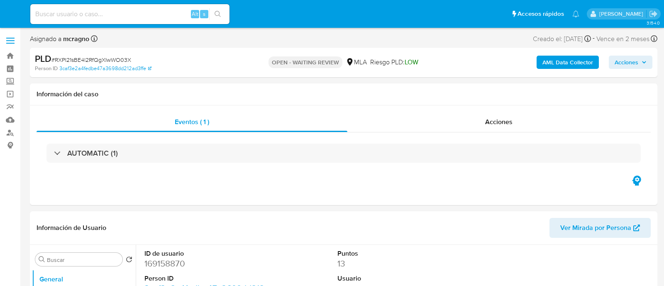
select select "10"
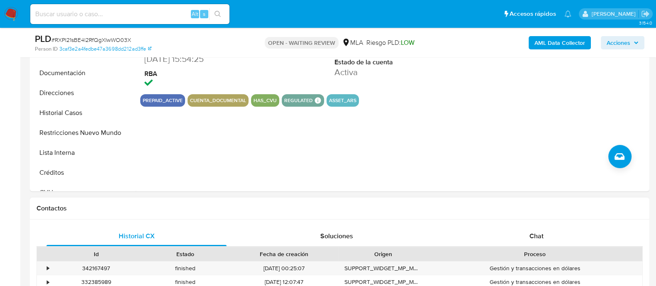
scroll to position [311, 0]
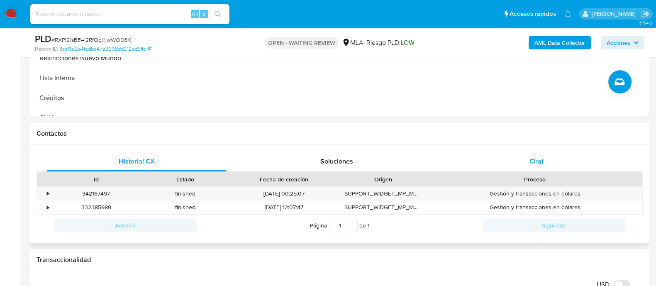
click at [527, 170] on div "Chat" at bounding box center [536, 161] width 180 height 20
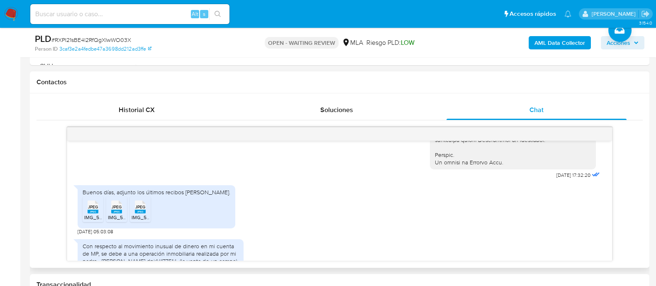
scroll to position [434, 0]
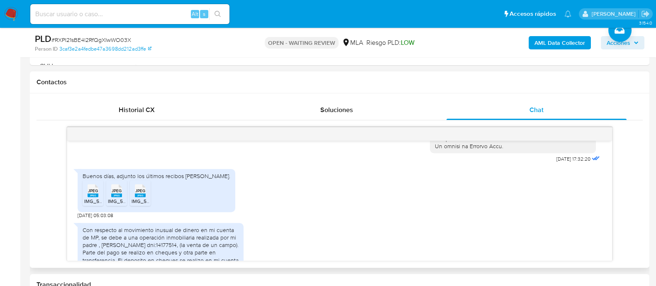
drag, startPoint x: 95, startPoint y: 207, endPoint x: 118, endPoint y: 208, distance: 23.2
click at [95, 193] on span "JPEG" at bounding box center [93, 190] width 10 height 5
click at [118, 197] on rect at bounding box center [116, 195] width 11 height 4
click at [133, 198] on div "JPEG JPEG" at bounding box center [140, 190] width 17 height 16
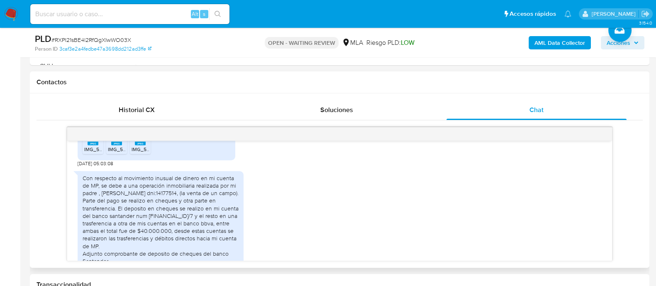
scroll to position [538, 0]
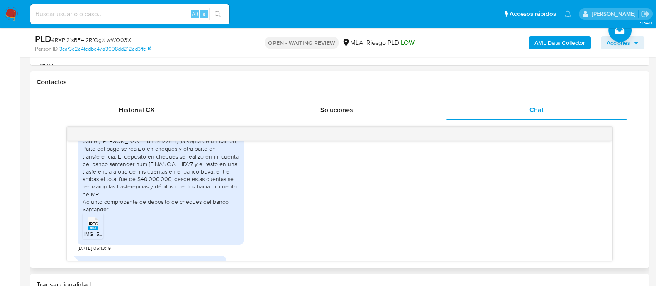
click at [92, 227] on span "JPEG" at bounding box center [93, 223] width 10 height 5
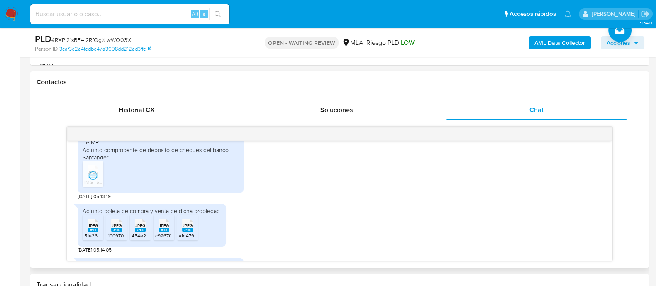
scroll to position [641, 0]
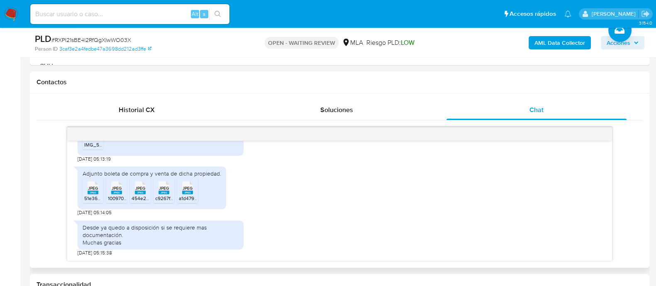
drag, startPoint x: 90, startPoint y: 193, endPoint x: 107, endPoint y: 192, distance: 16.2
click at [90, 193] on rect at bounding box center [93, 192] width 11 height 4
click at [114, 190] on rect at bounding box center [116, 192] width 11 height 4
click at [139, 188] on span "JPEG" at bounding box center [140, 187] width 10 height 5
click at [163, 190] on span "JPEG" at bounding box center [164, 187] width 10 height 5
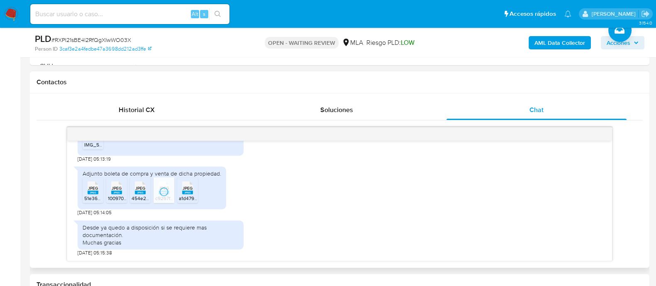
click at [190, 190] on rect at bounding box center [187, 192] width 11 height 4
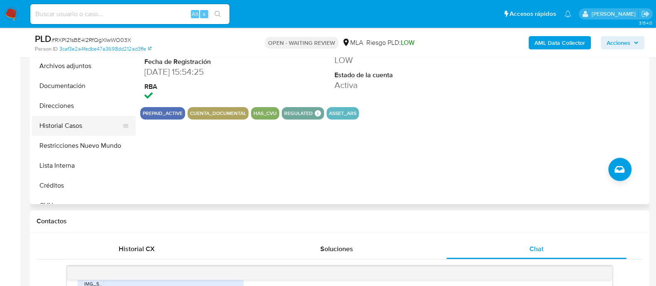
scroll to position [207, 0]
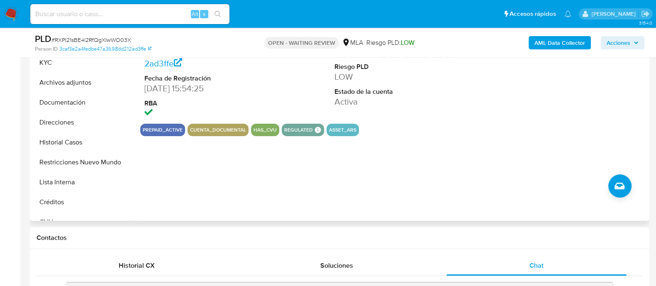
drag, startPoint x: 93, startPoint y: 147, endPoint x: 253, endPoint y: 197, distance: 167.2
click at [93, 148] on button "Historial Casos" at bounding box center [84, 142] width 104 height 20
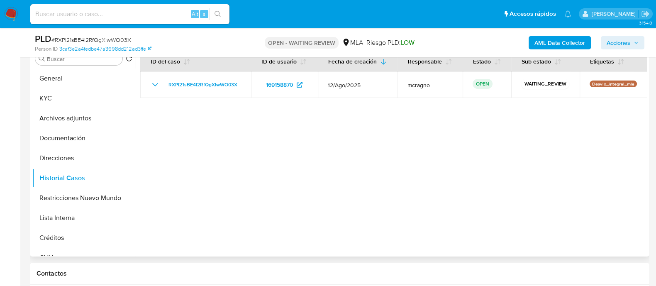
scroll to position [156, 0]
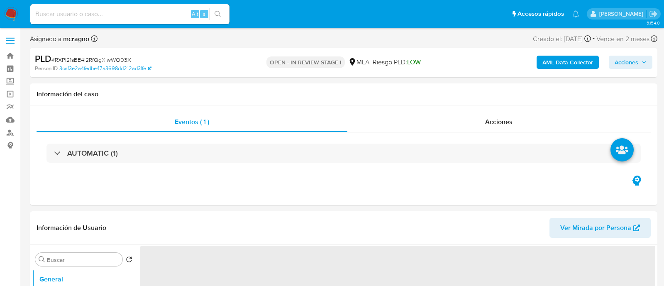
select select "10"
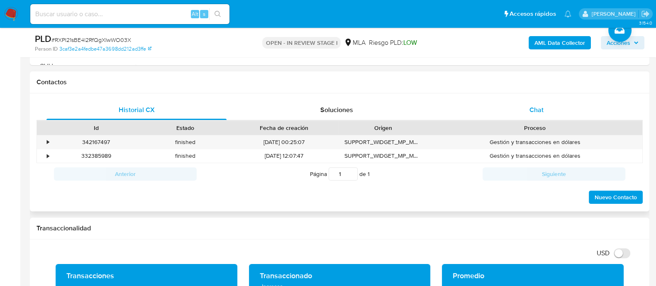
click at [562, 114] on div "Chat" at bounding box center [536, 110] width 180 height 20
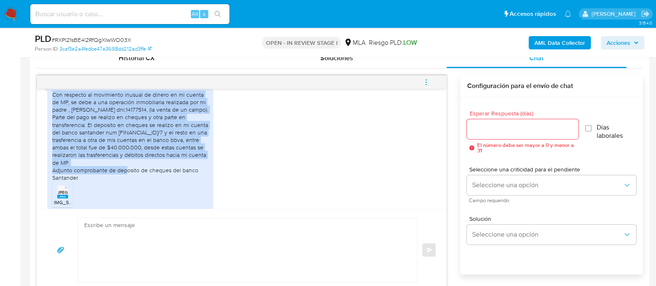
scroll to position [538, 0]
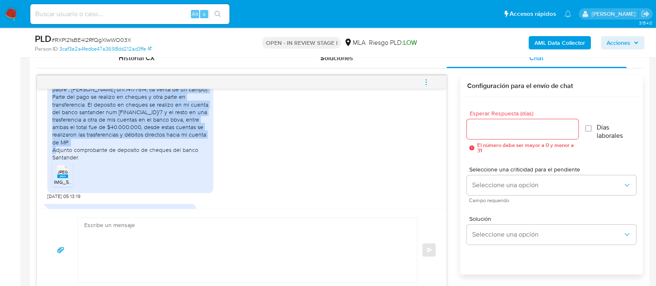
drag, startPoint x: 53, startPoint y: 139, endPoint x: 133, endPoint y: 154, distance: 81.0
click at [133, 154] on div "Con respecto al movimiento inusual de dinero en mi cuenta de MP, se debe a una …" at bounding box center [130, 116] width 156 height 90
copy div "Con respecto al movimiento inusual de dinero en mi cuenta de MP, se debe a una …"
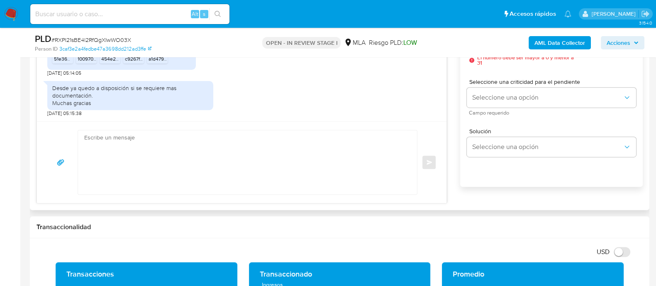
scroll to position [519, 0]
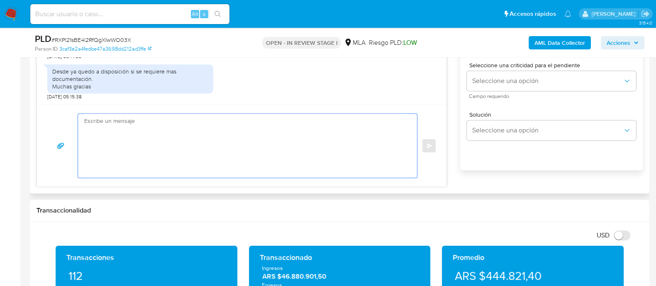
click at [193, 151] on textarea at bounding box center [245, 146] width 322 height 64
paste textarea "Hola, ¡Muchas gracias por tu respuesta! Confirmamos la recepción de la document…"
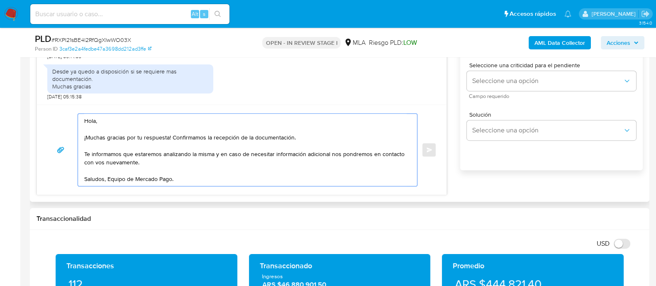
drag, startPoint x: 175, startPoint y: 158, endPoint x: 156, endPoint y: 172, distance: 23.5
click at [75, 154] on div "Hola, ¡Muchas gracias por tu respuesta! Confirmamos la recepción de la document…" at bounding box center [242, 149] width 390 height 73
paste textarea "Queremos informarte que el uso de la cuenta es personal y no se deben canalizar…"
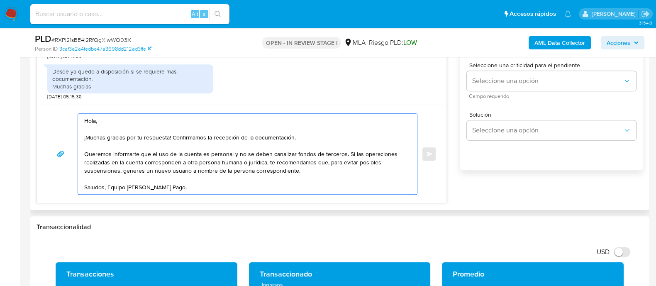
drag, startPoint x: 349, startPoint y: 154, endPoint x: 371, endPoint y: 154, distance: 21.6
click at [350, 154] on textarea "Hola, ¡Muchas gracias por tu respuesta! Confirmamos la recepción de la document…" at bounding box center [245, 154] width 322 height 80
drag, startPoint x: 345, startPoint y: 153, endPoint x: 266, endPoint y: 165, distance: 80.2
click at [266, 165] on textarea "Hola, ¡Muchas gracias por tu respuesta! Confirmamos la recepción de la document…" at bounding box center [245, 154] width 322 height 80
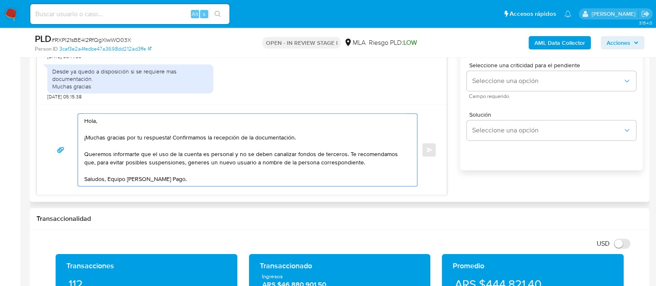
click at [378, 165] on textarea "Hola, ¡Muchas gracias por tu respuesta! Confirmamos la recepción de la document…" at bounding box center [245, 150] width 322 height 72
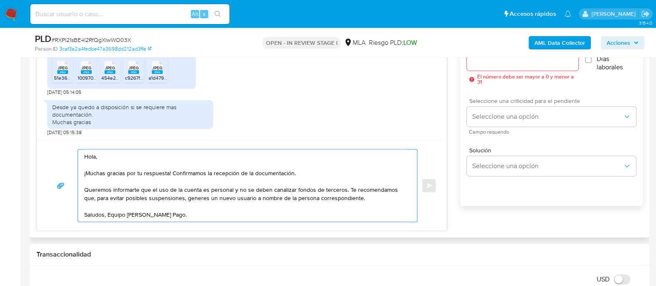
scroll to position [467, 0]
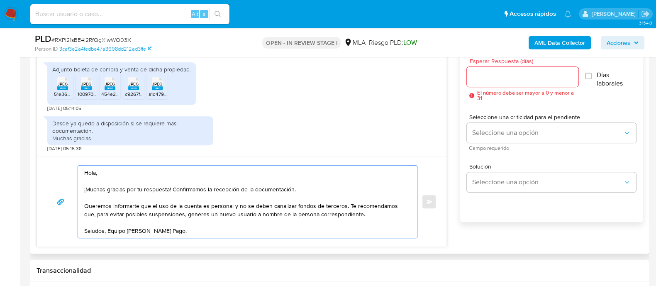
type textarea "Hola, ¡Muchas gracias por tu respuesta! Confirmamos la recepción de la document…"
click at [495, 72] on input "Esperar Respuesta (días)" at bounding box center [522, 76] width 111 height 11
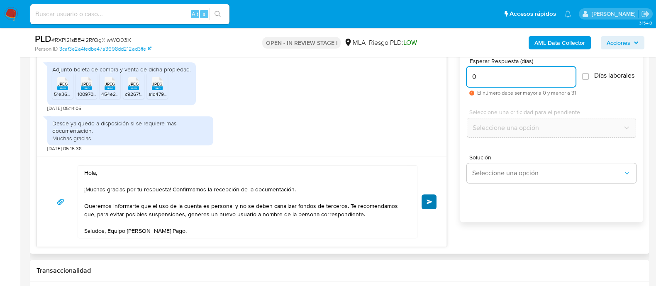
type input "0"
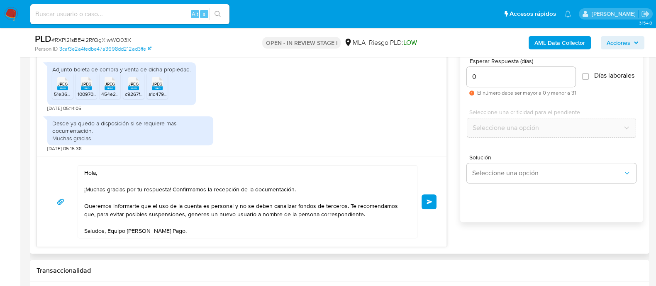
click at [431, 200] on span "Enviar" at bounding box center [430, 201] width 6 height 5
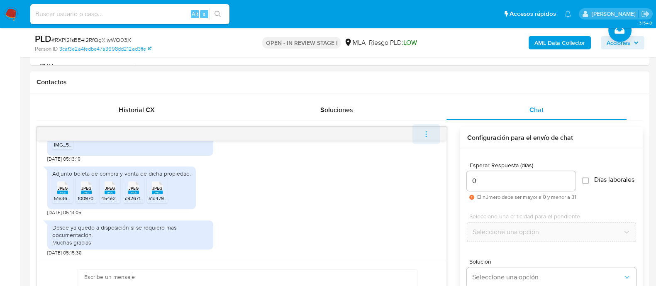
scroll to position [748, 0]
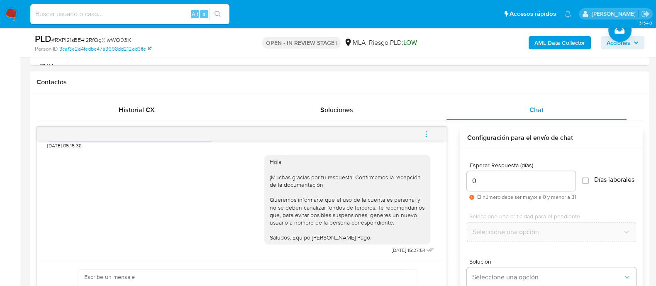
click at [432, 134] on button "menu-action" at bounding box center [425, 134] width 27 height 20
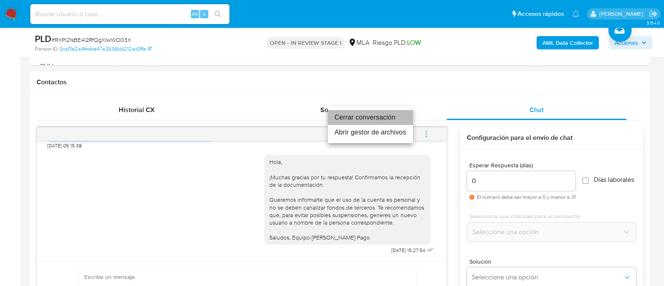
click at [393, 120] on li "Cerrar conversación" at bounding box center [370, 117] width 85 height 15
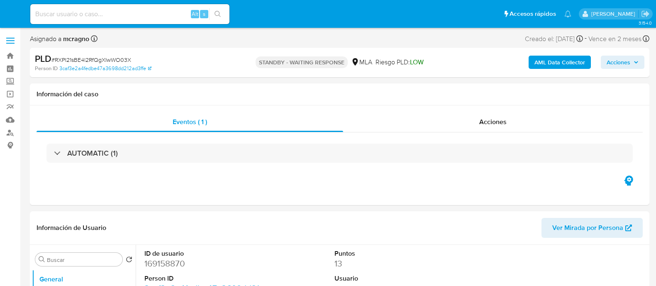
select select "10"
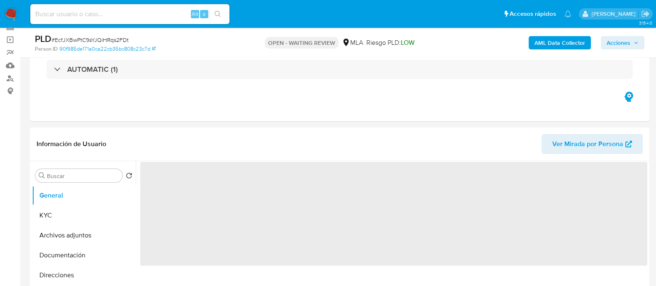
scroll to position [103, 0]
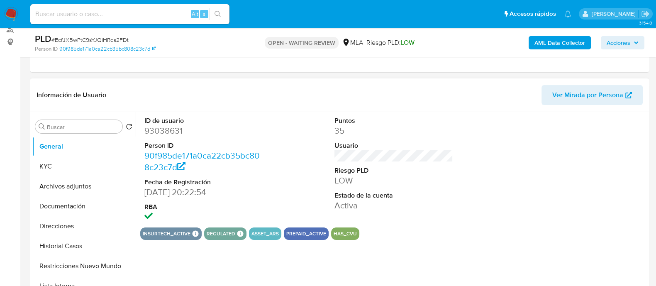
click at [173, 132] on dd "93038631" at bounding box center [203, 131] width 119 height 12
select select "10"
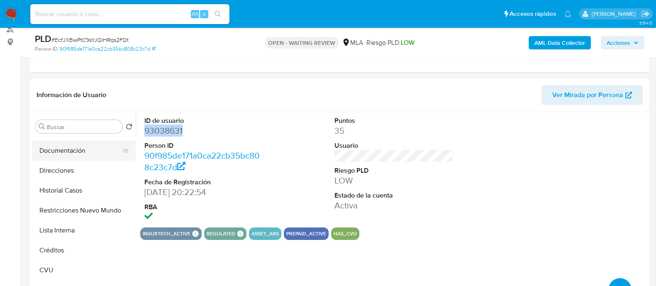
scroll to position [0, 0]
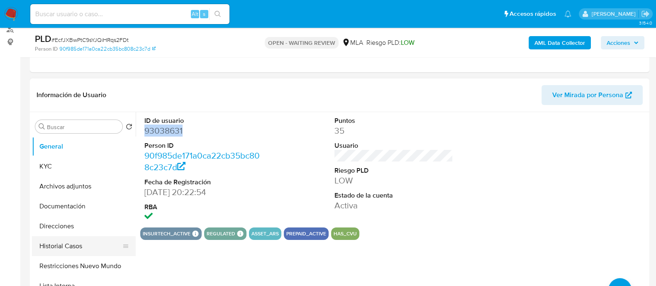
click at [75, 246] on button "Historial Casos" at bounding box center [80, 246] width 97 height 20
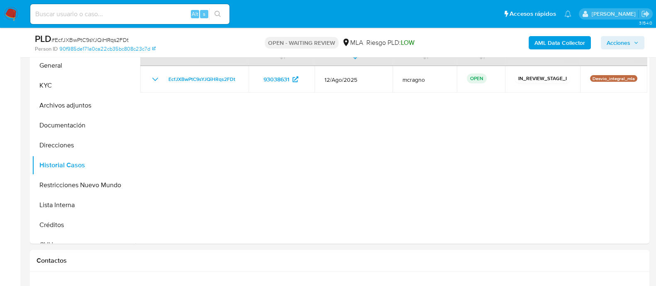
scroll to position [363, 0]
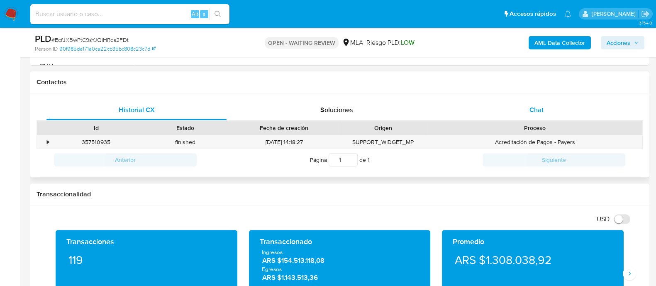
click at [558, 115] on div "Chat" at bounding box center [536, 110] width 180 height 20
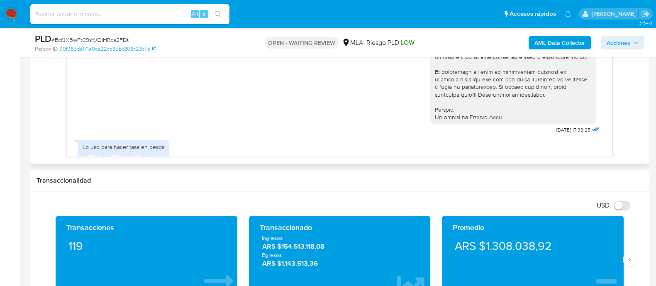
scroll to position [411, 0]
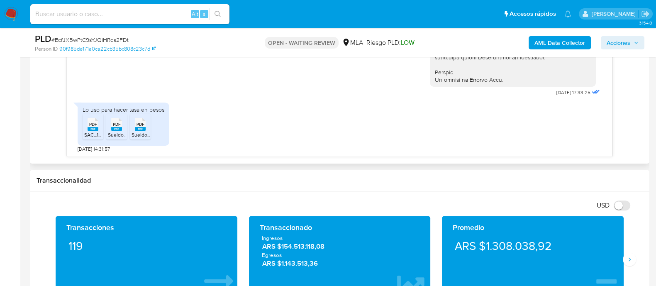
click at [95, 125] on span "PDF" at bounding box center [93, 124] width 8 height 5
click at [98, 125] on icon at bounding box center [93, 124] width 11 height 13
click at [139, 125] on span "PDF" at bounding box center [141, 124] width 8 height 5
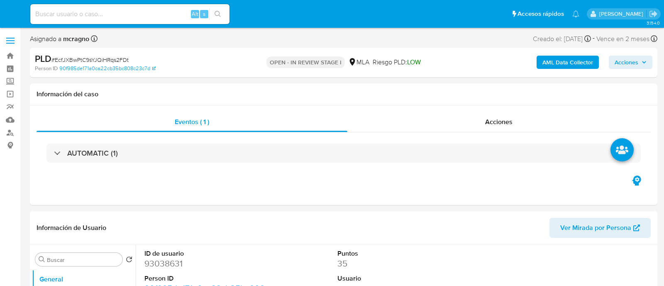
select select "10"
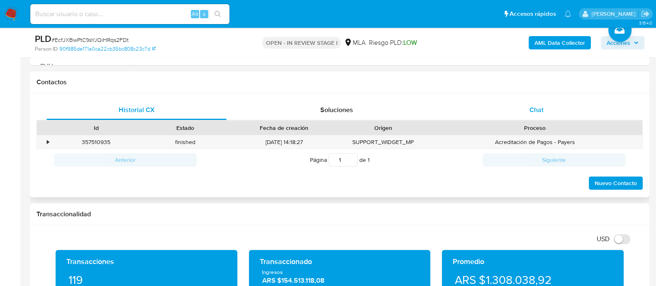
click at [542, 112] on span "Chat" at bounding box center [536, 110] width 14 height 10
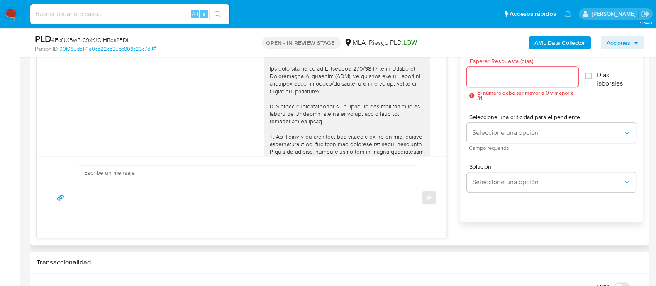
scroll to position [411, 0]
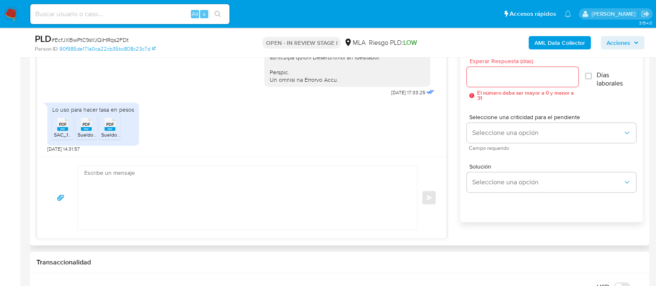
click at [59, 131] on span "SAC_1er__semestre_2025_1_Legajo_16_Empleado-Empleador.PDF" at bounding box center [129, 134] width 151 height 7
click at [88, 126] on span "PDF" at bounding box center [87, 124] width 8 height 5
drag, startPoint x: 105, startPoint y: 125, endPoint x: 123, endPoint y: 135, distance: 21.0
click at [68, 125] on icon at bounding box center [62, 124] width 11 height 13
click at [251, 205] on textarea at bounding box center [245, 198] width 322 height 64
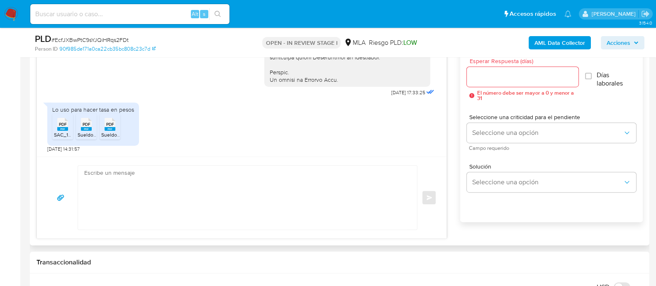
paste textarea "Hola, ¡Muchas gracias por tu respuesta! Confirmamos la recepción de la document…"
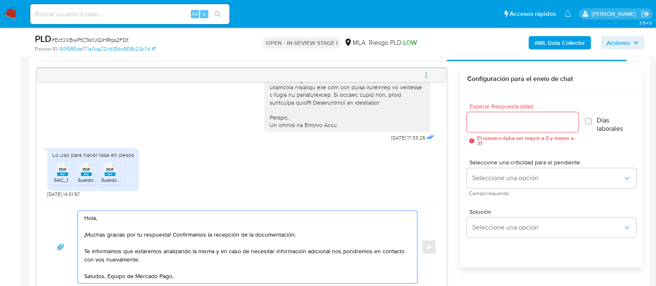
scroll to position [363, 0]
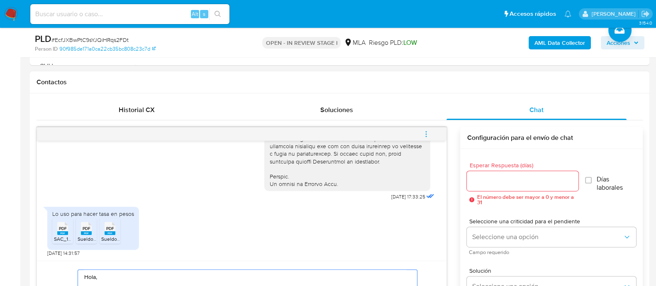
type textarea "Hola, ¡Muchas gracias por tu respuesta! Confirmamos la recepción de la document…"
click at [501, 183] on input "Esperar Respuesta (días)" at bounding box center [522, 181] width 111 height 11
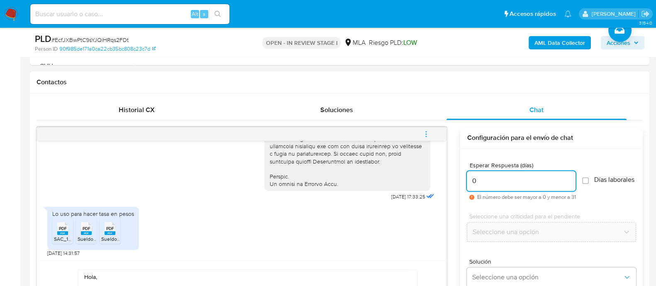
scroll to position [414, 0]
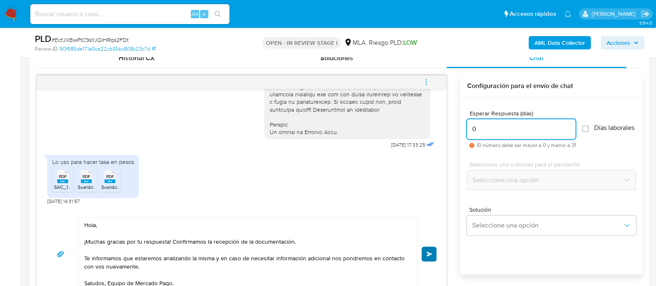
type input "0"
click at [431, 257] on button "Enviar" at bounding box center [429, 253] width 15 height 15
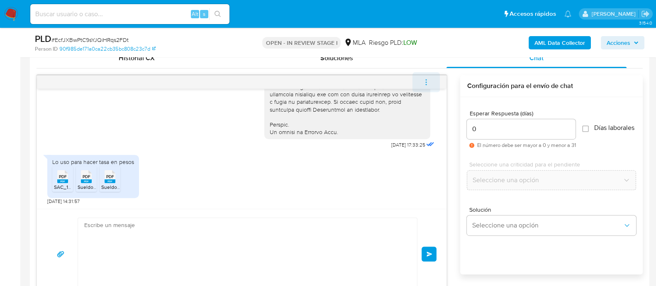
scroll to position [510, 0]
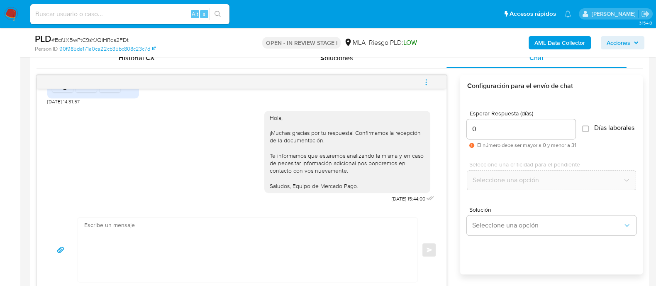
click at [434, 82] on button "menu-action" at bounding box center [425, 82] width 27 height 20
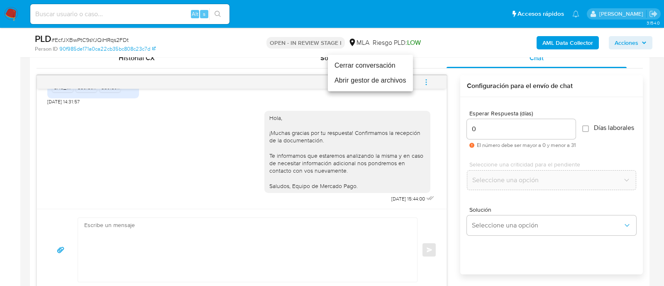
click at [356, 67] on li "Cerrar conversación" at bounding box center [370, 65] width 85 height 15
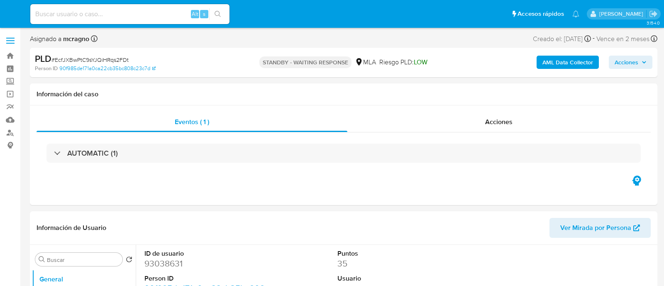
select select "10"
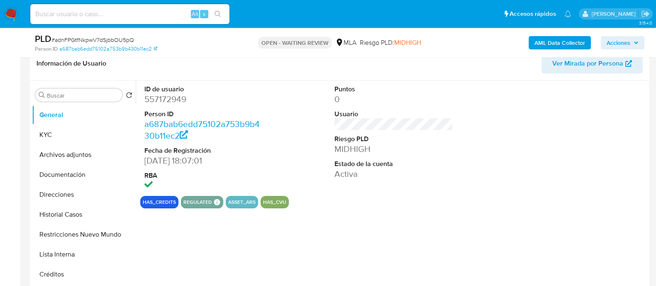
scroll to position [156, 0]
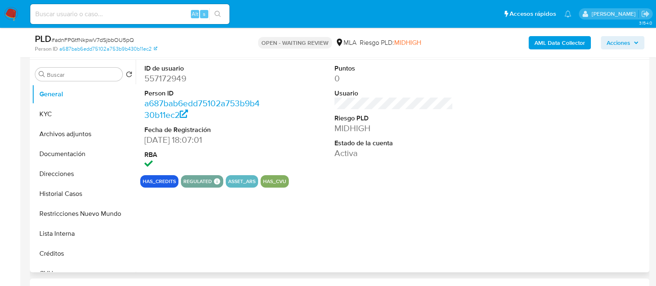
click at [168, 82] on dd "557172949" at bounding box center [203, 79] width 119 height 12
select select "10"
click at [168, 82] on dd "557172949" at bounding box center [203, 79] width 119 height 12
copy dd "557172949"
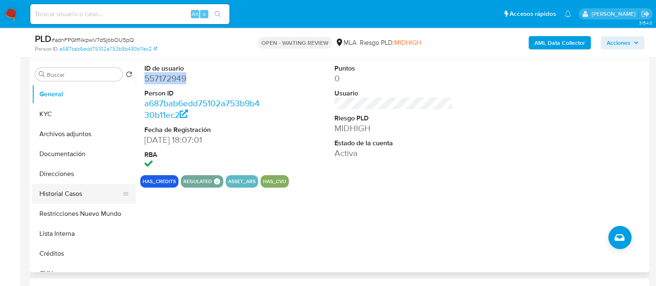
click at [63, 194] on button "Historial Casos" at bounding box center [80, 194] width 97 height 20
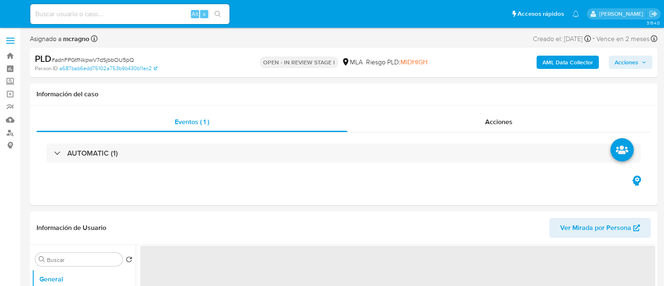
select select "10"
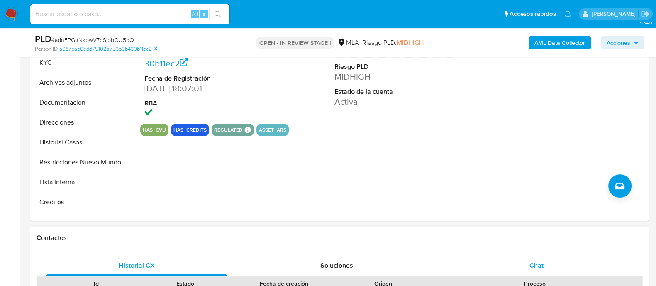
click at [537, 261] on span "Chat" at bounding box center [536, 266] width 14 height 10
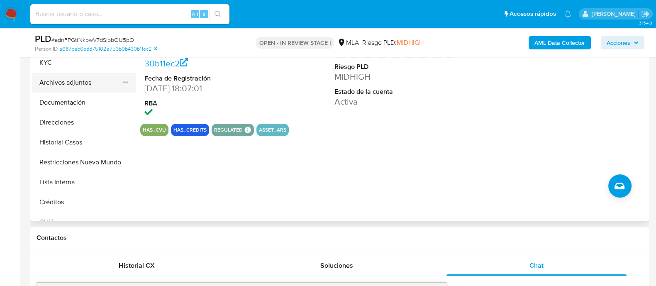
scroll to position [156, 0]
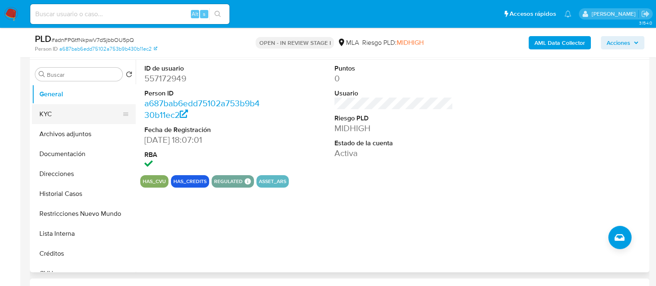
click at [85, 116] on button "KYC" at bounding box center [80, 114] width 97 height 20
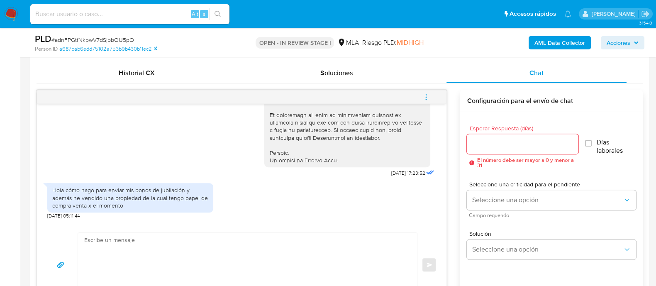
scroll to position [414, 0]
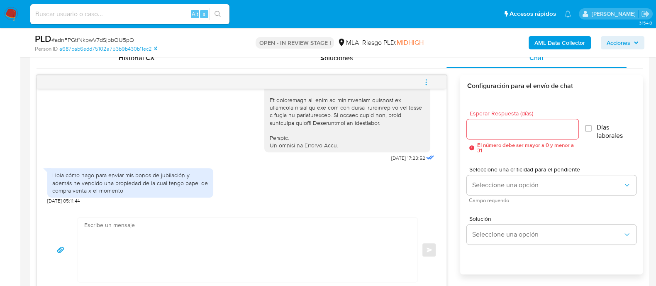
click at [289, 255] on textarea at bounding box center [245, 250] width 322 height 64
paste textarea "Hola Graciela Cristina Graciela Cristina Notionally, Muchas gracias por tu resp…"
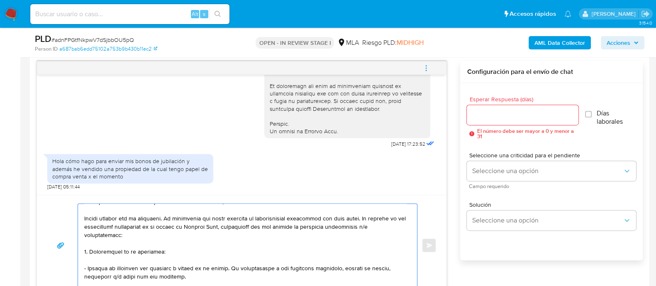
scroll to position [0, 0]
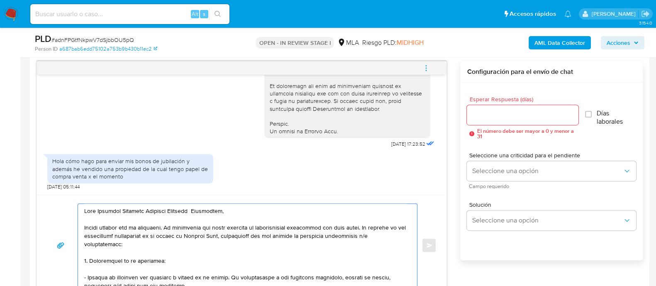
type textarea "Hola Graciela Cristina Graciela Cristina Notionally, Muchas gracias por tu resp…"
click at [491, 113] on input "Esperar Respuesta (días)" at bounding box center [522, 115] width 111 height 11
type input "2"
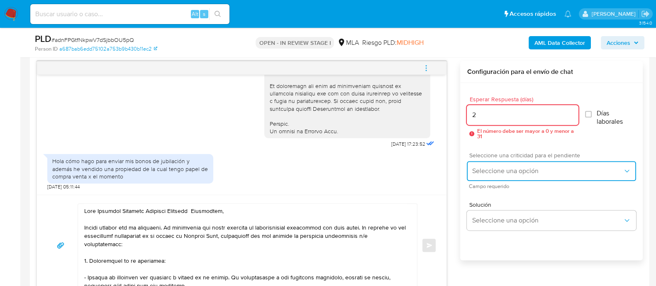
click at [476, 161] on button "Seleccione una opción" at bounding box center [551, 171] width 169 height 20
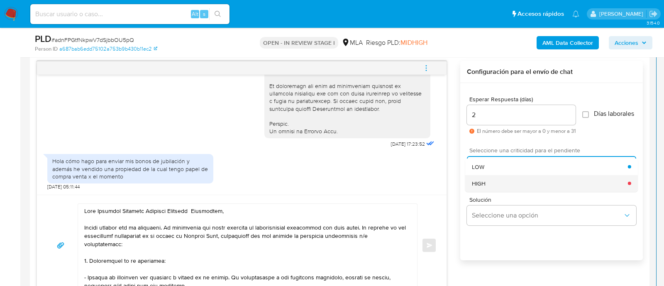
click at [476, 185] on span "HIGH" at bounding box center [479, 182] width 14 height 7
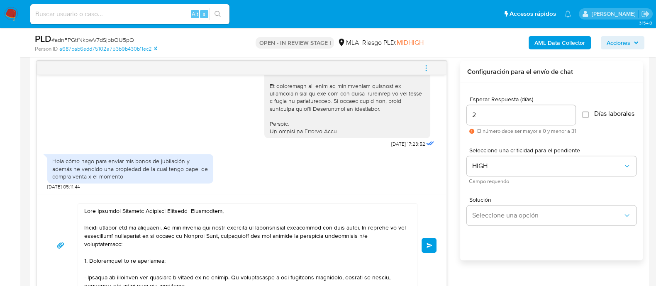
click at [428, 246] on span "Enviar" at bounding box center [430, 245] width 6 height 5
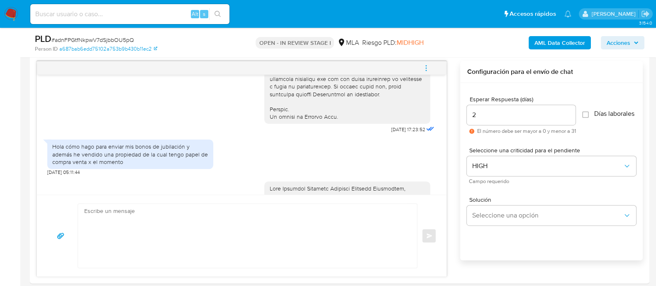
scroll to position [791, 0]
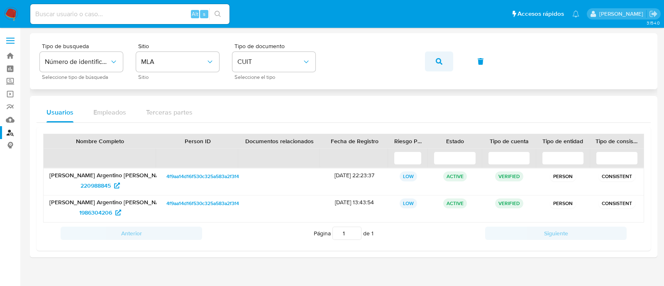
click at [441, 67] on span "button" at bounding box center [439, 61] width 7 height 18
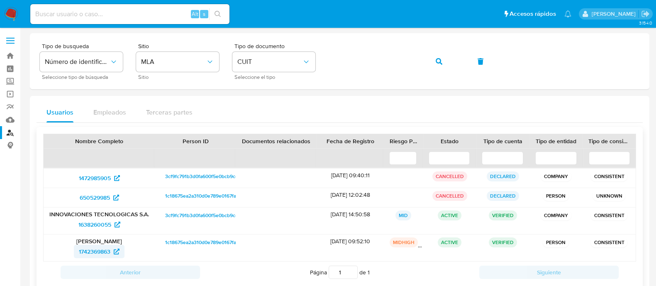
click at [100, 250] on span "1742369863" at bounding box center [95, 251] width 32 height 13
click at [436, 59] on icon "button" at bounding box center [439, 61] width 7 height 7
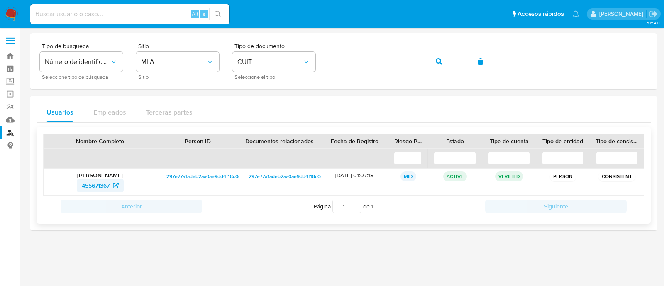
click at [101, 187] on span "455671367" at bounding box center [96, 185] width 28 height 13
drag, startPoint x: 435, startPoint y: 60, endPoint x: 400, endPoint y: 82, distance: 40.9
click at [434, 59] on button "button" at bounding box center [439, 61] width 28 height 20
click at [84, 185] on span "327621115" at bounding box center [96, 185] width 26 height 13
click at [438, 62] on icon "button" at bounding box center [439, 61] width 7 height 7
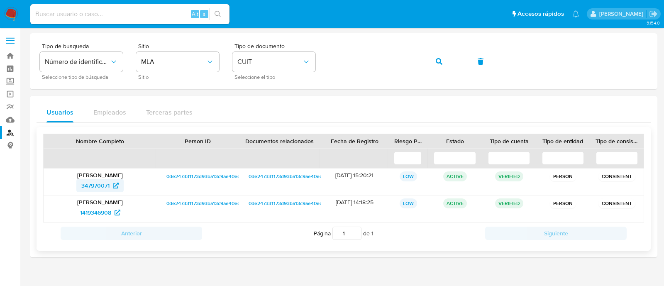
click at [107, 183] on span "347970071" at bounding box center [95, 185] width 28 height 13
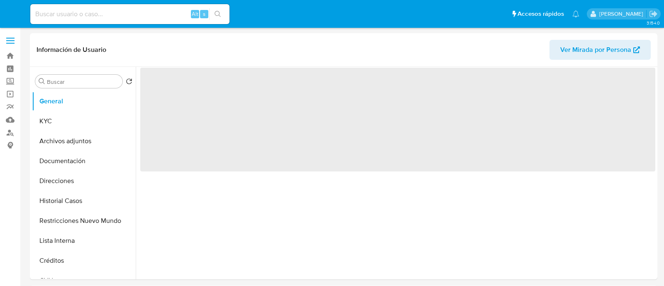
select select "10"
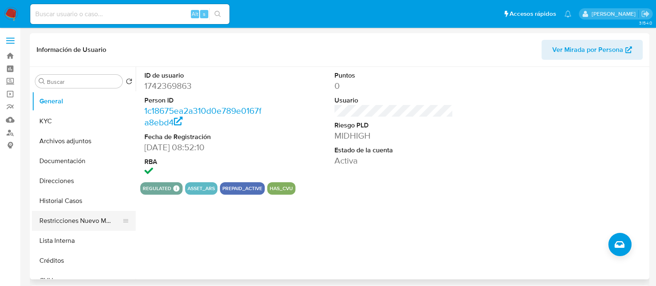
drag, startPoint x: 93, startPoint y: 226, endPoint x: 107, endPoint y: 216, distance: 17.8
click at [93, 226] on button "Restricciones Nuevo Mundo" at bounding box center [80, 221] width 97 height 20
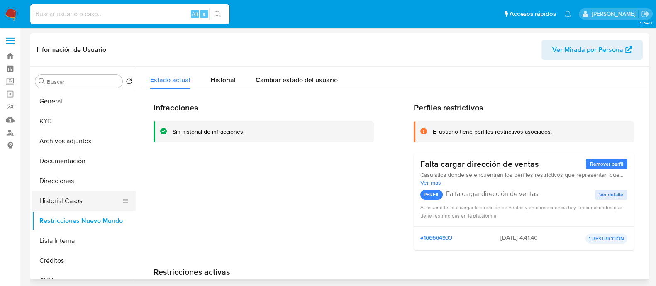
click at [74, 198] on button "Historial Casos" at bounding box center [80, 201] width 97 height 20
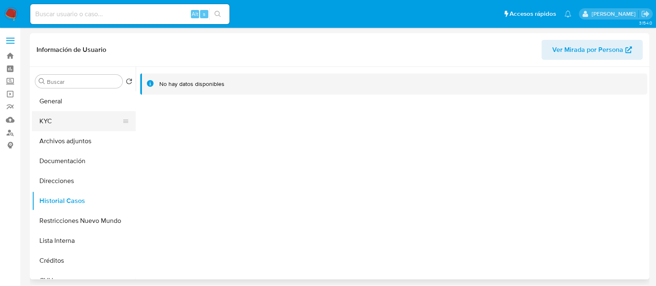
click at [79, 122] on button "KYC" at bounding box center [80, 121] width 97 height 20
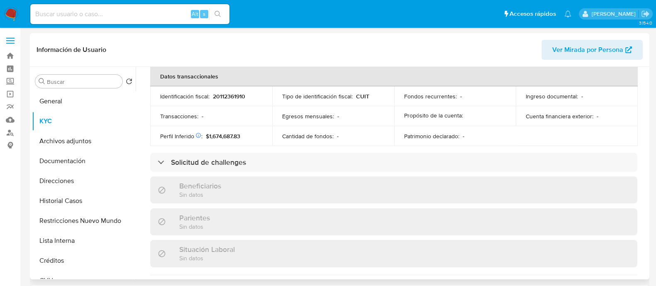
scroll to position [458, 0]
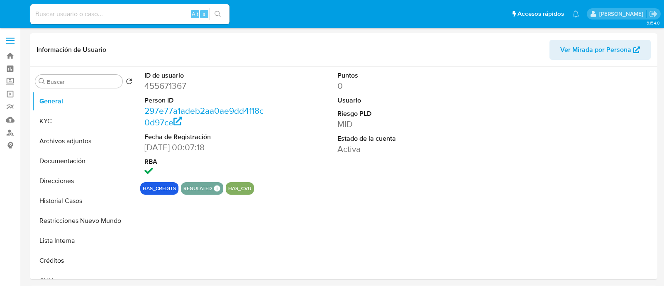
select select "10"
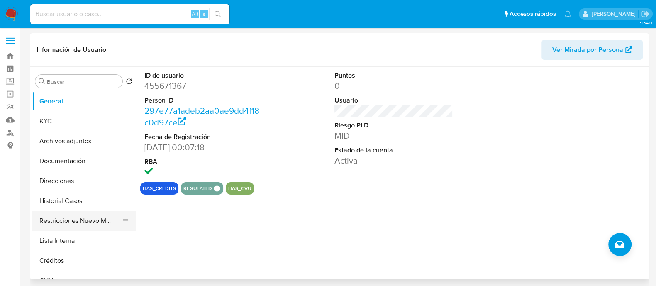
click at [66, 217] on button "Restricciones Nuevo Mundo" at bounding box center [80, 221] width 97 height 20
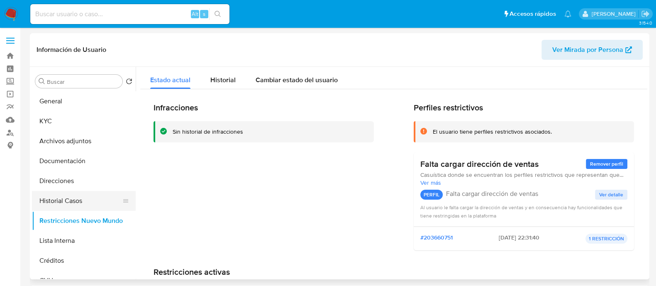
click at [89, 198] on button "Historial Casos" at bounding box center [80, 201] width 97 height 20
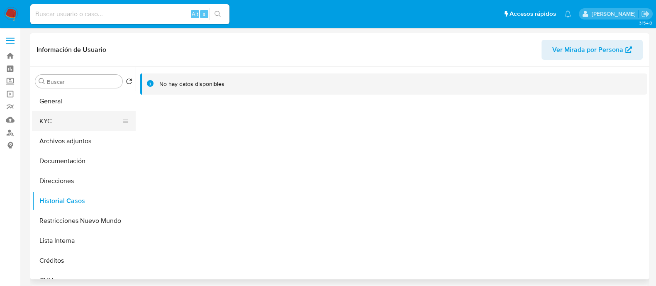
click at [81, 125] on button "KYC" at bounding box center [80, 121] width 97 height 20
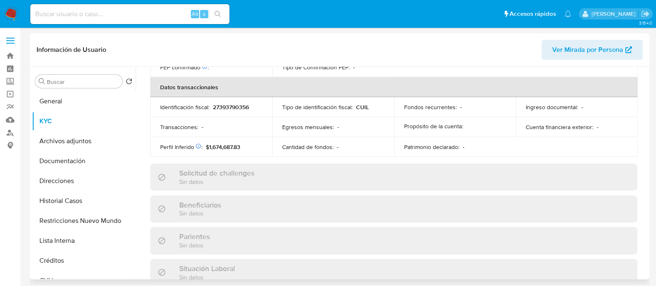
scroll to position [444, 0]
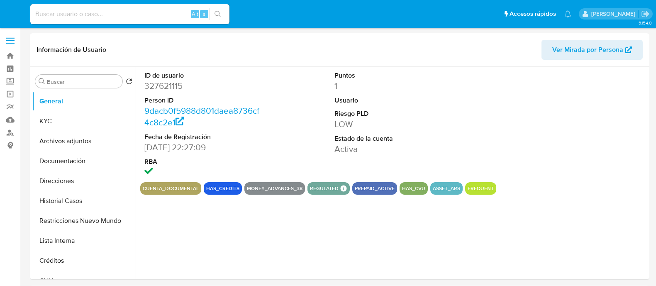
select select "10"
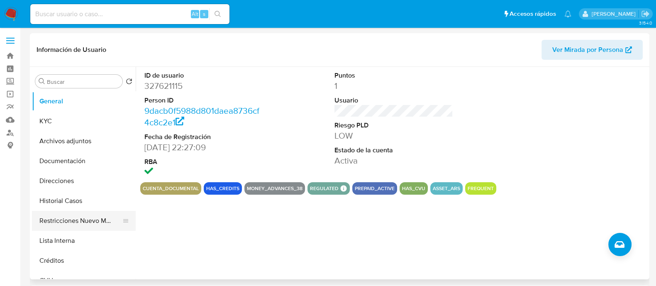
click at [89, 215] on button "Restricciones Nuevo Mundo" at bounding box center [80, 221] width 97 height 20
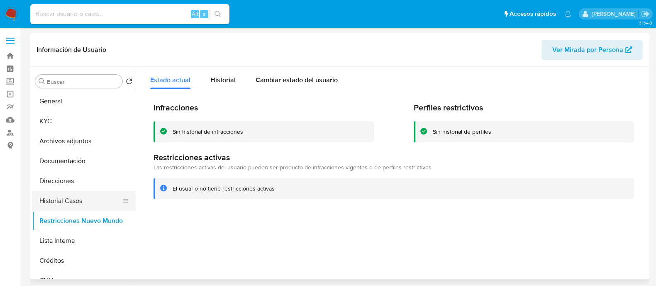
click at [86, 197] on button "Historial Casos" at bounding box center [80, 201] width 97 height 20
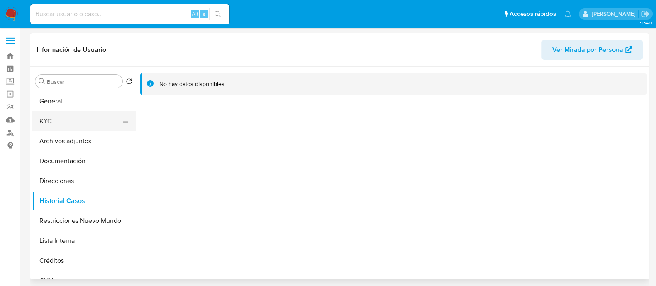
click at [83, 122] on button "KYC" at bounding box center [80, 121] width 97 height 20
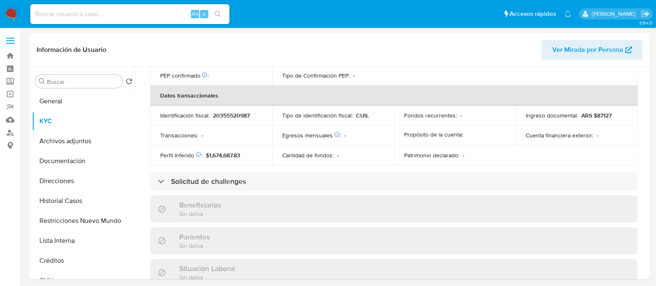
scroll to position [436, 0]
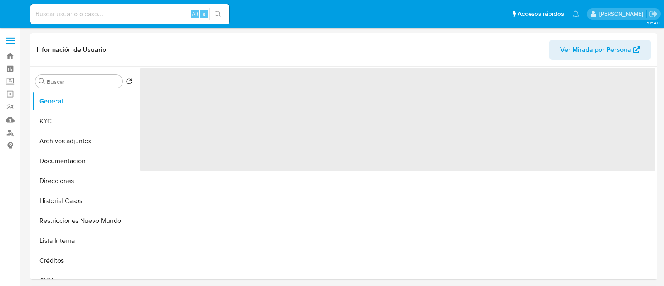
select select "10"
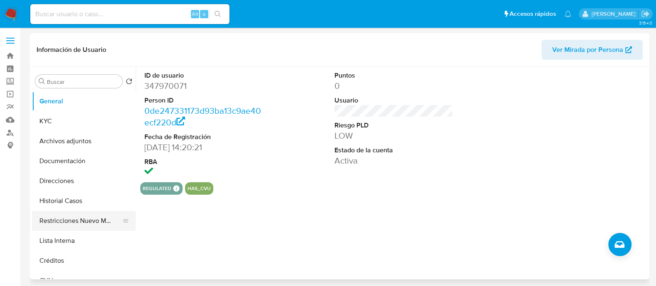
click at [77, 223] on button "Restricciones Nuevo Mundo" at bounding box center [80, 221] width 97 height 20
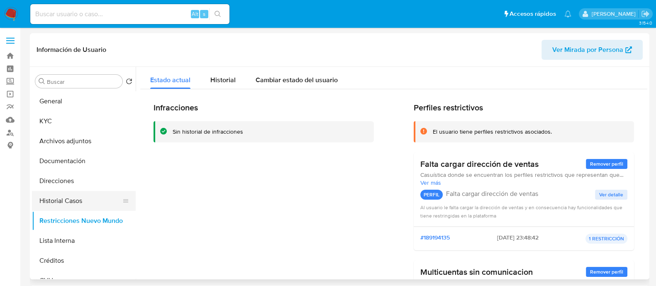
click at [83, 198] on button "Historial Casos" at bounding box center [80, 201] width 97 height 20
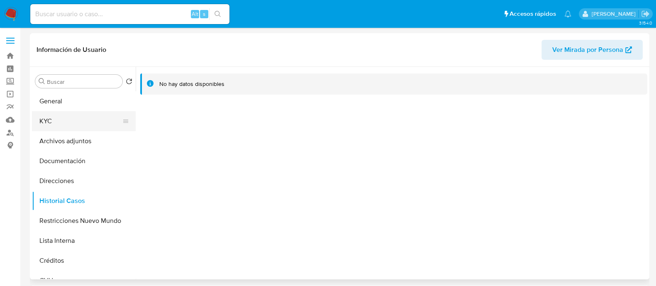
click at [73, 122] on button "KYC" at bounding box center [80, 121] width 97 height 20
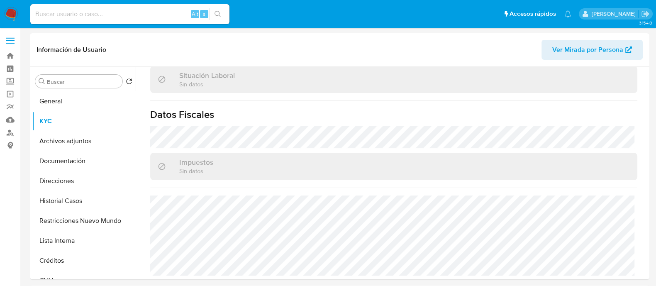
scroll to position [446, 0]
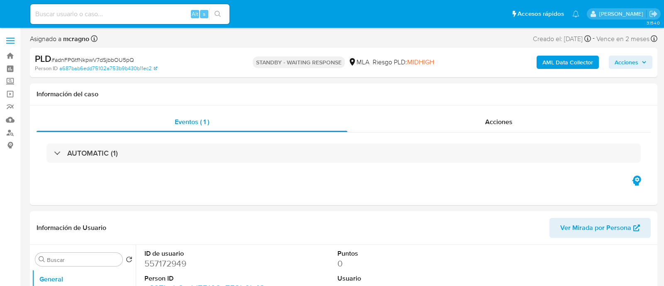
select select "10"
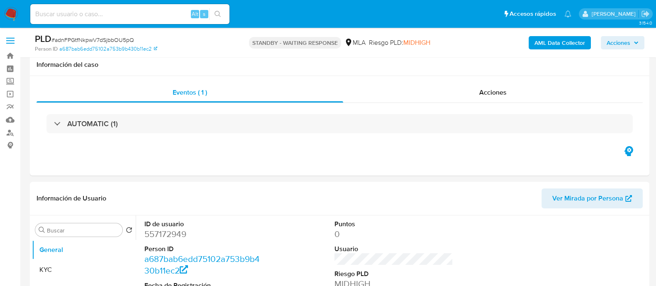
scroll to position [259, 0]
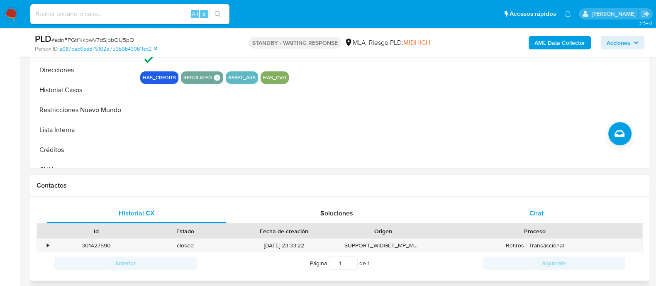
click at [573, 208] on div "Chat" at bounding box center [536, 213] width 180 height 20
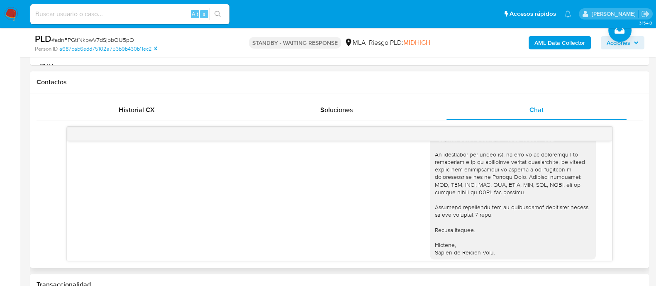
scroll to position [791, 0]
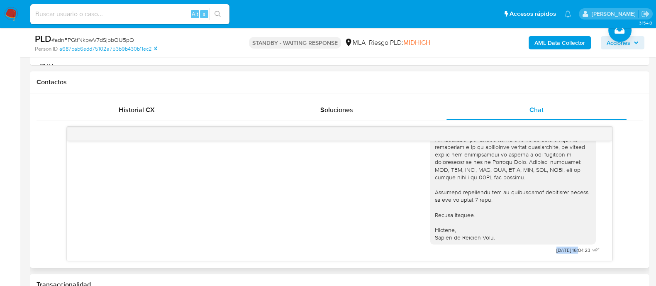
drag, startPoint x: 532, startPoint y: 251, endPoint x: 562, endPoint y: 250, distance: 30.3
click at [562, 250] on div "19/08/2025 16:04:23" at bounding box center [516, 59] width 172 height 394
copy span "[DATE]"
click at [548, 234] on div at bounding box center [513, 56] width 156 height 370
drag, startPoint x: 538, startPoint y: 249, endPoint x: 564, endPoint y: 248, distance: 26.2
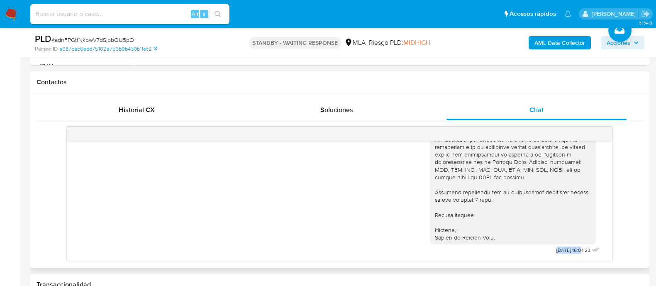
click at [564, 248] on span "19/08/2025 16:04:23" at bounding box center [573, 250] width 34 height 7
copy span "[DATE]"
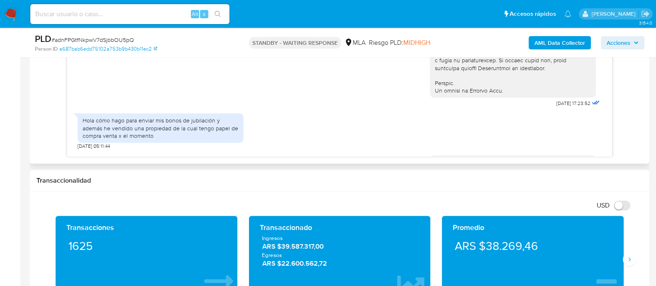
scroll to position [376, 0]
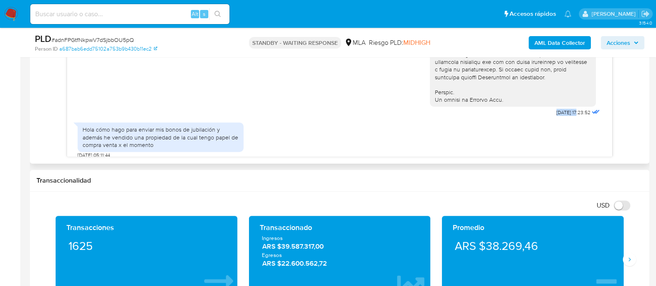
drag, startPoint x: 534, startPoint y: 126, endPoint x: 561, endPoint y: 127, distance: 27.4
copy span "18/08/202"
drag, startPoint x: 539, startPoint y: 127, endPoint x: 562, endPoint y: 127, distance: 23.2
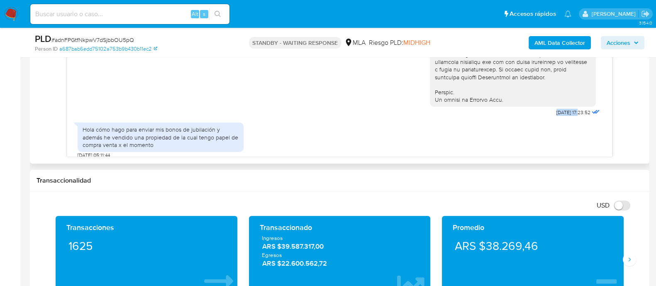
copy span "18/08/2025"
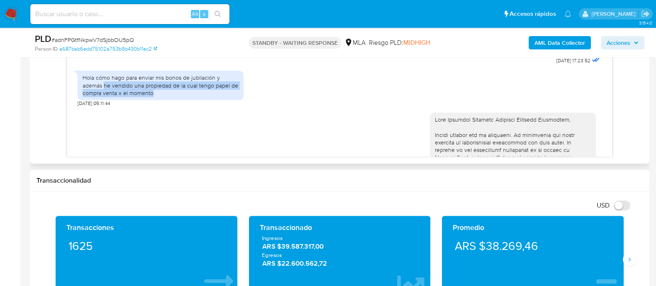
drag, startPoint x: 105, startPoint y: 98, endPoint x: 161, endPoint y: 105, distance: 55.9
click at [161, 97] on div "Hola cómo hago para enviar mis bonos de jubilación y además he vendido una prop…" at bounding box center [161, 85] width 156 height 23
copy div "he vendido una propiedad de la cual tengo papel de compra venta x el momento"
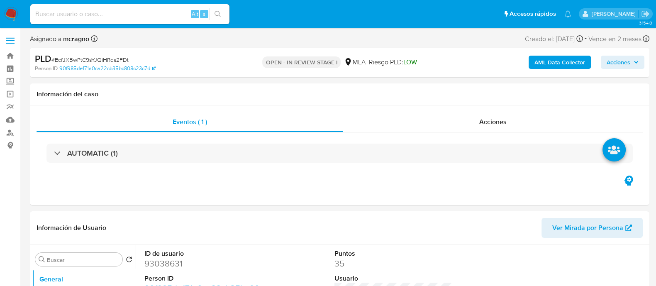
select select "10"
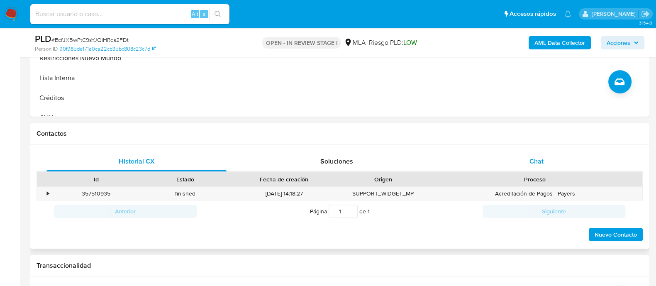
click at [569, 154] on div "Chat" at bounding box center [536, 161] width 180 height 20
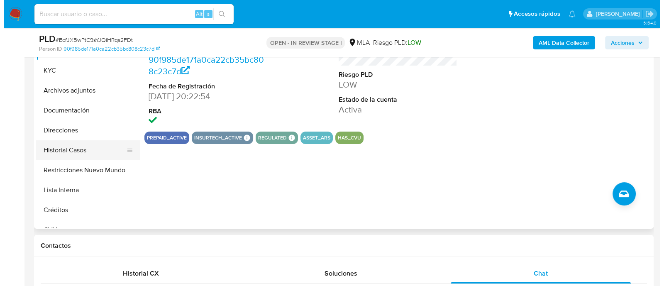
scroll to position [156, 0]
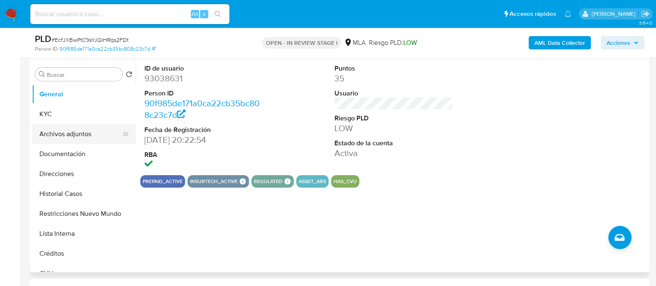
click at [74, 127] on button "Archivos adjuntos" at bounding box center [80, 134] width 97 height 20
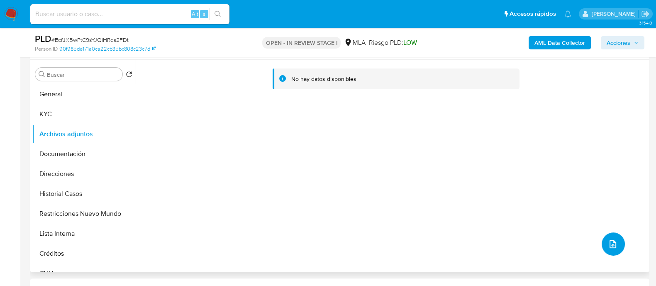
click at [612, 248] on icon "upload-file" at bounding box center [613, 244] width 10 height 10
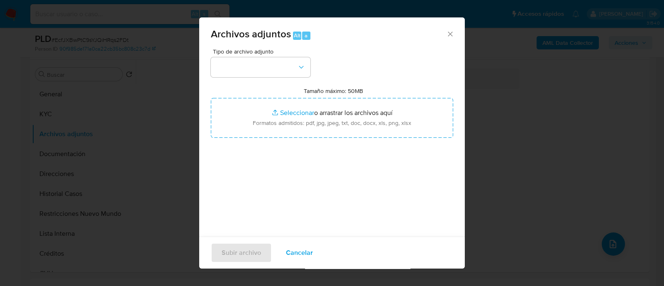
click at [269, 80] on div "Tipo de archivo adjunto Tamaño máximo: 50MB Seleccionar archivos Seleccionar o …" at bounding box center [332, 147] width 242 height 196
click at [271, 72] on button "button" at bounding box center [261, 67] width 100 height 20
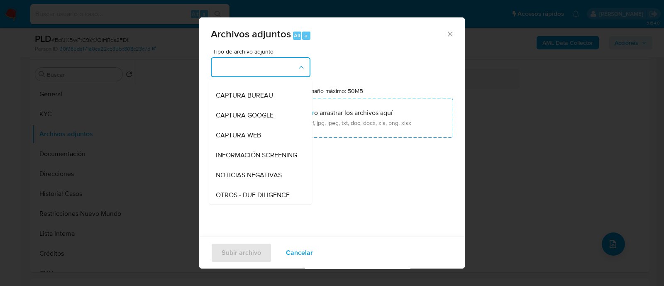
scroll to position [103, 0]
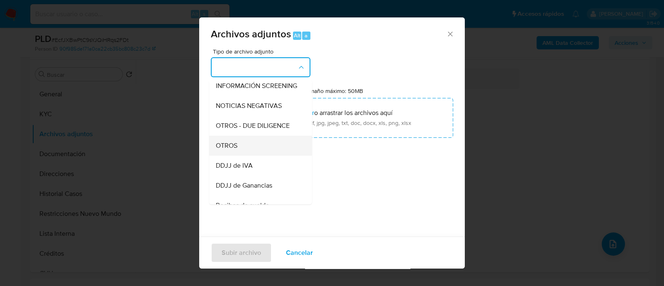
click at [245, 156] on div "OTROS" at bounding box center [258, 146] width 85 height 20
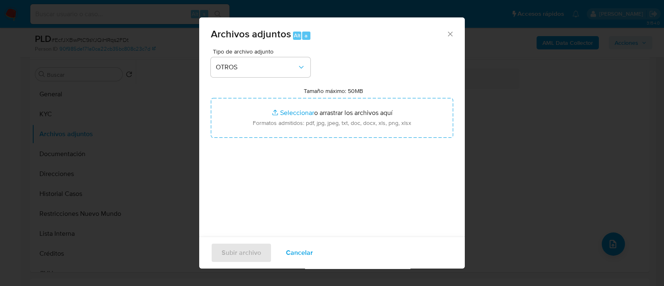
click at [266, 141] on div "Tipo de archivo adjunto OTROS Tamaño máximo: 50MB Seleccionar archivos Seleccio…" at bounding box center [332, 147] width 242 height 196
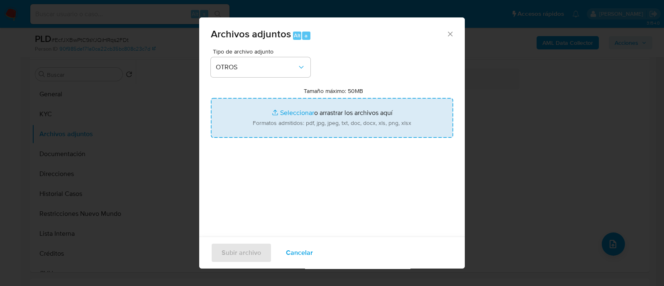
click at [266, 132] on input "Tamaño máximo: 50MB Seleccionar archivos" at bounding box center [332, 118] width 242 height 40
type input "C:\fakepath\93038631 - Movimientos.xlsx"
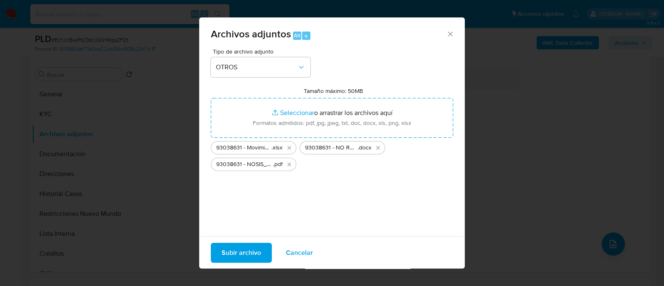
click at [262, 246] on button "Subir archivo" at bounding box center [241, 253] width 61 height 20
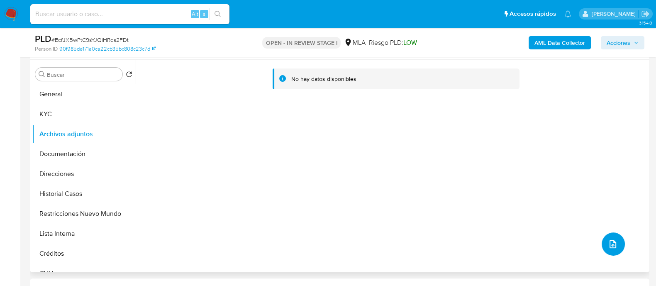
click at [604, 245] on button "upload-file" at bounding box center [613, 243] width 23 height 23
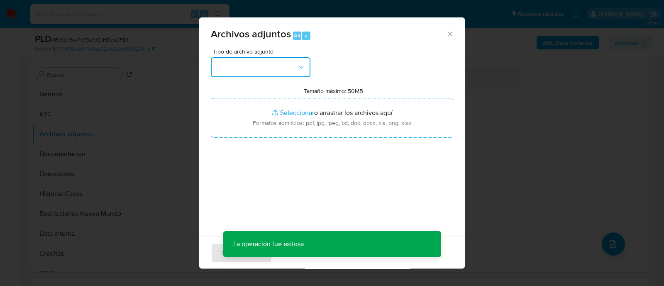
click at [239, 74] on button "button" at bounding box center [261, 67] width 100 height 20
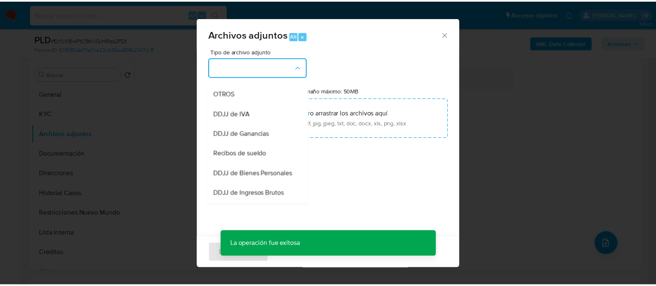
scroll to position [207, 0]
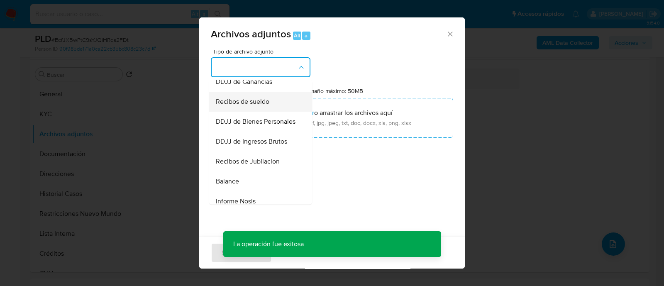
click at [251, 112] on div "Recibos de sueldo" at bounding box center [258, 102] width 85 height 20
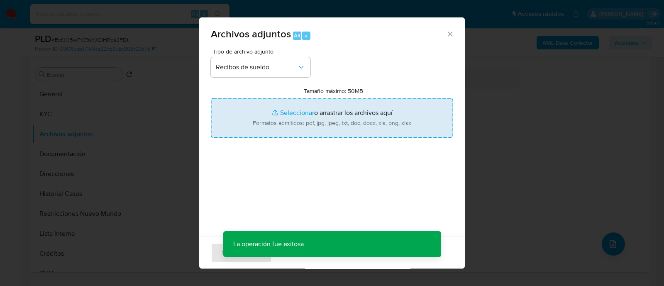
click at [295, 119] on input "Tamaño máximo: 50MB Seleccionar archivos" at bounding box center [332, 118] width 242 height 40
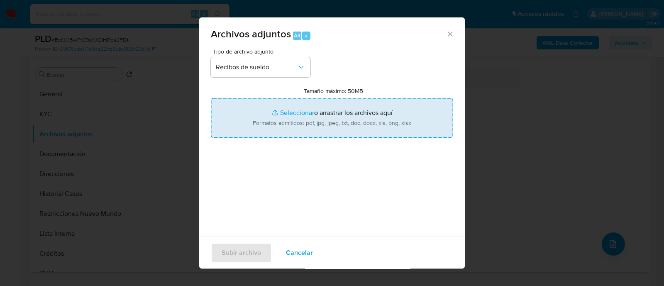
type input "C:\fakepath\93038631 - Recibos de sueldo.pdf"
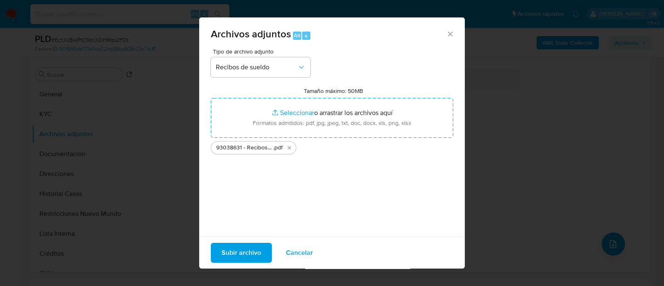
click at [246, 249] on span "Subir archivo" at bounding box center [241, 253] width 39 height 18
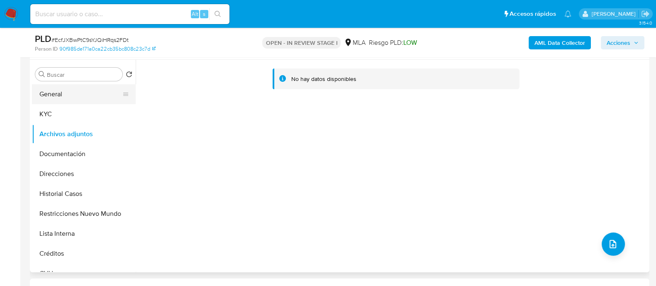
click at [86, 94] on button "General" at bounding box center [80, 94] width 97 height 20
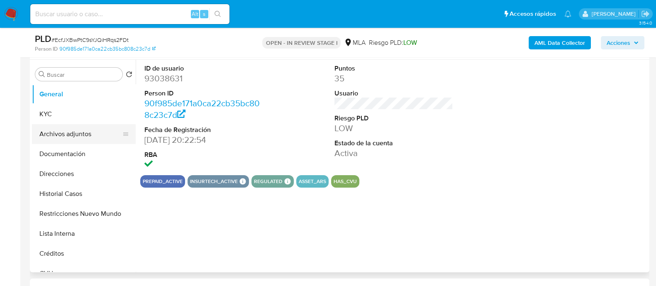
click at [66, 135] on button "Archivos adjuntos" at bounding box center [80, 134] width 97 height 20
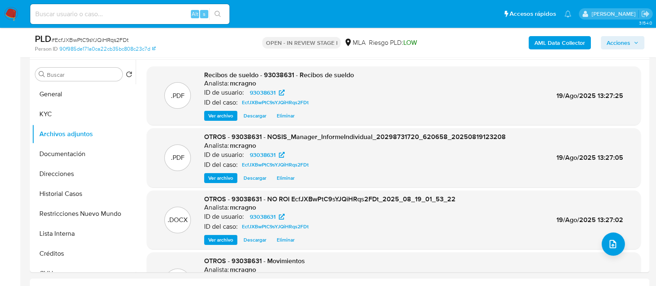
click at [617, 40] on span "Acciones" at bounding box center [619, 42] width 24 height 13
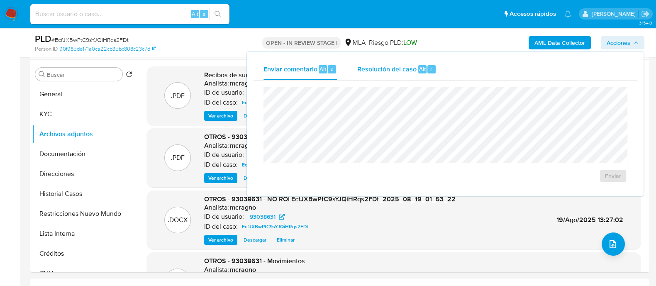
click at [394, 72] on span "Resolución del caso" at bounding box center [386, 69] width 59 height 10
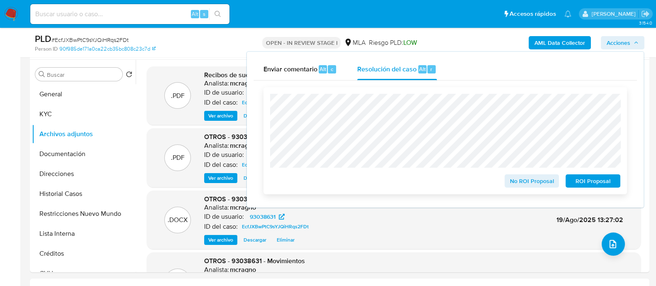
click at [539, 180] on span "No ROI Proposal" at bounding box center [531, 181] width 43 height 12
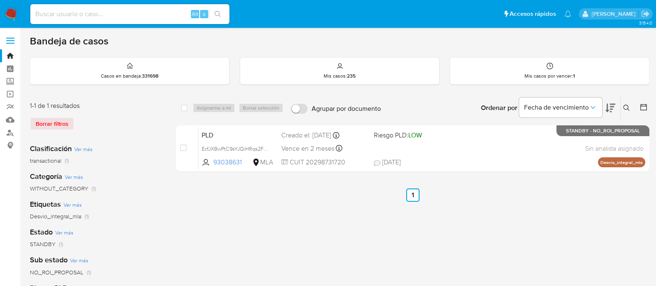
click at [629, 105] on icon at bounding box center [626, 108] width 7 height 7
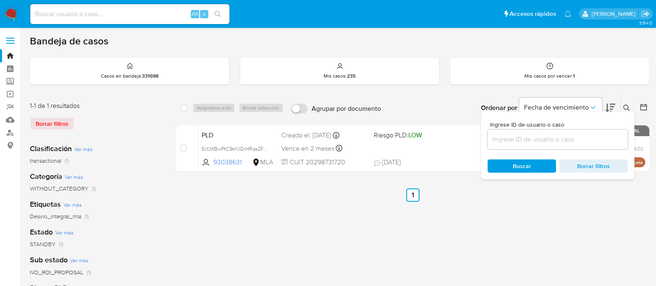
click at [582, 139] on input at bounding box center [558, 139] width 140 height 11
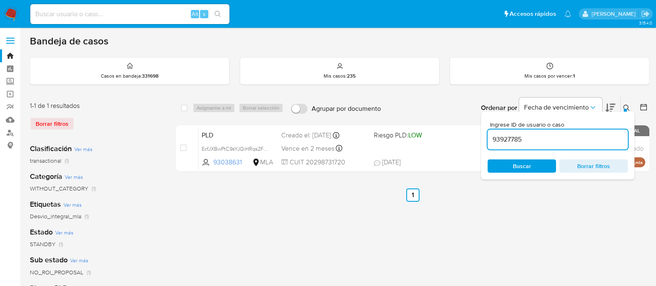
type input "93927785"
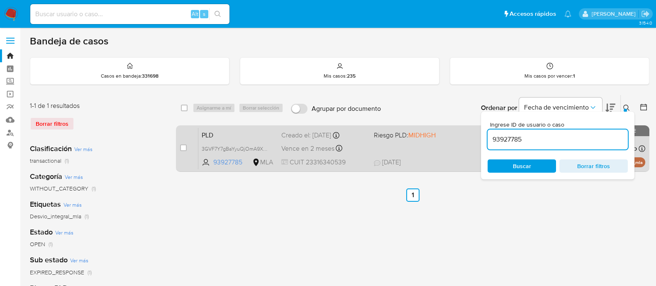
click at [628, 103] on button at bounding box center [628, 108] width 14 height 10
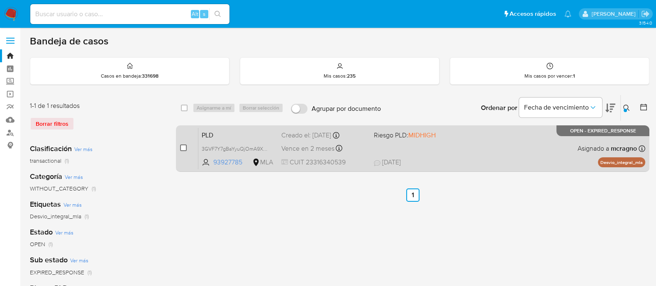
click at [185, 146] on input "checkbox" at bounding box center [183, 147] width 7 height 7
checkbox input "true"
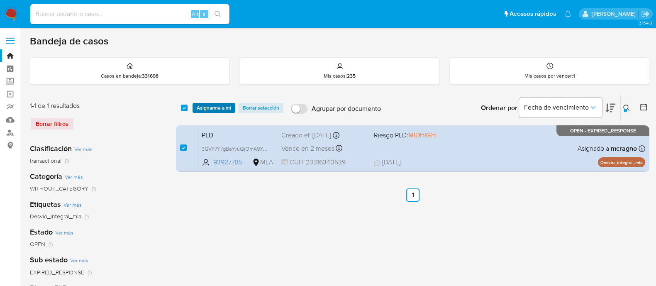
click at [212, 105] on span "Asignarme a mí" at bounding box center [214, 108] width 34 height 8
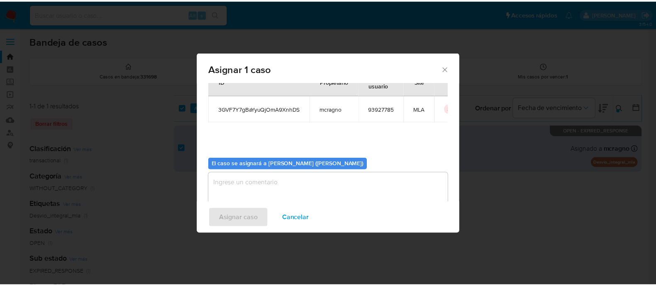
scroll to position [43, 0]
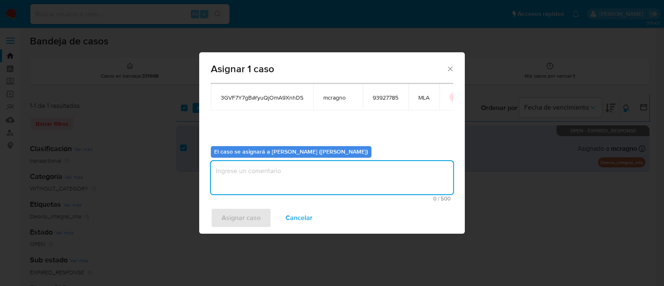
drag, startPoint x: 237, startPoint y: 177, endPoint x: 239, endPoint y: 207, distance: 30.3
click at [238, 177] on textarea "assign-modal" at bounding box center [332, 177] width 242 height 33
click at [239, 209] on span "Asignar caso" at bounding box center [241, 218] width 39 height 18
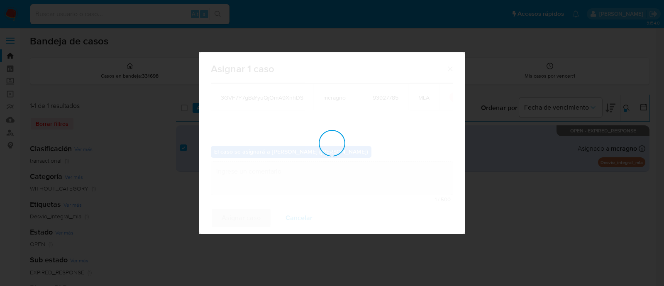
checkbox input "false"
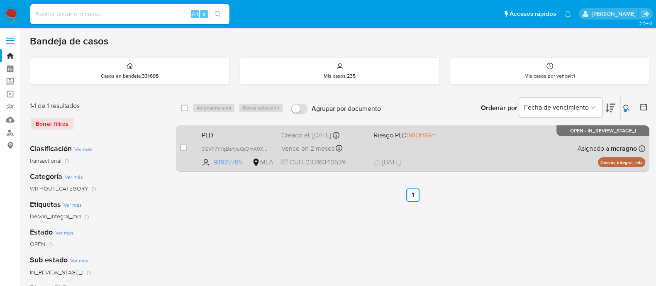
click at [500, 140] on div "PLD 3GVF7Y7gBaYyuQjOmA9XnhDS 93927785 MLA Riesgo PLD: MIDHIGH Creado el: [DATE]…" at bounding box center [421, 148] width 447 height 42
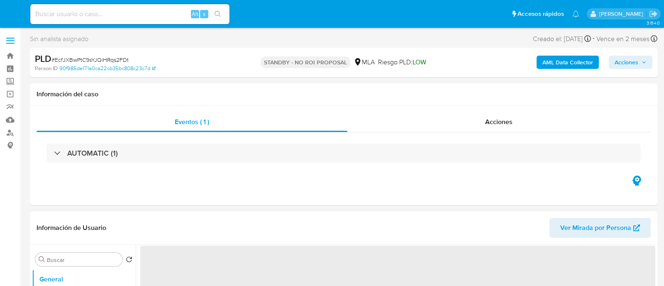
select select "10"
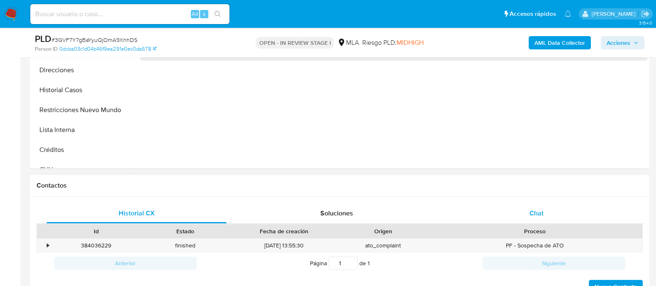
click at [550, 211] on div "Chat" at bounding box center [536, 213] width 180 height 20
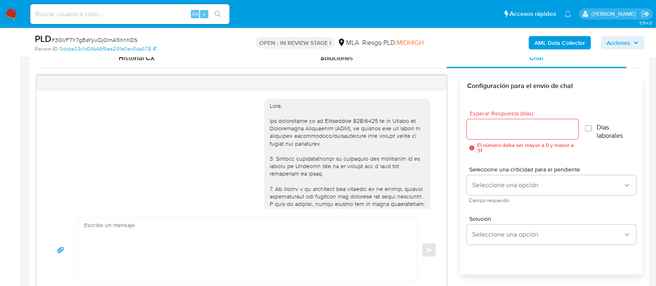
scroll to position [947, 0]
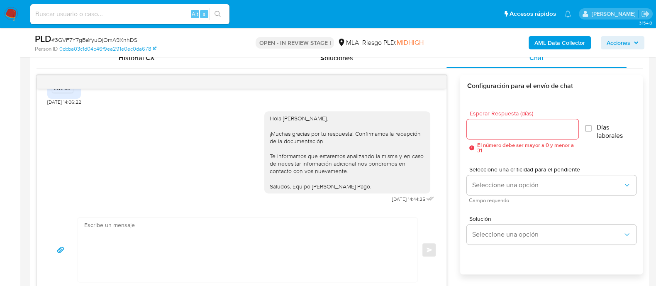
select select "10"
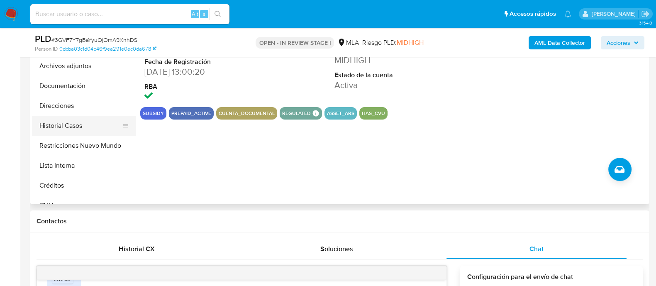
scroll to position [207, 0]
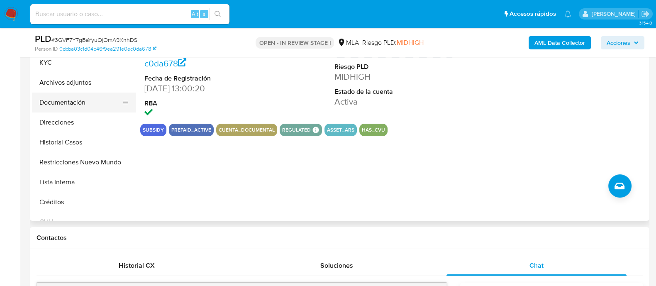
click at [80, 93] on button "Documentación" at bounding box center [80, 103] width 97 height 20
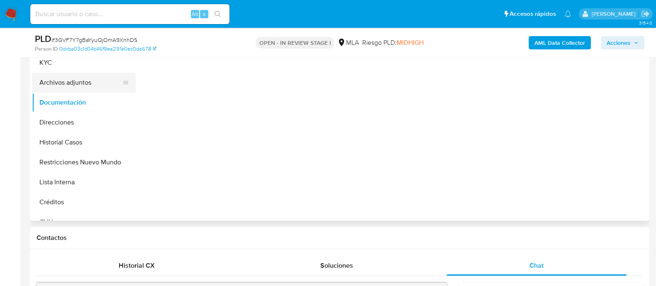
click at [82, 74] on button "Archivos adjuntos" at bounding box center [80, 83] width 97 height 20
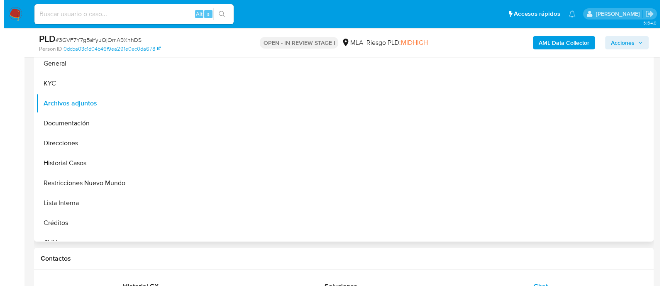
scroll to position [156, 0]
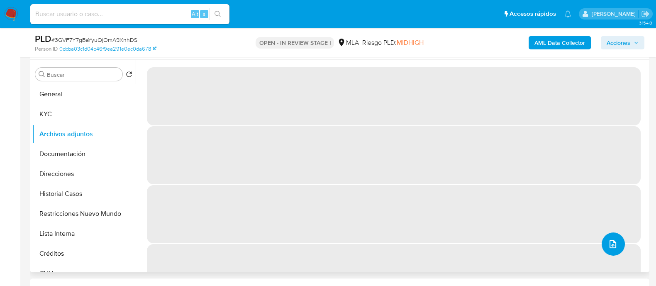
click at [608, 239] on span "upload-file" at bounding box center [613, 244] width 10 height 10
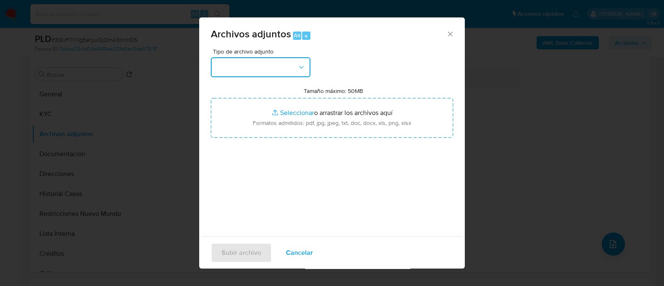
click at [257, 74] on button "button" at bounding box center [261, 67] width 100 height 20
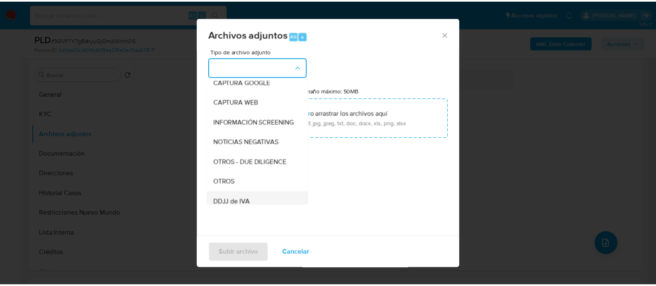
scroll to position [103, 0]
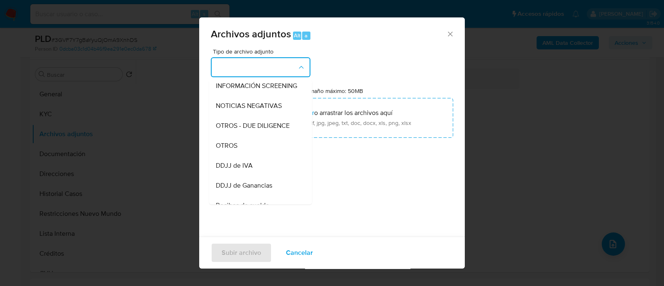
drag, startPoint x: 245, startPoint y: 156, endPoint x: 257, endPoint y: 150, distance: 13.9
click at [245, 156] on div "OTROS" at bounding box center [258, 146] width 85 height 20
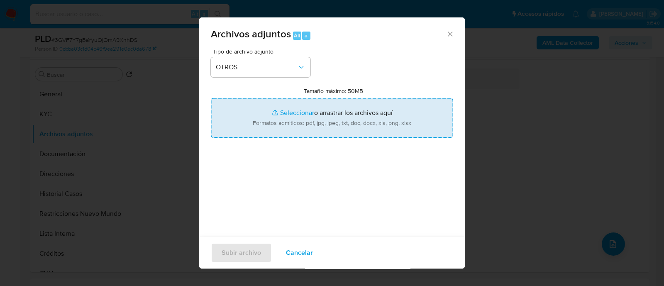
click at [299, 121] on input "Tamaño máximo: 50MB Seleccionar archivos" at bounding box center [332, 118] width 242 height 40
type input "C:\fakepath\93927785 - Indemnizacion por incapacidad.jpg"
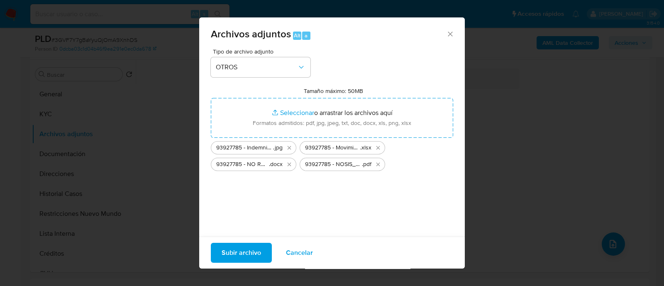
click at [249, 261] on span "Subir archivo" at bounding box center [241, 253] width 39 height 18
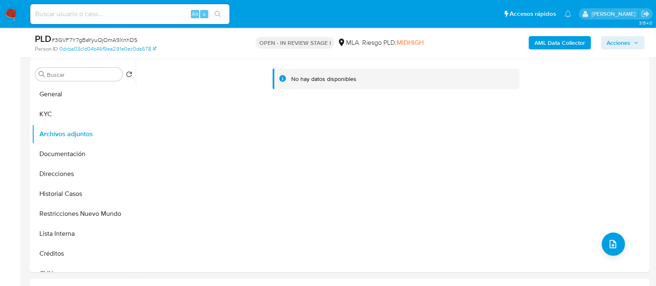
click at [66, 87] on button "General" at bounding box center [84, 94] width 104 height 20
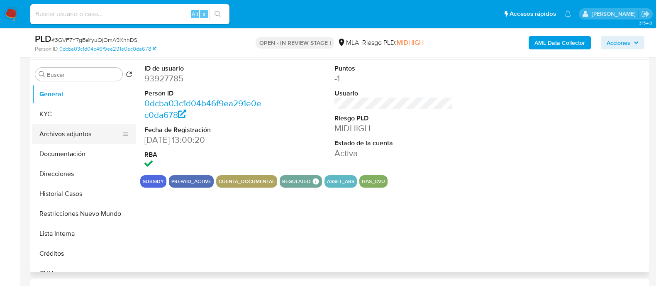
click at [76, 135] on button "Archivos adjuntos" at bounding box center [80, 134] width 97 height 20
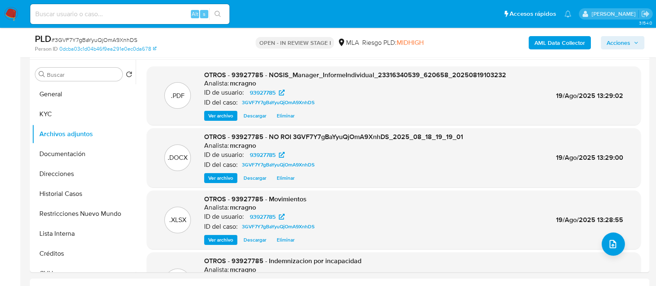
drag, startPoint x: 629, startPoint y: 44, endPoint x: 619, endPoint y: 46, distance: 11.1
click at [629, 44] on span "Acciones" at bounding box center [619, 42] width 24 height 13
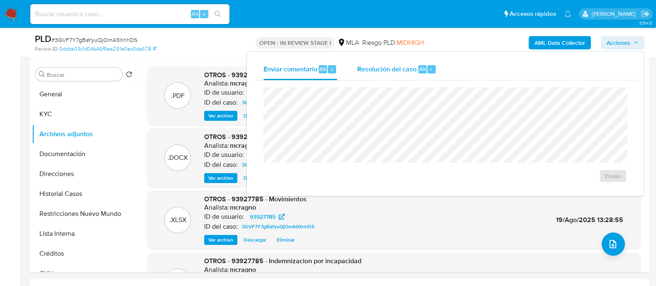
click at [388, 72] on span "Resolución del caso" at bounding box center [386, 69] width 59 height 10
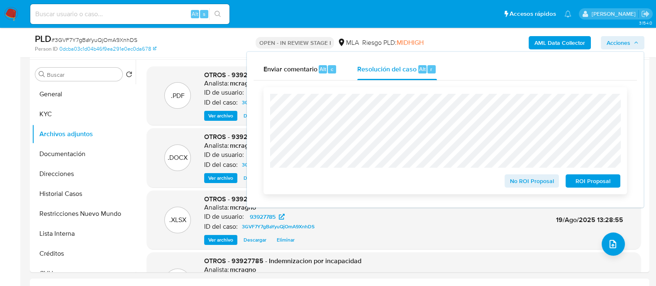
click at [516, 178] on span "No ROI Proposal" at bounding box center [531, 181] width 43 height 12
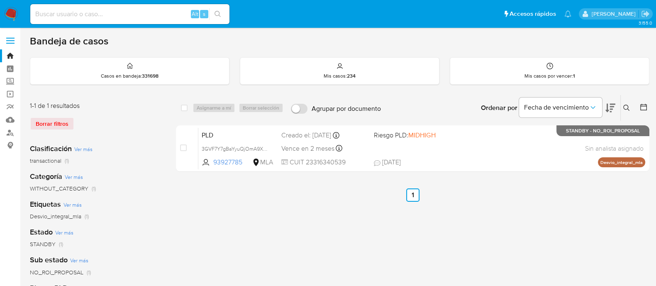
click at [624, 107] on icon at bounding box center [626, 108] width 7 height 7
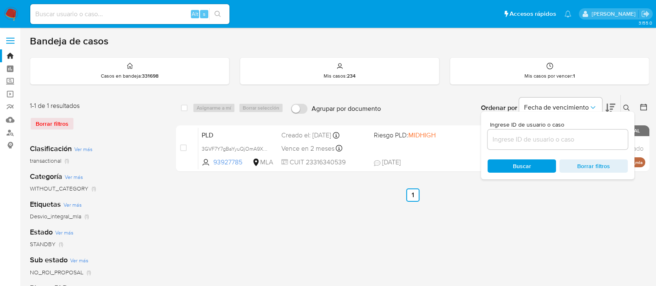
click at [522, 142] on input at bounding box center [558, 139] width 140 height 11
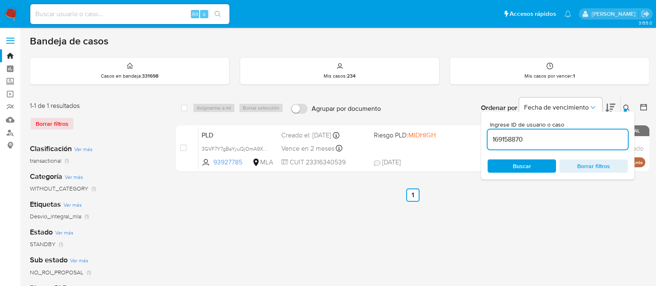
type input "169158870"
click at [624, 106] on icon at bounding box center [626, 108] width 7 height 7
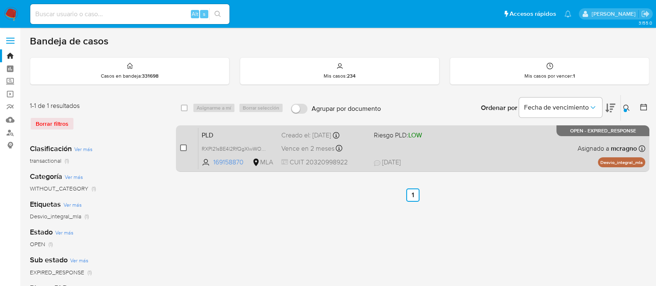
click at [184, 148] on input "checkbox" at bounding box center [183, 147] width 7 height 7
checkbox input "true"
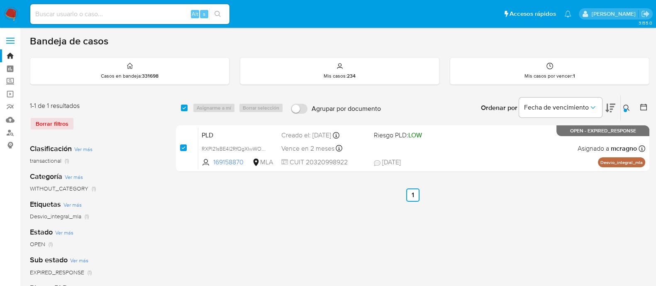
checkbox input "true"
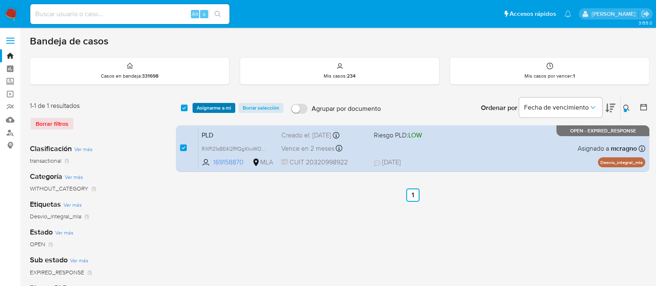
click at [214, 110] on span "Asignarme a mí" at bounding box center [214, 108] width 34 height 8
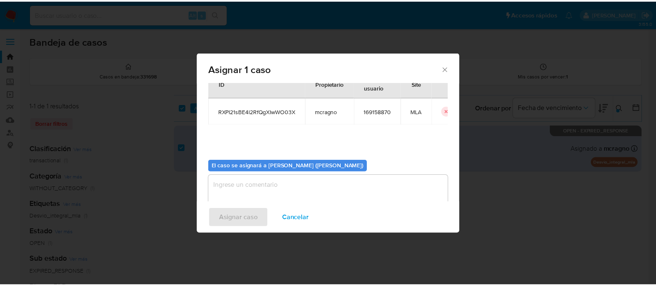
scroll to position [43, 0]
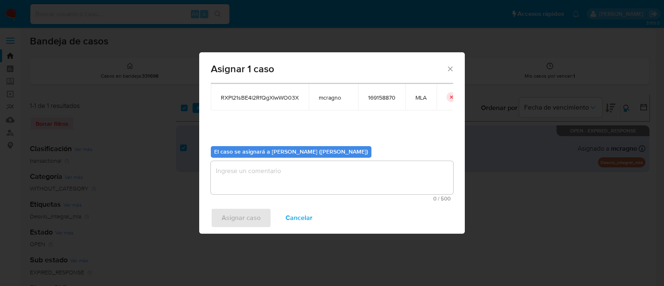
click at [292, 181] on textarea "assign-modal" at bounding box center [332, 177] width 242 height 33
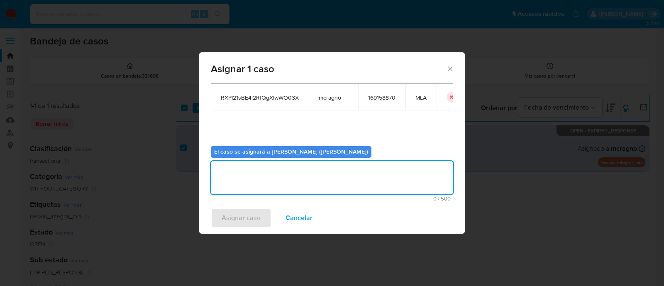
click at [228, 217] on span "Asignar caso" at bounding box center [241, 218] width 39 height 18
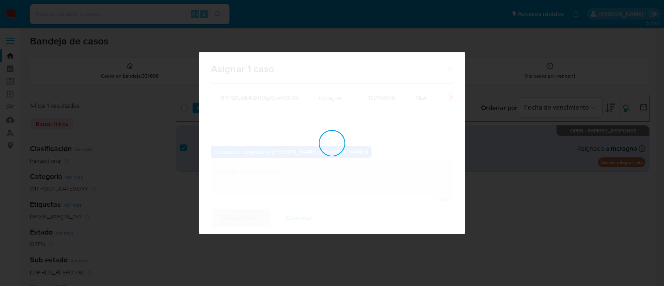
checkbox input "false"
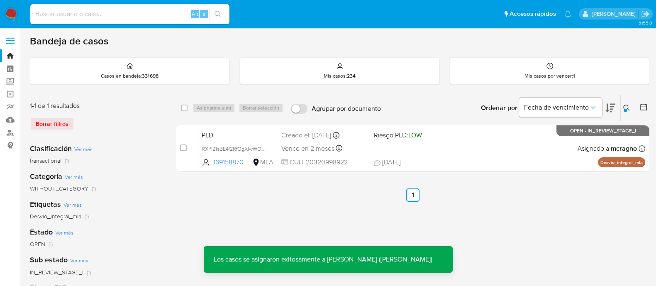
click at [522, 154] on div "PLD RXPI21sBE4l2RfQgXIwWO03X 169158870 MLA Riesgo PLD: LOW Creado el: [DATE] Cr…" at bounding box center [421, 148] width 447 height 42
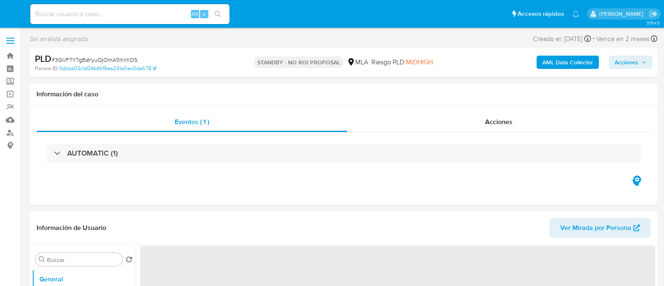
select select "10"
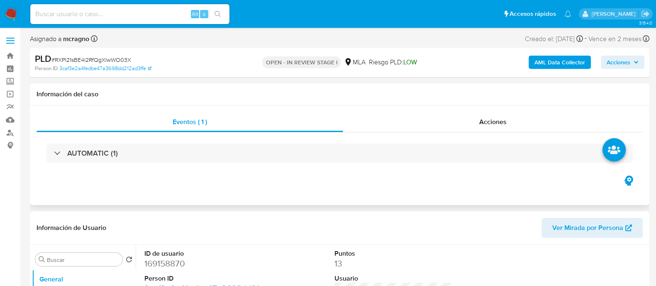
select select "10"
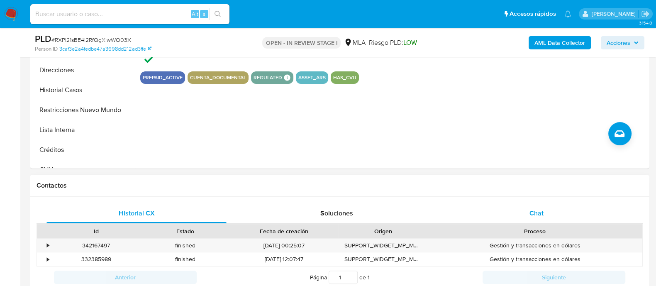
click at [558, 209] on div "Chat" at bounding box center [536, 213] width 180 height 20
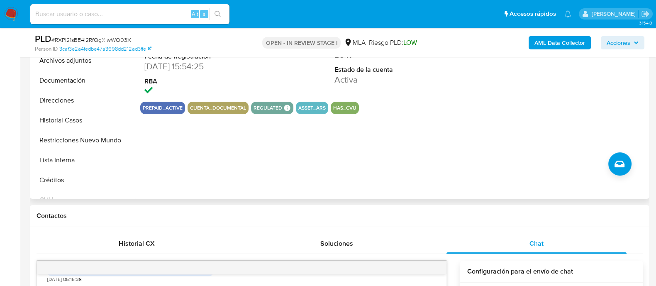
scroll to position [207, 0]
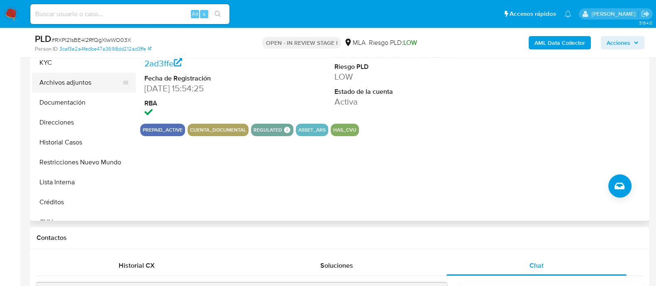
click at [93, 85] on button "Archivos adjuntos" at bounding box center [80, 83] width 97 height 20
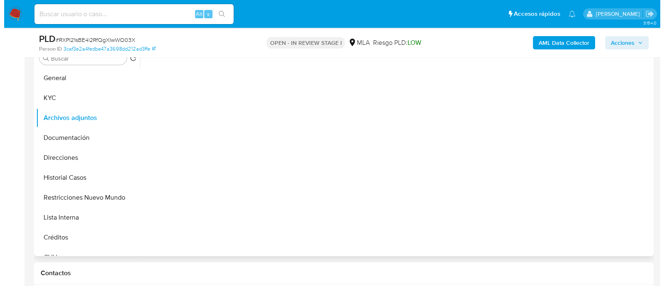
scroll to position [156, 0]
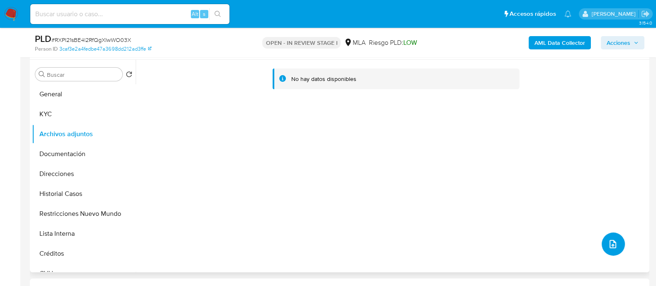
click at [608, 241] on icon "upload-file" at bounding box center [613, 244] width 10 height 10
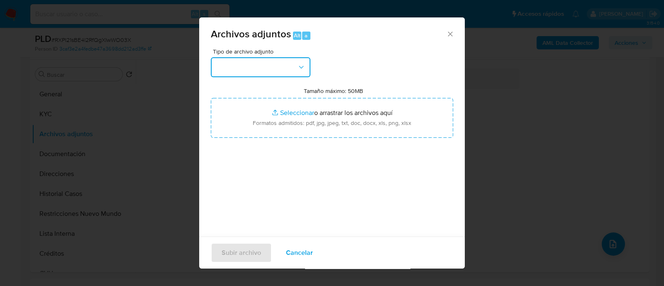
click at [264, 71] on button "button" at bounding box center [261, 67] width 100 height 20
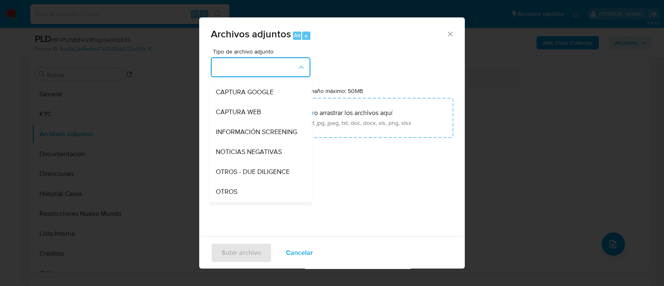
scroll to position [103, 0]
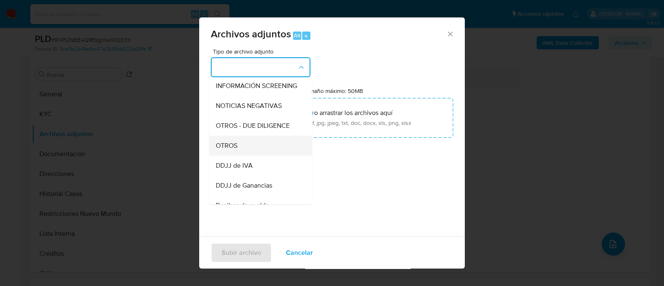
click at [230, 150] on span "OTROS" at bounding box center [227, 145] width 22 height 8
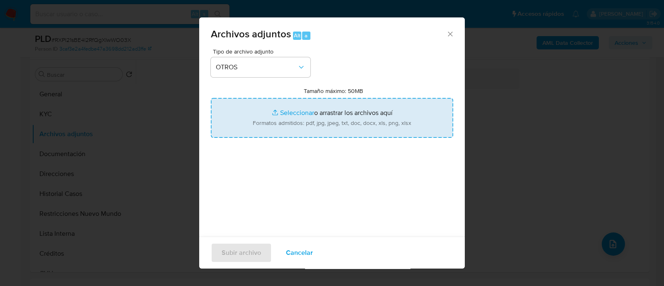
click at [268, 123] on input "Tamaño máximo: 50MB Seleccionar archivos" at bounding box center [332, 118] width 242 height 40
type input "C:\fakepath\169158870 - Boleto compra venta jul25.pdf"
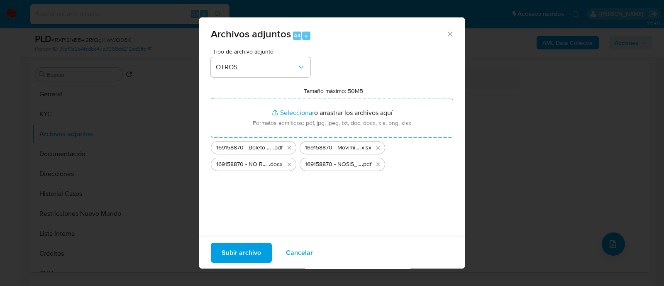
click at [267, 247] on button "Subir archivo" at bounding box center [241, 253] width 61 height 20
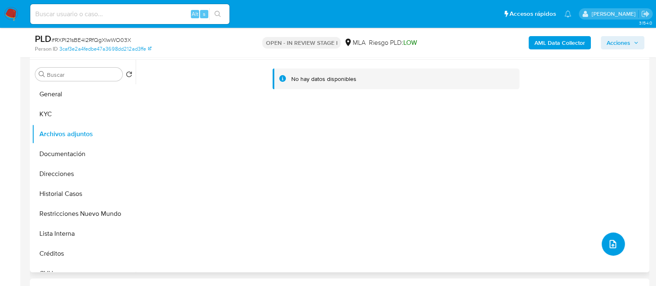
click at [608, 246] on icon "upload-file" at bounding box center [613, 244] width 10 height 10
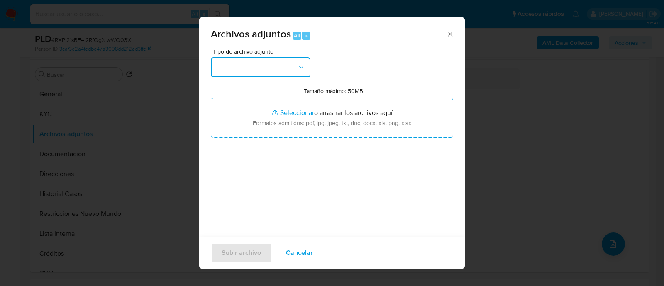
click at [266, 70] on button "button" at bounding box center [261, 67] width 100 height 20
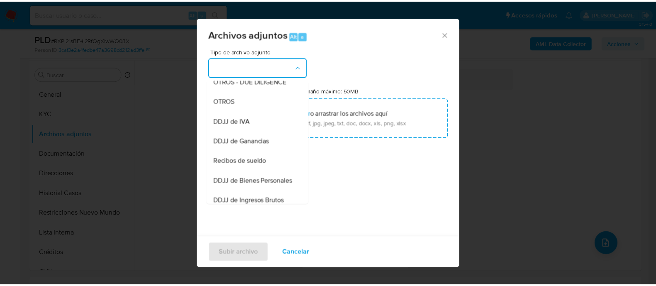
scroll to position [156, 0]
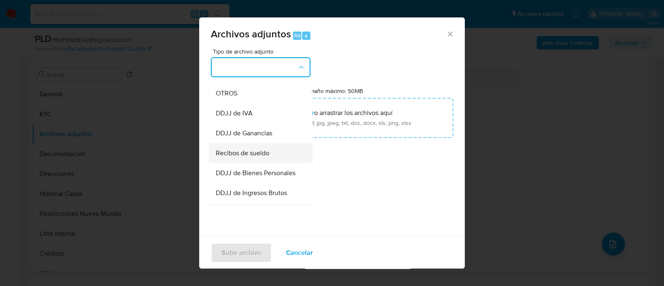
click at [273, 163] on div "Recibos de sueldo" at bounding box center [258, 153] width 85 height 20
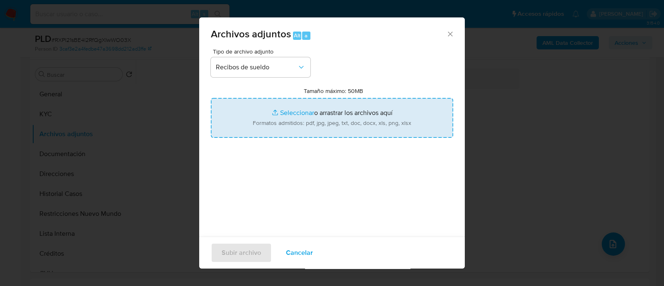
click at [332, 114] on input "Tamaño máximo: 50MB Seleccionar archivos" at bounding box center [332, 118] width 242 height 40
type input "C:\fakepath\169158870 - Recibos de sueldo jun-jul25.pdf"
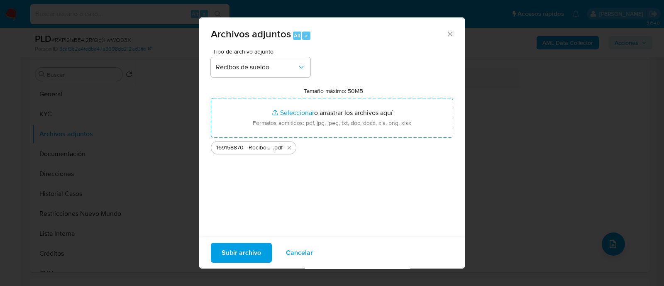
drag, startPoint x: 355, startPoint y: 39, endPoint x: 297, endPoint y: 166, distance: 139.2
click at [355, 39] on div "Archivos adjuntos Alt a" at bounding box center [332, 32] width 266 height 31
click at [240, 258] on span "Subir archivo" at bounding box center [241, 253] width 39 height 18
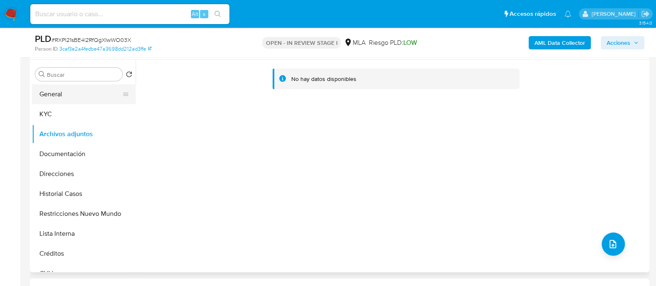
click at [71, 88] on button "General" at bounding box center [80, 94] width 97 height 20
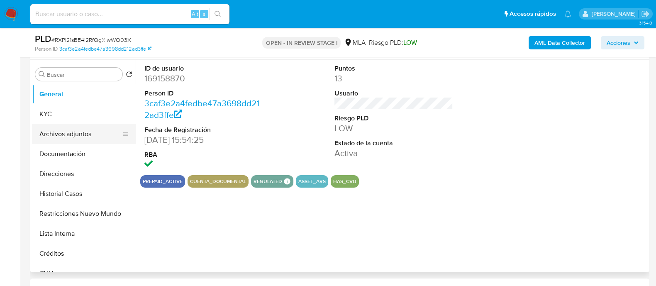
click at [78, 134] on button "Archivos adjuntos" at bounding box center [80, 134] width 97 height 20
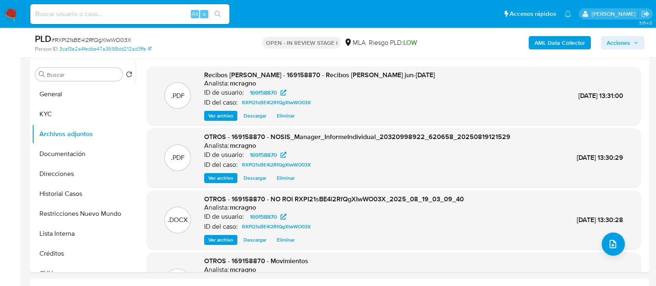
click at [622, 41] on span "Acciones" at bounding box center [619, 42] width 24 height 13
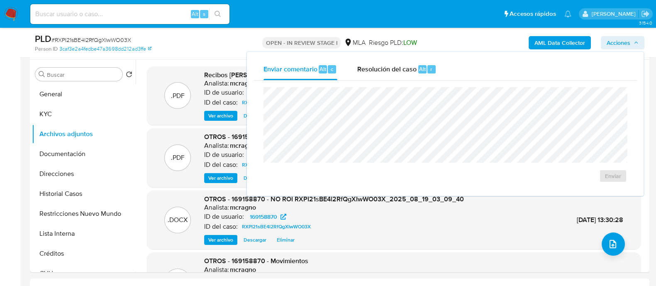
drag, startPoint x: 403, startPoint y: 71, endPoint x: 406, endPoint y: 84, distance: 13.7
click at [402, 71] on span "Resolución del caso" at bounding box center [386, 69] width 59 height 10
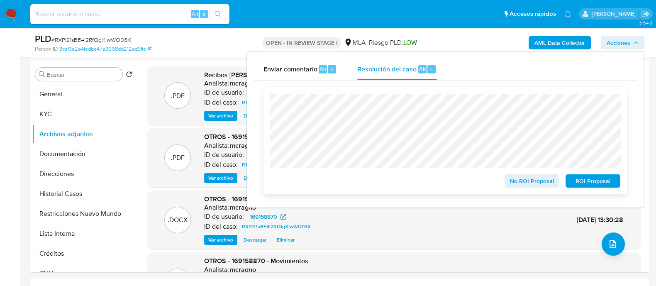
click at [517, 180] on span "No ROI Proposal" at bounding box center [531, 181] width 43 height 12
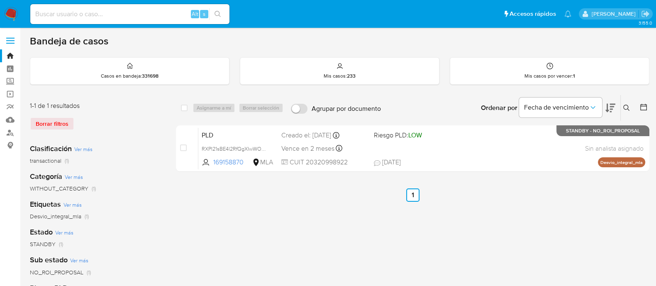
click at [624, 107] on icon at bounding box center [626, 108] width 6 height 6
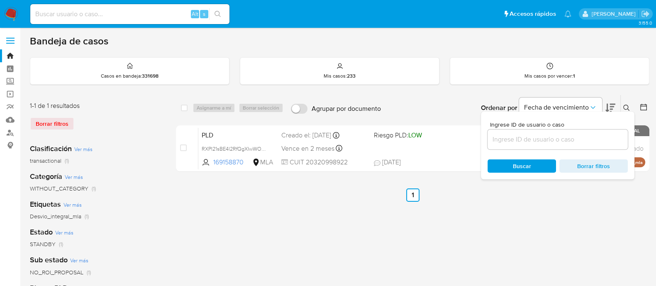
click at [576, 136] on input at bounding box center [558, 139] width 140 height 11
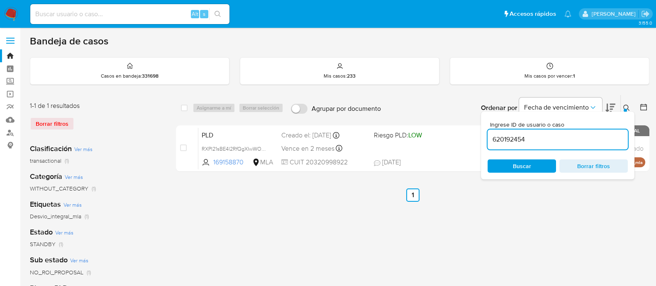
type input "620192454"
click at [627, 105] on icon at bounding box center [626, 108] width 7 height 7
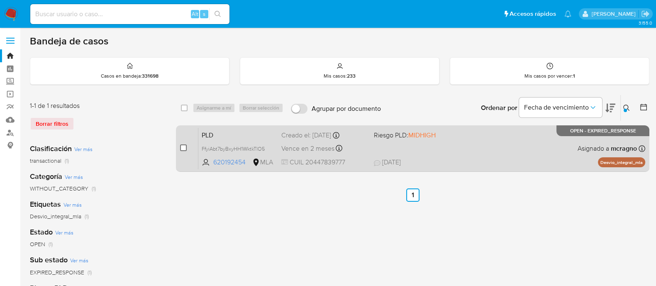
click at [185, 146] on input "checkbox" at bounding box center [183, 147] width 7 height 7
checkbox input "true"
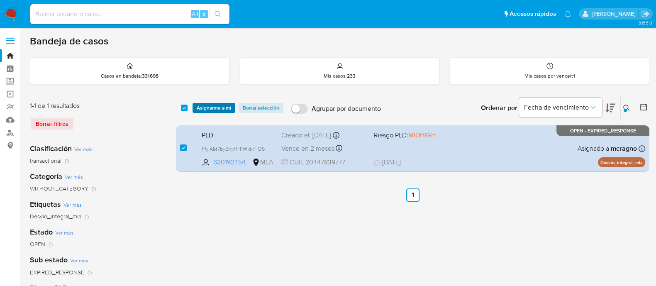
click at [211, 110] on span "Asignarme a mí" at bounding box center [214, 108] width 34 height 8
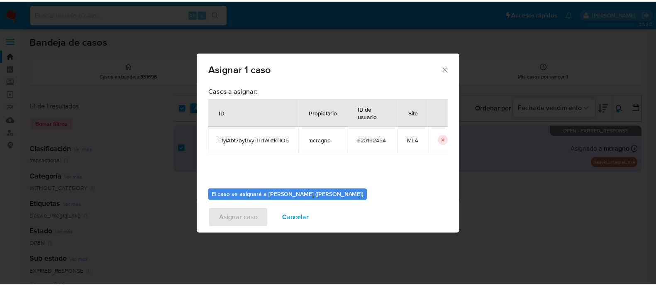
scroll to position [43, 0]
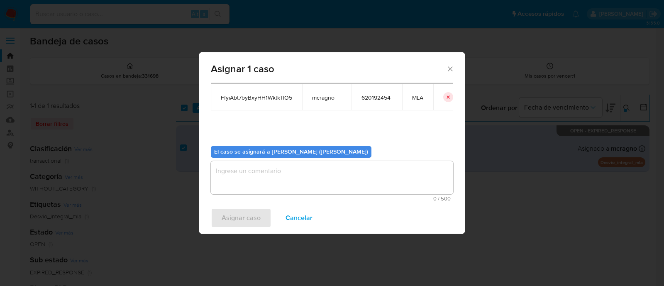
click at [258, 176] on textarea "assign-modal" at bounding box center [332, 177] width 242 height 33
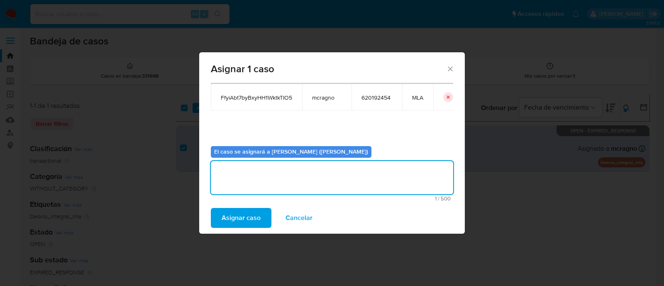
click at [243, 210] on span "Asignar caso" at bounding box center [241, 218] width 39 height 18
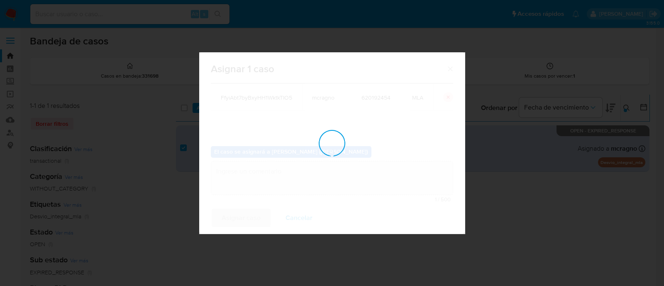
checkbox input "false"
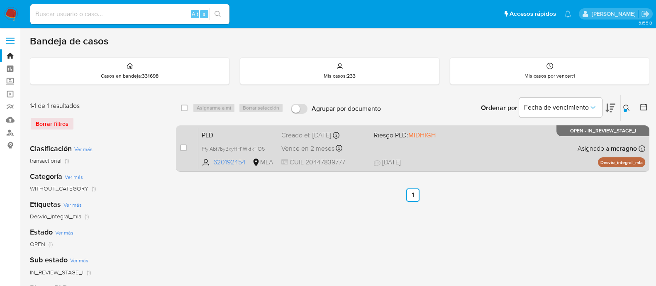
click at [503, 147] on div "PLD FfyiAbt7byBxyHH1WktkTIO5 620192454 MLA Riesgo PLD: MIDHIGH Creado el: [DATE…" at bounding box center [421, 148] width 447 height 42
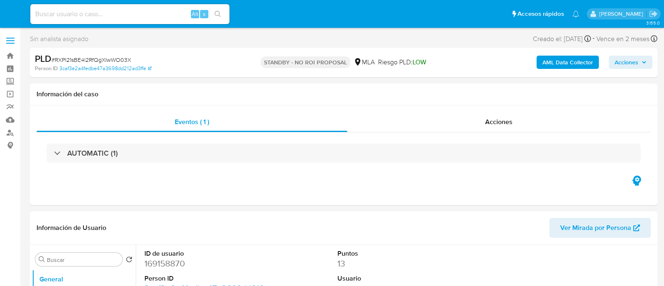
select select "10"
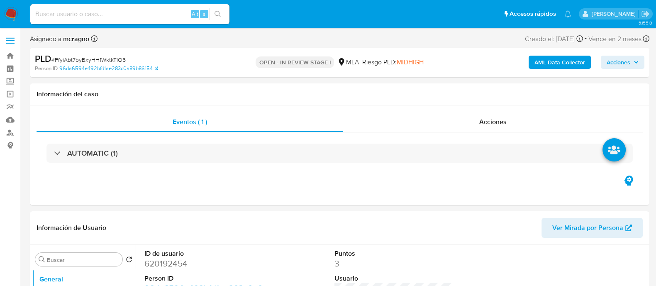
select select "10"
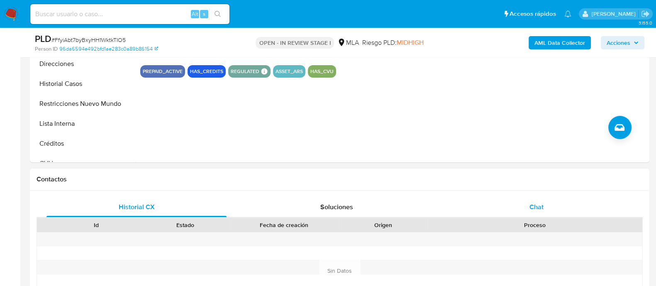
scroll to position [311, 0]
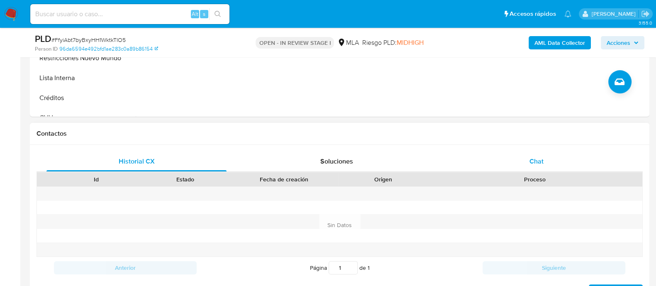
click at [564, 151] on div "Chat" at bounding box center [536, 161] width 180 height 20
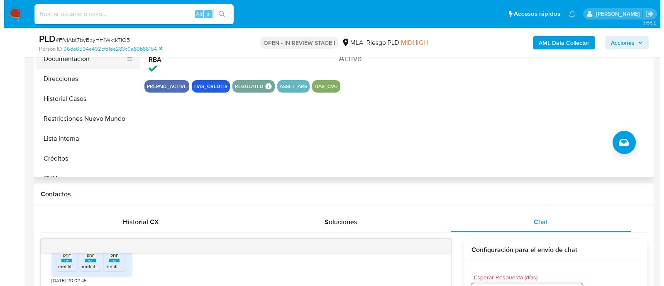
scroll to position [156, 0]
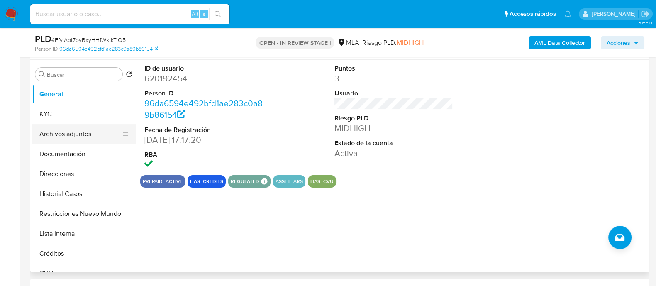
click at [94, 138] on button "Archivos adjuntos" at bounding box center [80, 134] width 97 height 20
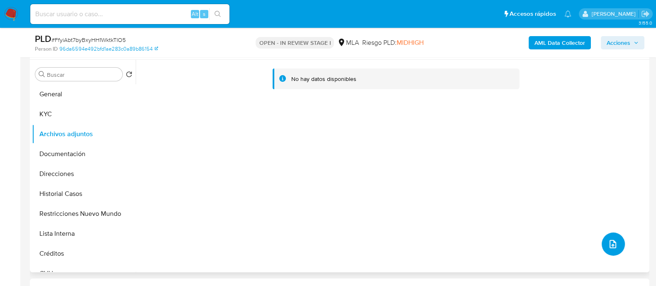
click at [608, 247] on span "upload-file" at bounding box center [613, 244] width 10 height 10
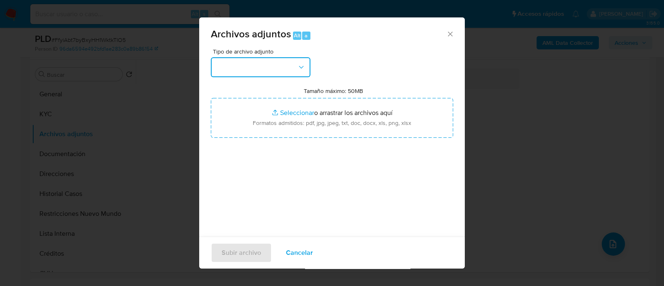
click at [261, 66] on button "button" at bounding box center [261, 67] width 100 height 20
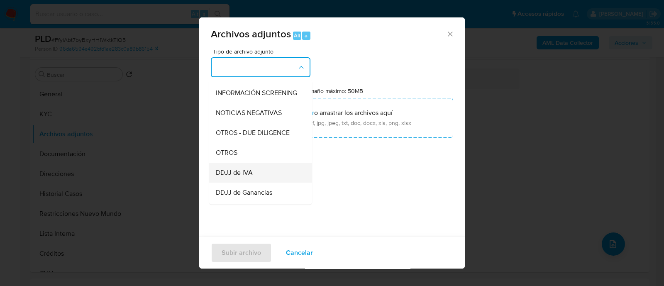
scroll to position [103, 0]
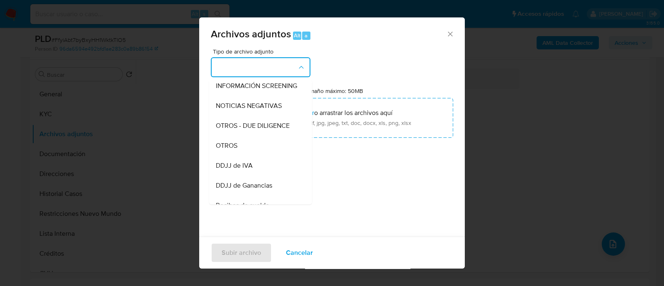
click at [245, 154] on div "OTROS" at bounding box center [258, 146] width 85 height 20
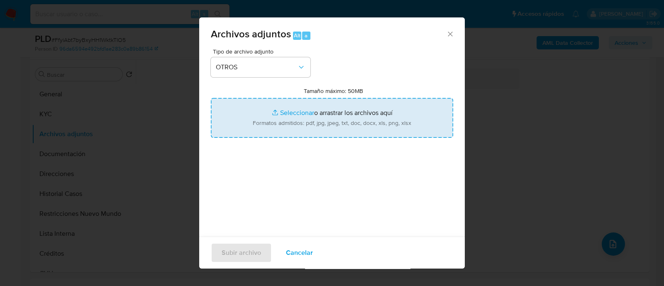
click at [291, 121] on input "Tamaño máximo: 50MB Seleccionar archivos" at bounding box center [332, 118] width 242 height 40
type input "C:\fakepath\620192454 - Movimientos.xlsx"
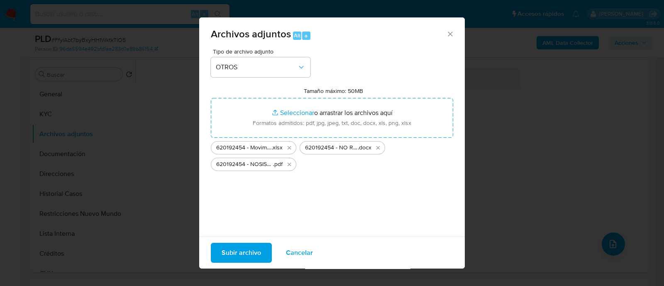
click at [256, 257] on span "Subir archivo" at bounding box center [241, 253] width 39 height 18
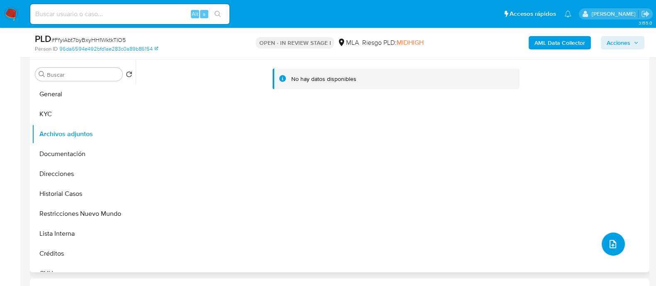
click at [608, 248] on span "upload-file" at bounding box center [613, 244] width 10 height 10
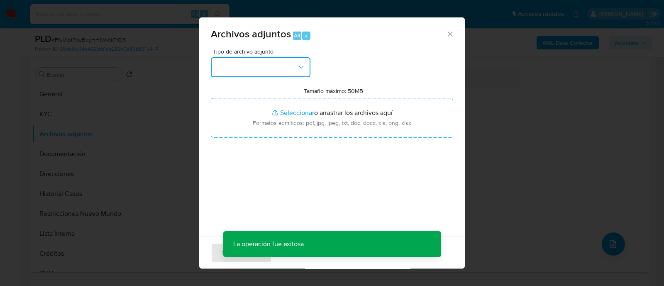
click at [272, 73] on button "button" at bounding box center [261, 67] width 100 height 20
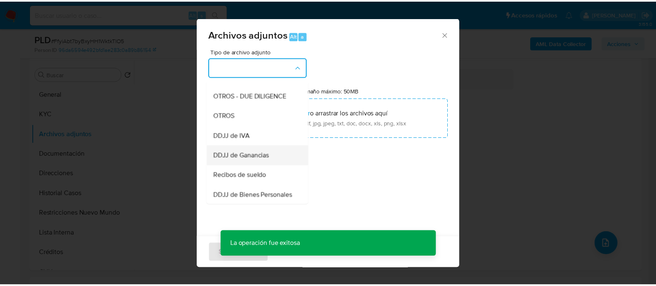
scroll to position [156, 0]
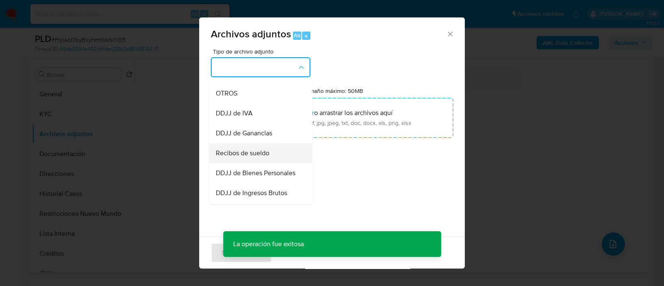
click at [241, 157] on span "Recibos de sueldo" at bounding box center [243, 153] width 54 height 8
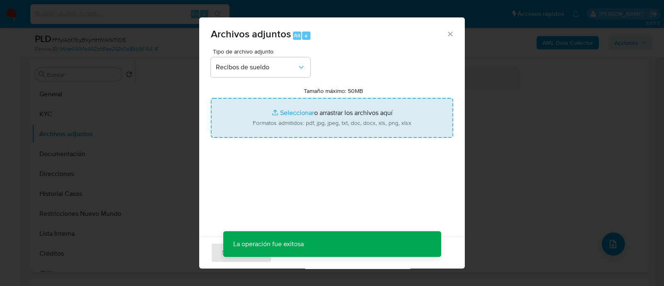
click at [267, 136] on input "Tamaño máximo: 50MB Seleccionar archivos" at bounding box center [332, 118] width 242 height 40
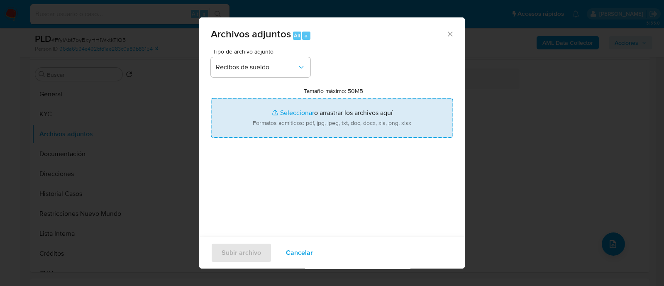
type input "C:\fakepath\620192454 - Recibos [PERSON_NAME] may-[DATE].pdf"
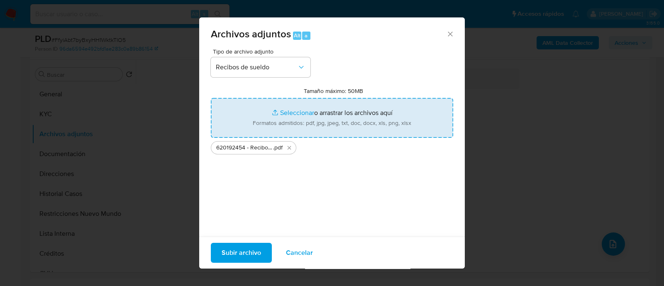
drag, startPoint x: 387, startPoint y: 59, endPoint x: 367, endPoint y: 101, distance: 47.0
click at [387, 59] on div "Tipo de archivo adjunto Recibos [PERSON_NAME] Tamaño máximo: 50MB Seleccionar a…" at bounding box center [332, 147] width 242 height 196
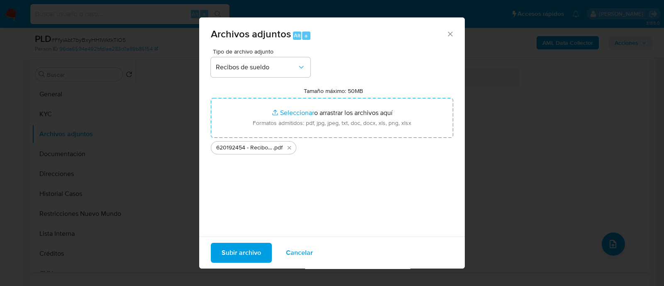
click at [247, 250] on span "Subir archivo" at bounding box center [241, 253] width 39 height 18
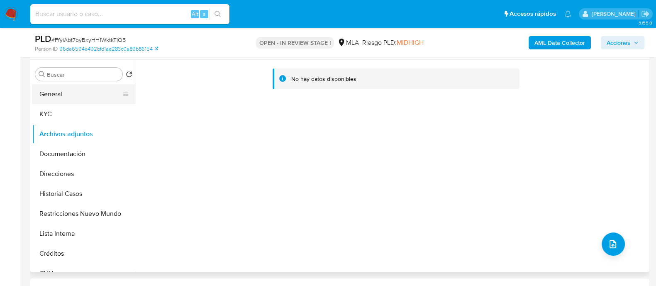
click at [62, 95] on button "General" at bounding box center [80, 94] width 97 height 20
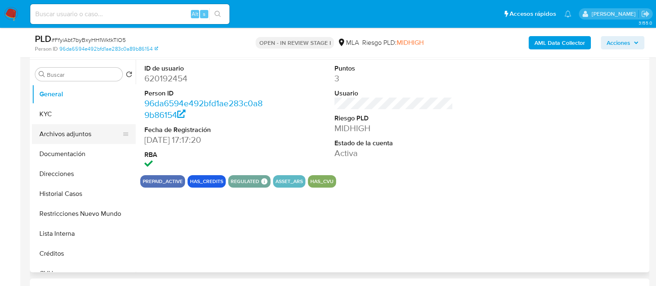
click at [61, 129] on button "Archivos adjuntos" at bounding box center [80, 134] width 97 height 20
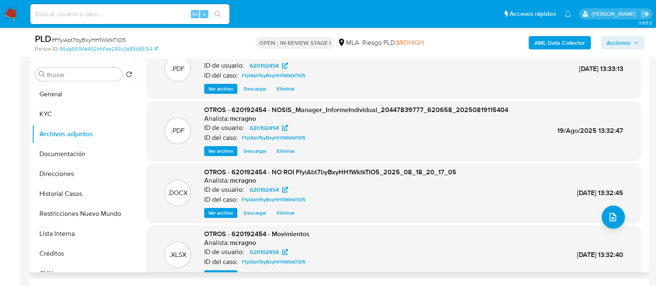
scroll to position [46, 0]
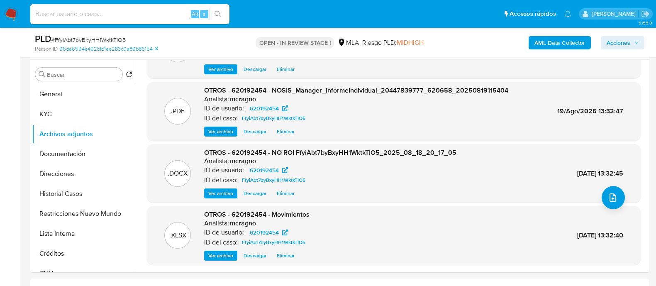
click at [631, 46] on span "Acciones" at bounding box center [623, 43] width 32 height 12
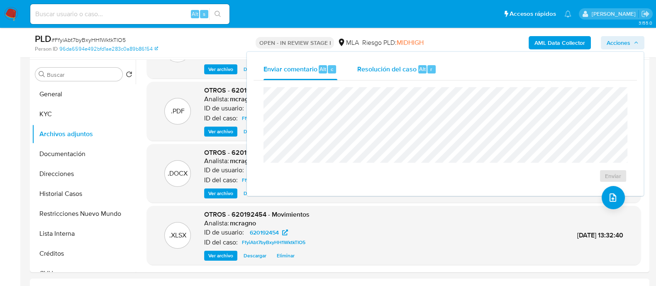
click at [427, 73] on div "r" at bounding box center [431, 69] width 8 height 8
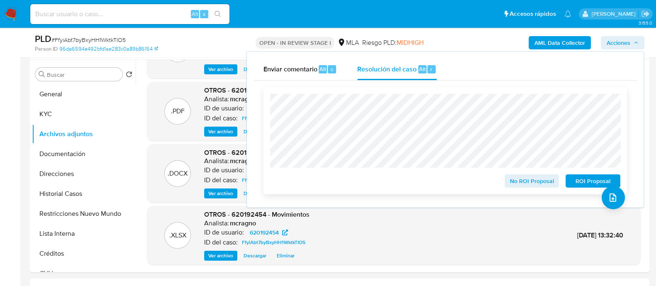
click at [518, 180] on span "No ROI Proposal" at bounding box center [531, 181] width 43 height 12
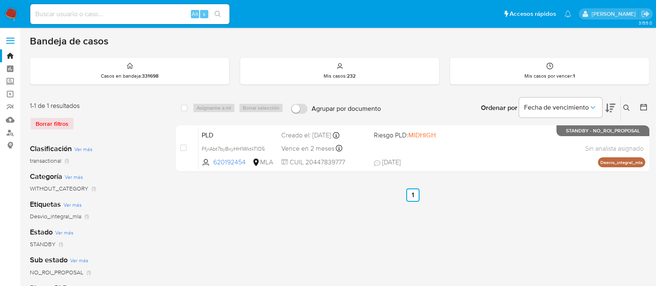
click at [624, 105] on icon at bounding box center [626, 108] width 6 height 6
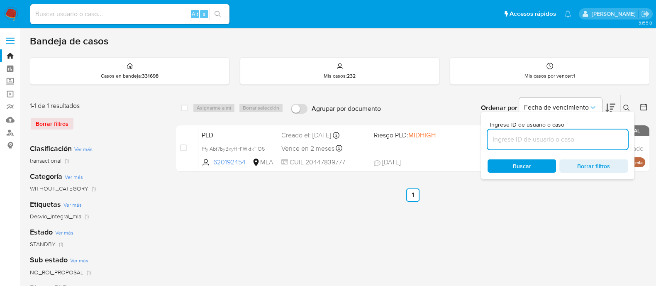
drag, startPoint x: 601, startPoint y: 138, endPoint x: 606, endPoint y: 134, distance: 6.8
click at [601, 138] on input at bounding box center [558, 139] width 140 height 11
type input "255189545"
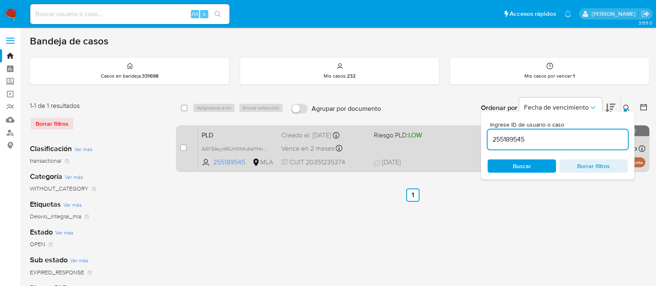
drag, startPoint x: 628, startPoint y: 106, endPoint x: 496, endPoint y: 144, distance: 137.2
click at [628, 106] on icon at bounding box center [626, 108] width 7 height 7
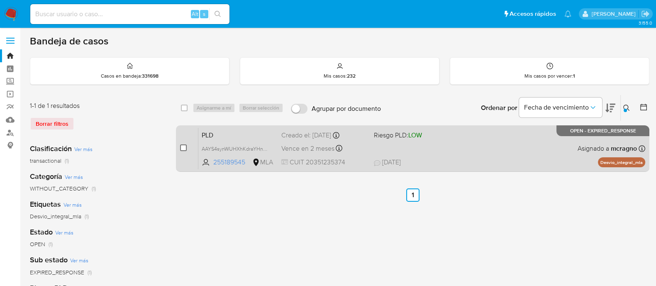
click at [186, 146] on input "checkbox" at bounding box center [183, 147] width 7 height 7
checkbox input "true"
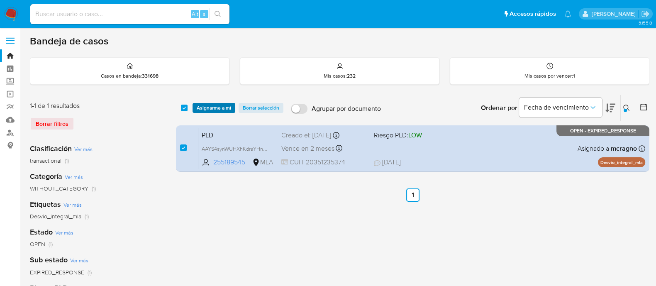
click at [212, 107] on span "Asignarme a mí" at bounding box center [214, 108] width 34 height 8
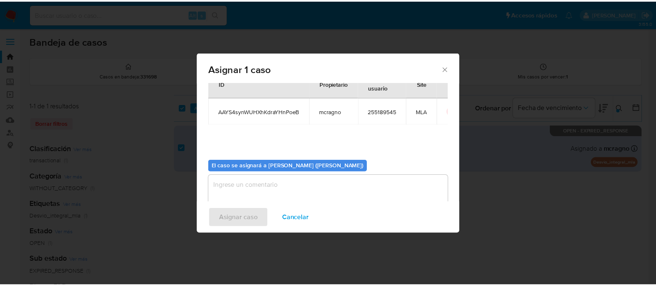
scroll to position [43, 0]
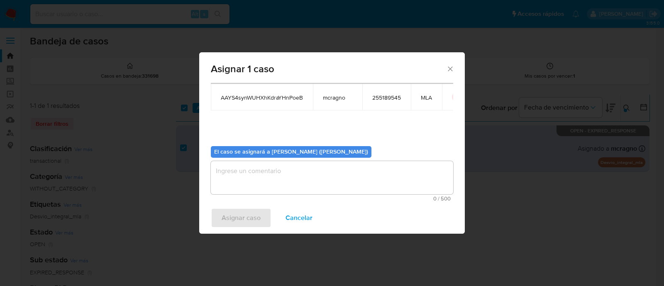
click at [254, 188] on textarea "assign-modal" at bounding box center [332, 177] width 242 height 33
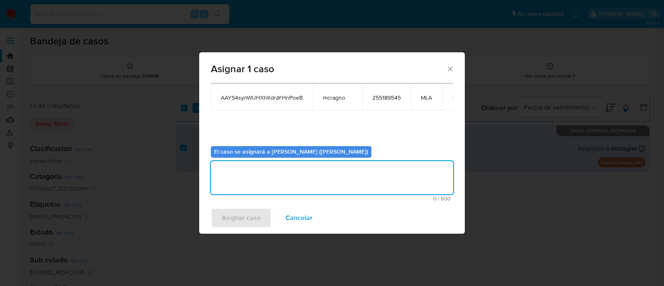
click at [249, 217] on span "Asignar caso" at bounding box center [241, 218] width 39 height 18
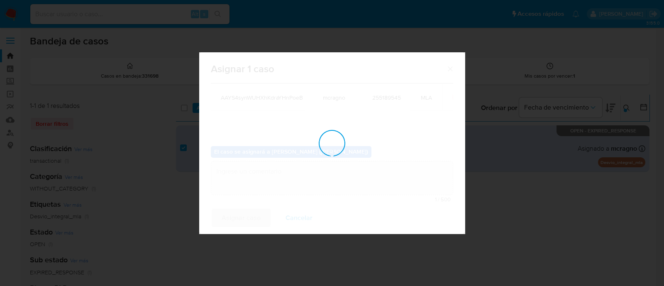
checkbox input "false"
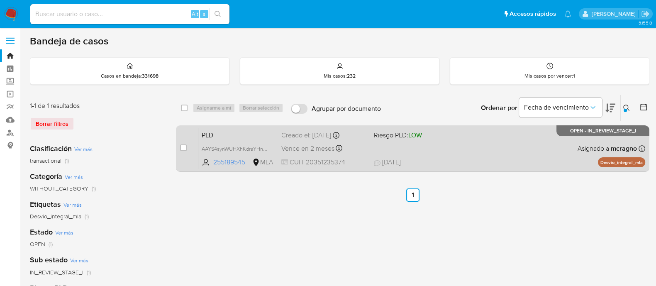
click at [495, 140] on div "PLD AAYS4synWUHXhKdraYHnPoeB 255189545 MLA Riesgo PLD: LOW Creado el: 12/08/202…" at bounding box center [421, 148] width 447 height 42
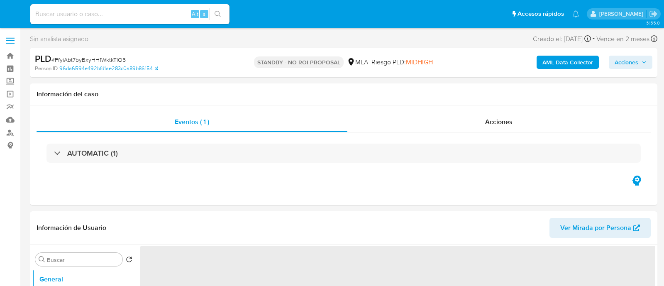
select select "10"
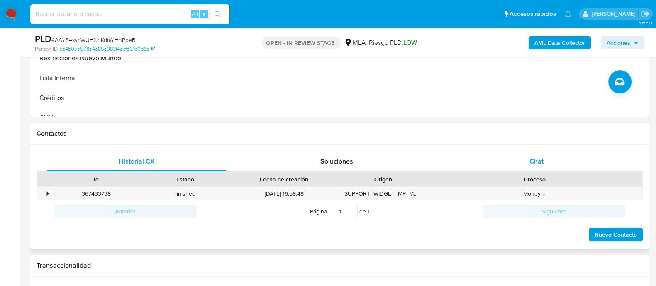
click at [547, 156] on div "Chat" at bounding box center [536, 161] width 180 height 20
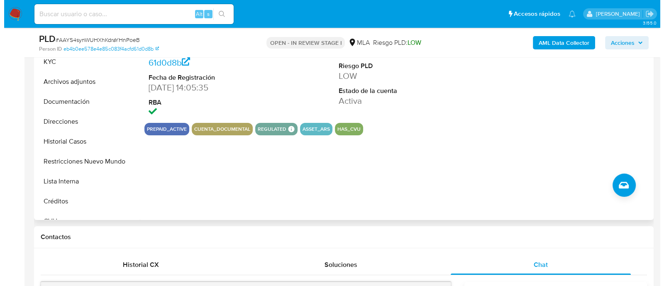
scroll to position [207, 0]
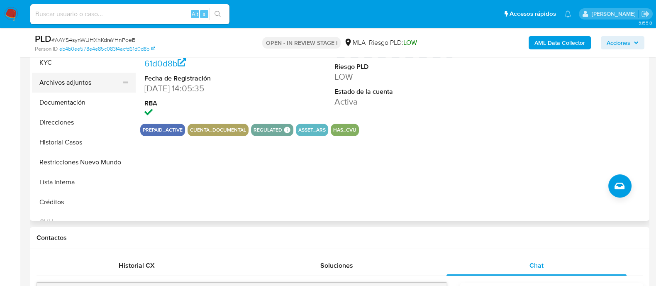
click at [79, 86] on button "Archivos adjuntos" at bounding box center [80, 83] width 97 height 20
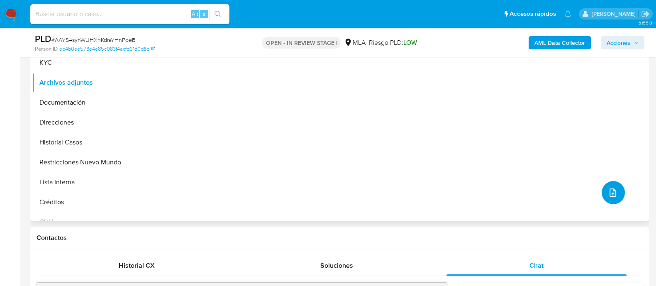
click at [609, 190] on icon "upload-file" at bounding box center [612, 192] width 7 height 8
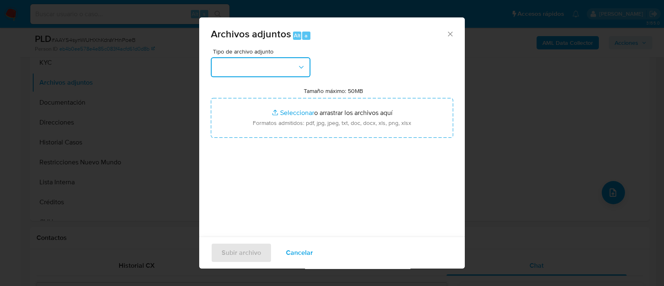
drag, startPoint x: 255, startPoint y: 61, endPoint x: 256, endPoint y: 73, distance: 12.5
click at [255, 62] on button "button" at bounding box center [261, 67] width 100 height 20
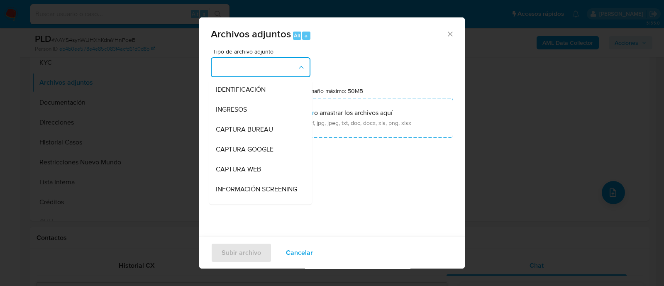
scroll to position [103, 0]
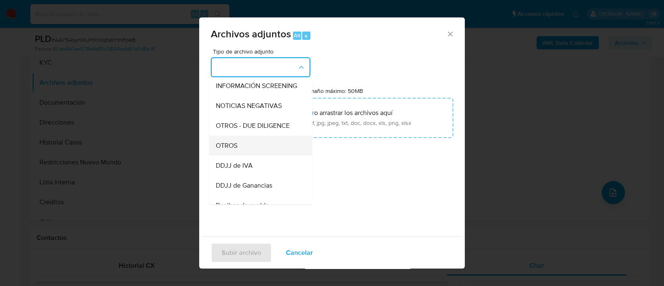
click at [237, 150] on span "OTROS" at bounding box center [227, 145] width 22 height 8
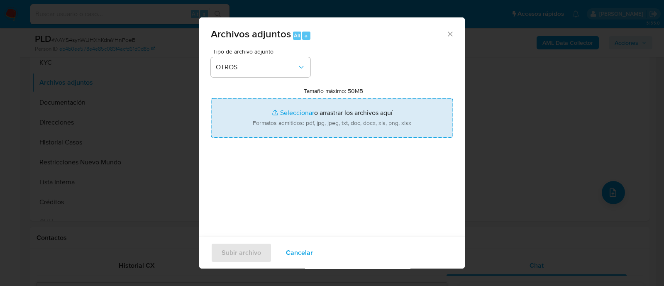
click at [280, 127] on input "Tamaño máximo: 50MB Seleccionar archivos" at bounding box center [332, 118] width 242 height 40
type input "C:\fakepath\255189545 - Movimientos.xlsx"
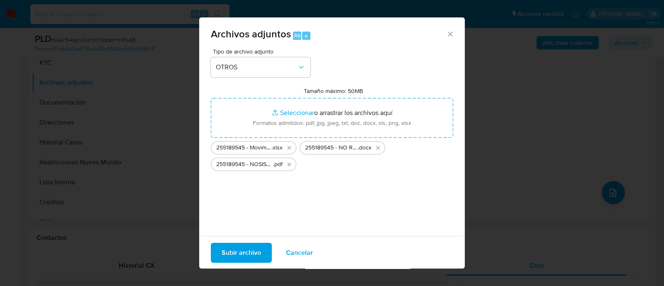
click at [258, 255] on span "Subir archivo" at bounding box center [241, 253] width 39 height 18
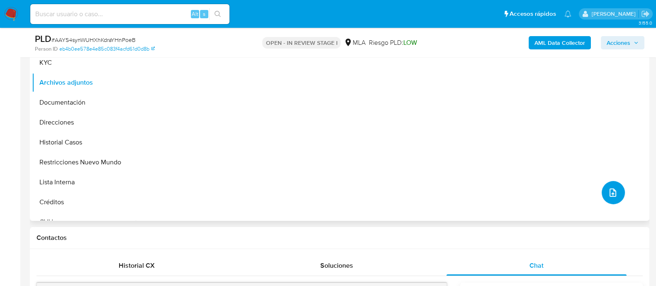
click at [617, 192] on button "upload-file" at bounding box center [613, 192] width 23 height 23
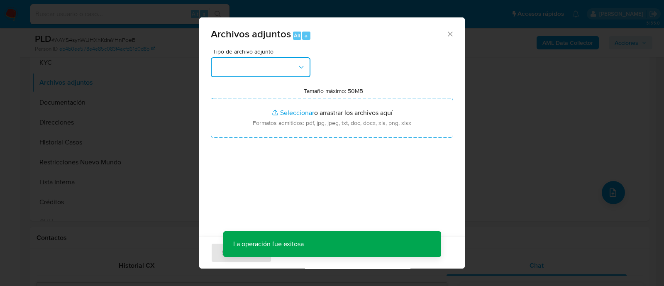
click at [280, 68] on button "button" at bounding box center [261, 67] width 100 height 20
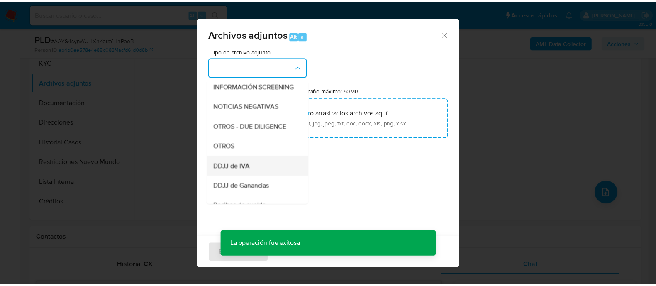
scroll to position [207, 0]
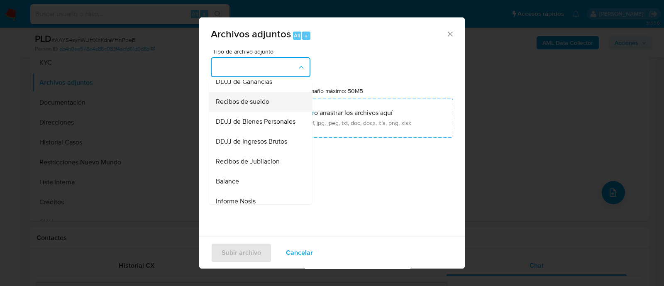
click at [259, 106] on span "Recibos de sueldo" at bounding box center [243, 102] width 54 height 8
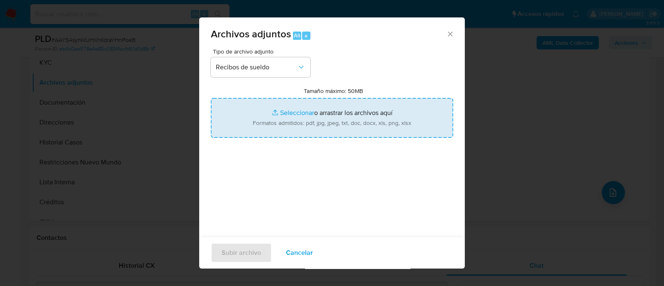
click at [292, 113] on input "Tamaño máximo: 50MB Seleccionar archivos" at bounding box center [332, 118] width 242 height 40
type input "C:\fakepath\255189545 - Recibos de sueldo may-jul25.pdf"
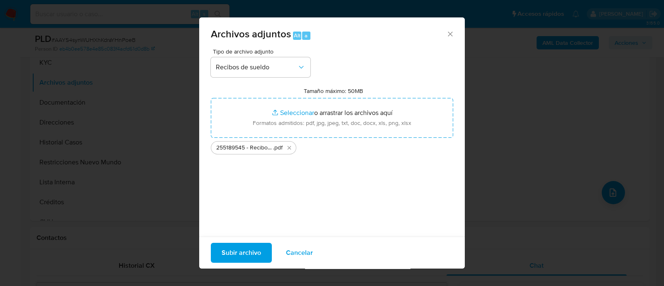
click at [251, 248] on span "Subir archivo" at bounding box center [241, 253] width 39 height 18
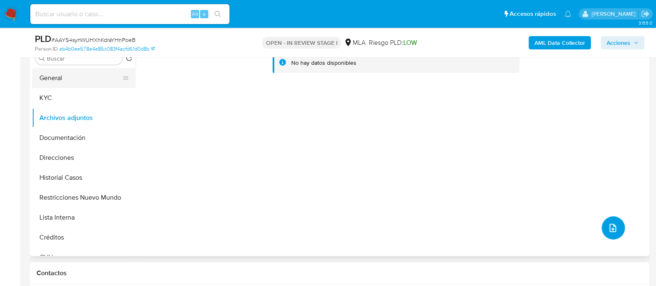
scroll to position [156, 0]
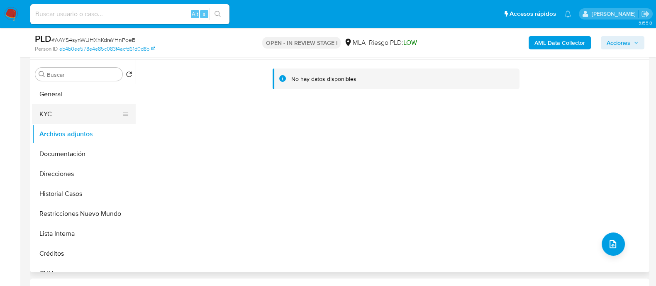
click at [82, 97] on button "General" at bounding box center [84, 94] width 104 height 20
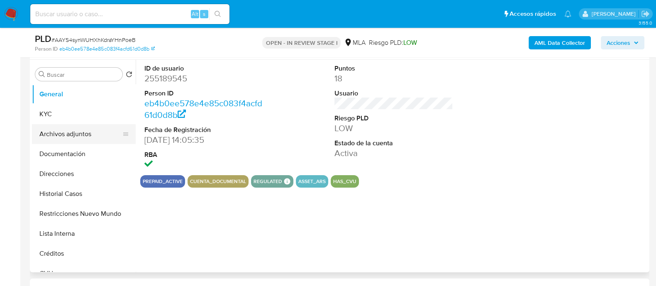
click at [80, 133] on button "Archivos adjuntos" at bounding box center [80, 134] width 97 height 20
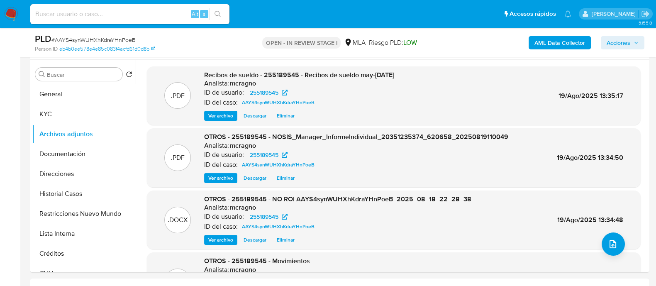
click at [619, 45] on span "Acciones" at bounding box center [619, 42] width 24 height 13
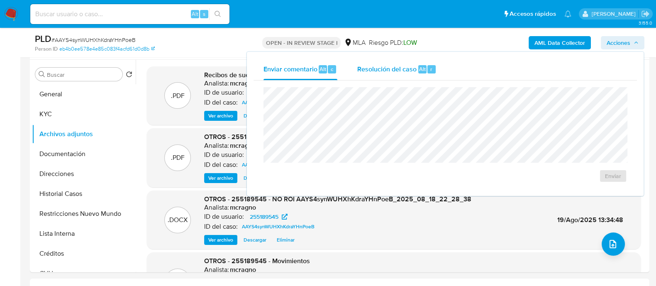
click at [401, 79] on div "Resolución del caso Alt r" at bounding box center [396, 70] width 79 height 22
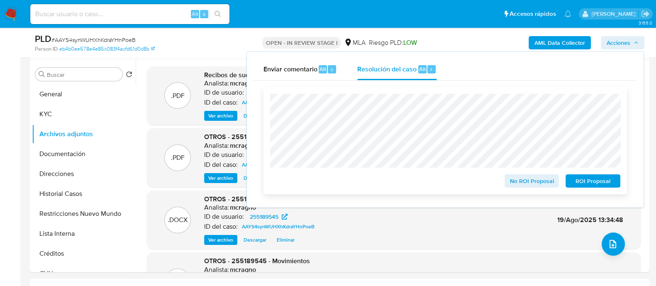
click at [530, 184] on span "No ROI Proposal" at bounding box center [531, 181] width 43 height 12
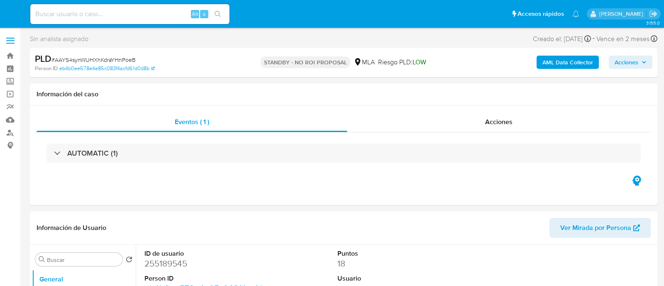
select select "10"
